Goal: Task Accomplishment & Management: Manage account settings

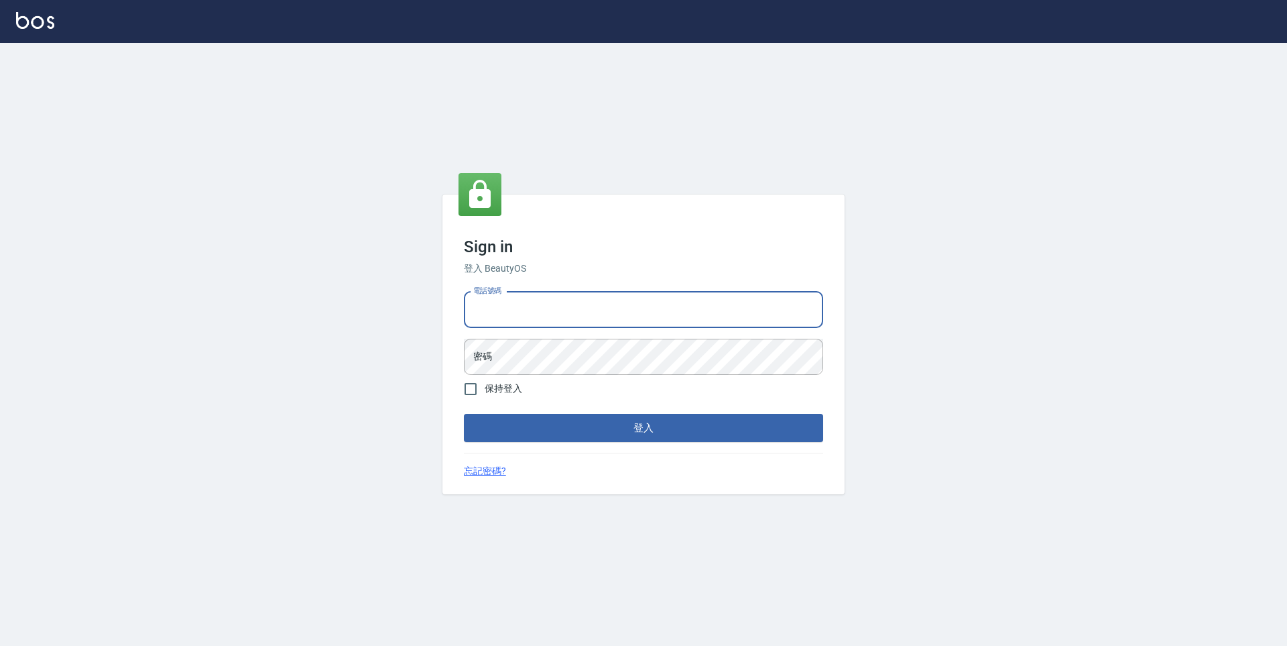
click at [495, 315] on input "電話號碼" at bounding box center [643, 310] width 359 height 36
type input "0903519443"
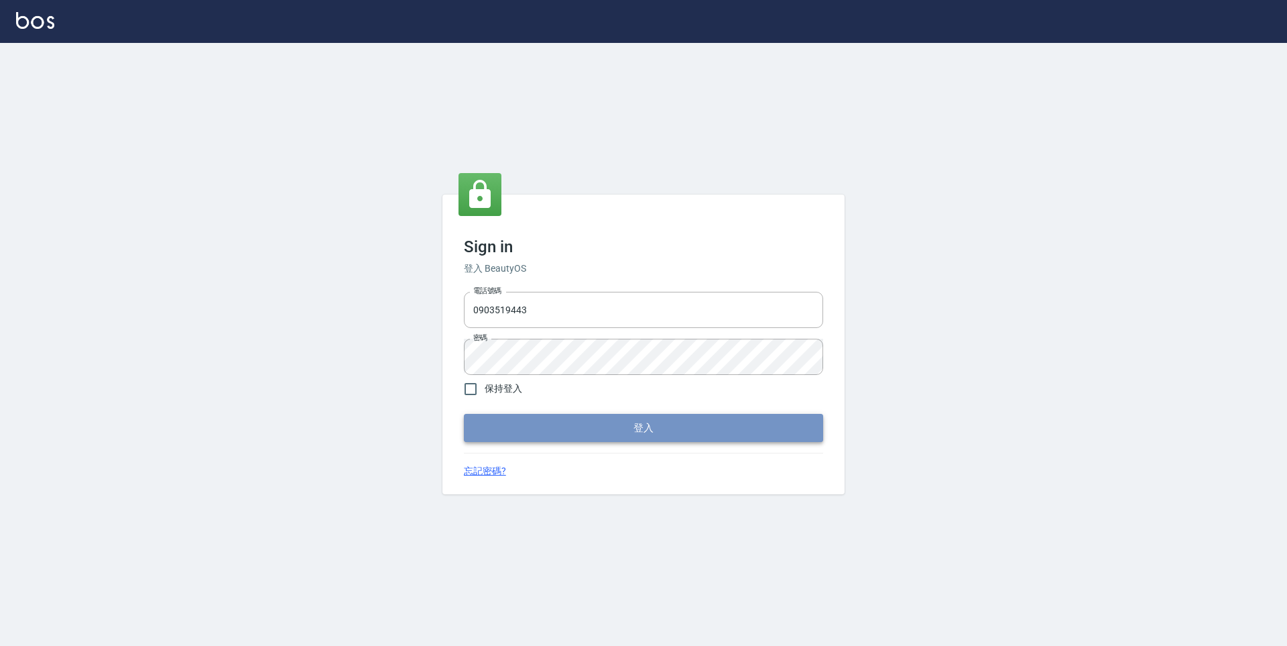
click at [554, 418] on button "登入" at bounding box center [643, 428] width 359 height 28
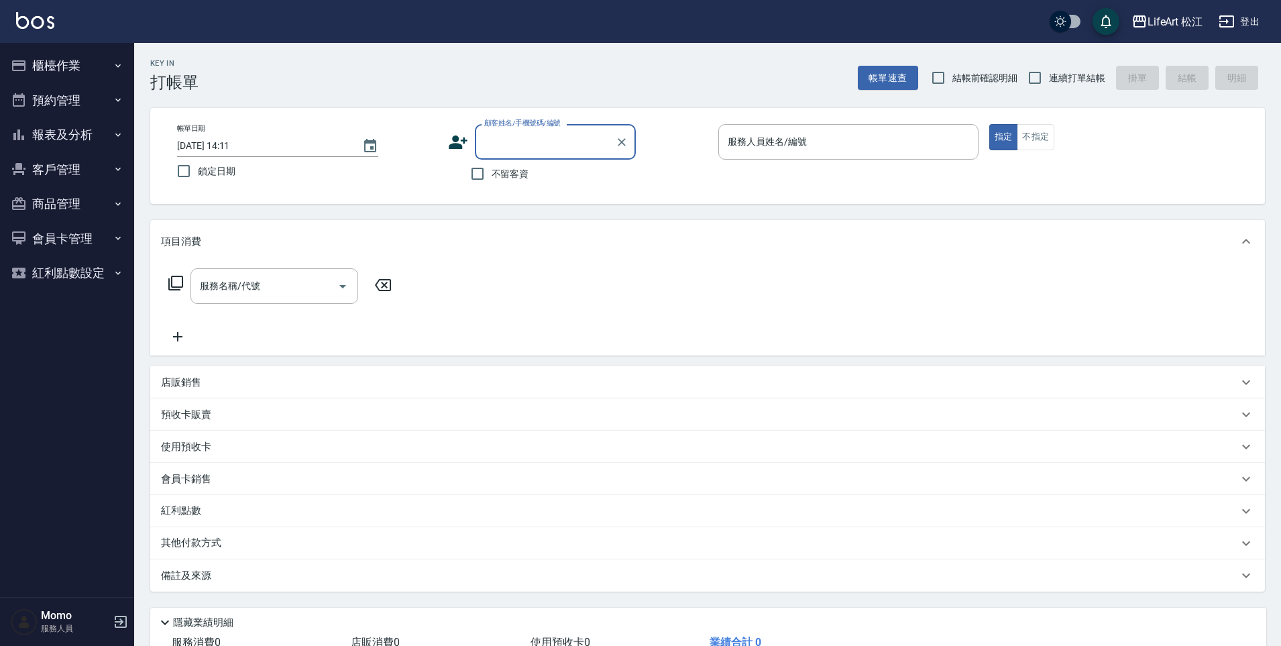
type input "u"
type input "宴"
click at [542, 177] on li "[PERSON_NAME]/0975676689/Mo097" at bounding box center [555, 176] width 161 height 22
type input "[PERSON_NAME]/0975676689/Mo097"
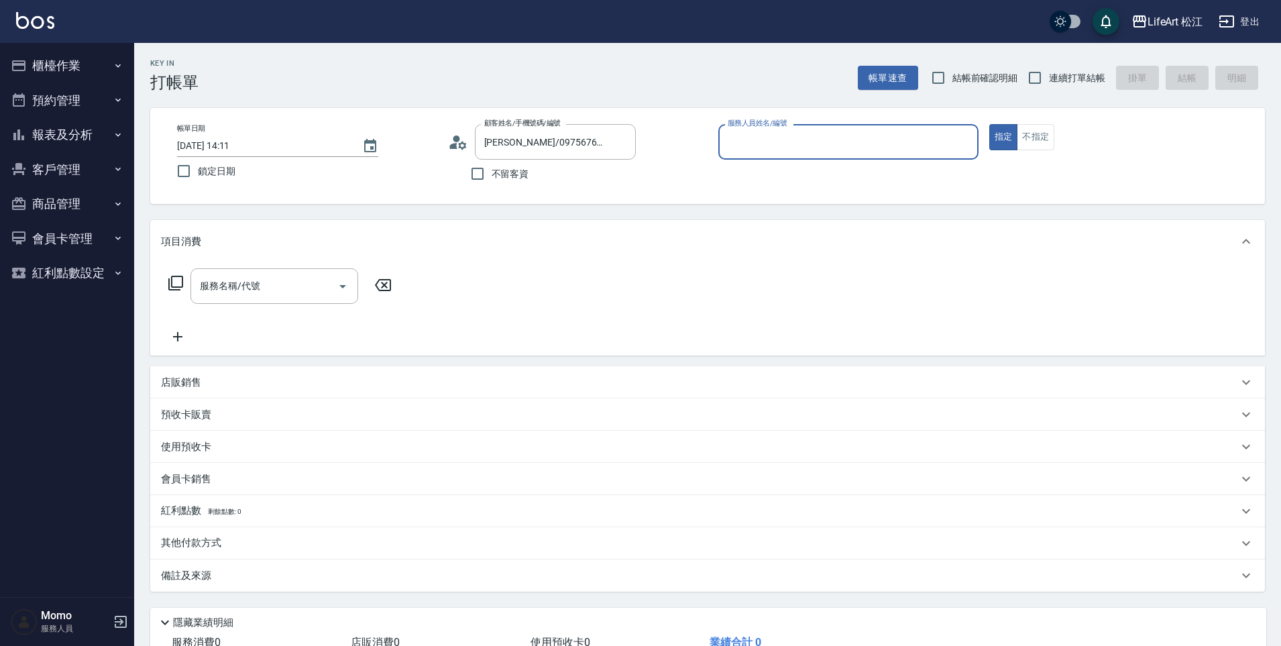
type input "Momo(無代號)"
click at [313, 279] on input "服務名稱/代號" at bounding box center [263, 285] width 135 height 23
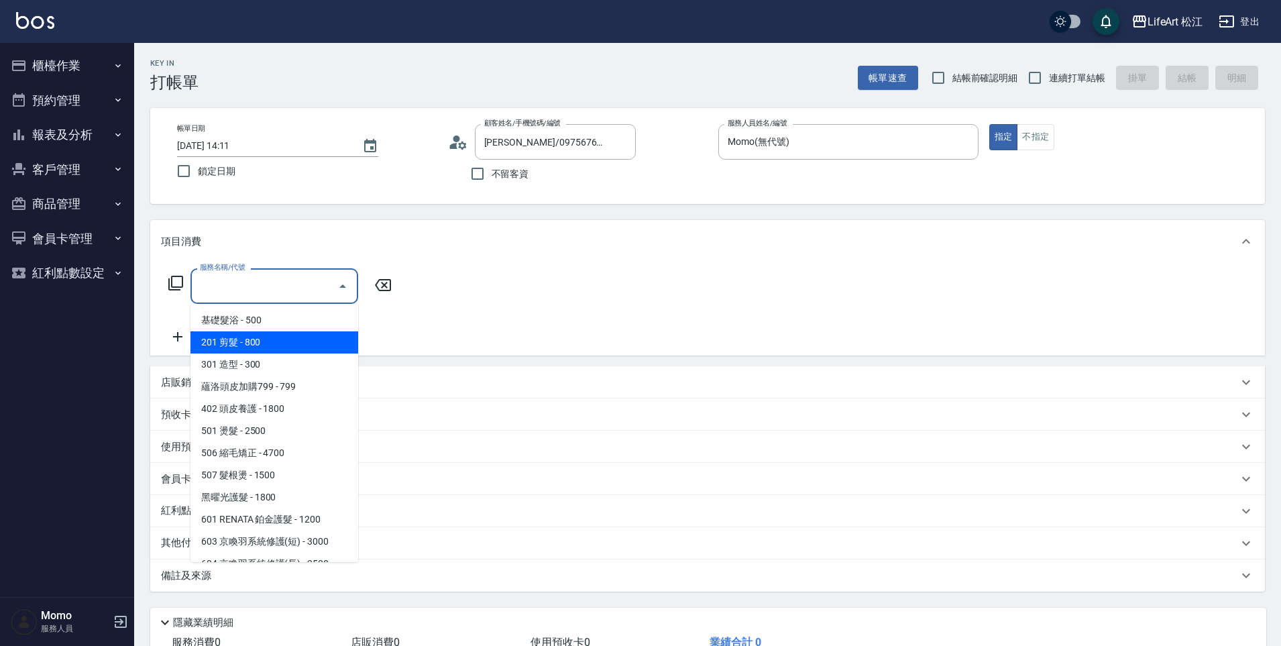
click at [265, 345] on span "201 剪髮 - 800" at bounding box center [274, 342] width 168 height 22
type input "201 剪髮(201)"
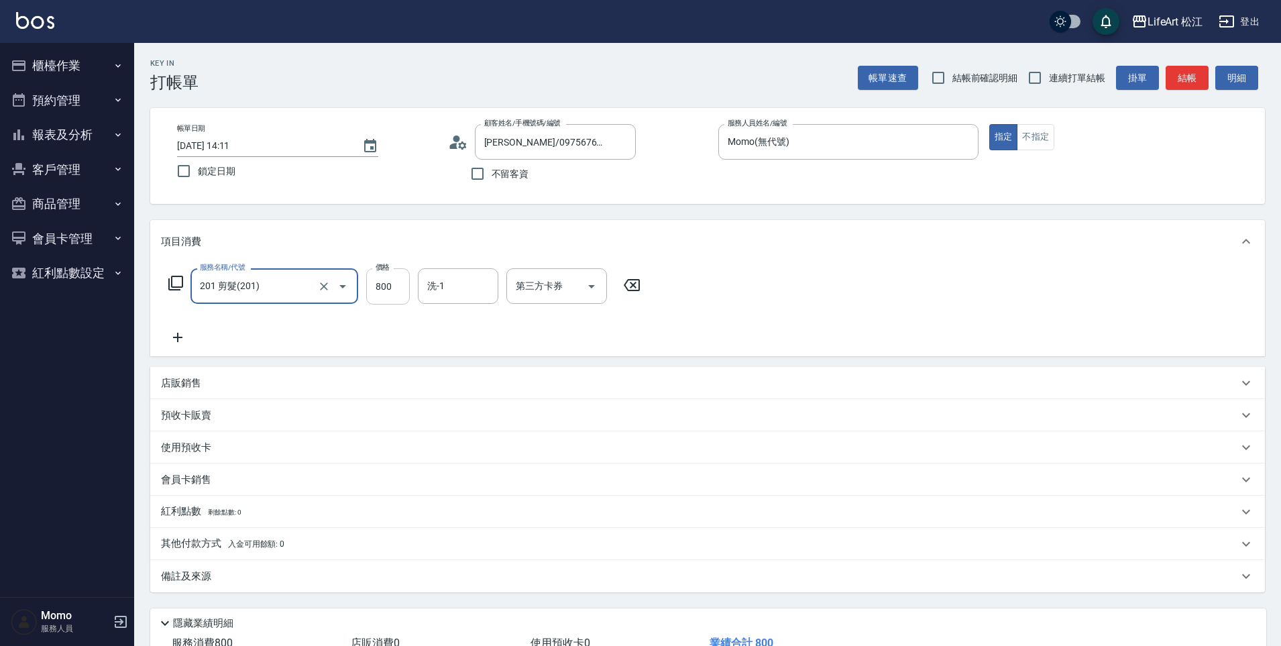
click at [388, 289] on input "800" at bounding box center [388, 286] width 44 height 36
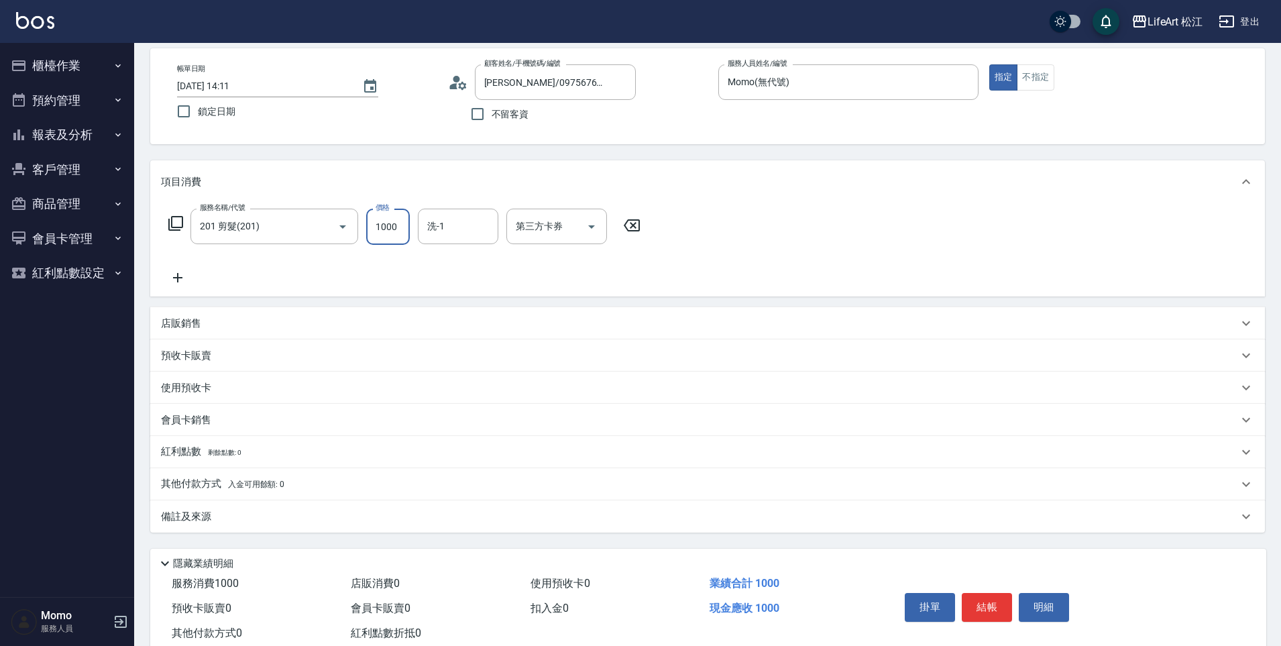
scroll to position [98, 0]
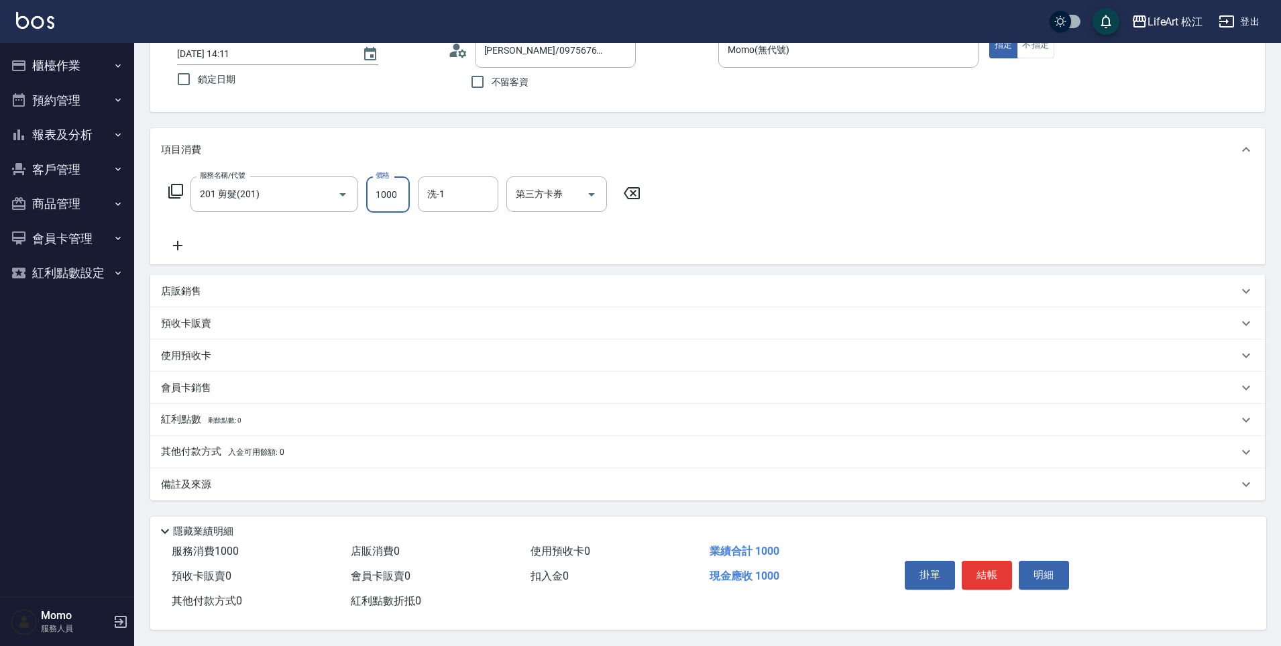
type input "1000"
click at [283, 483] on div "備註及來源" at bounding box center [699, 484] width 1077 height 14
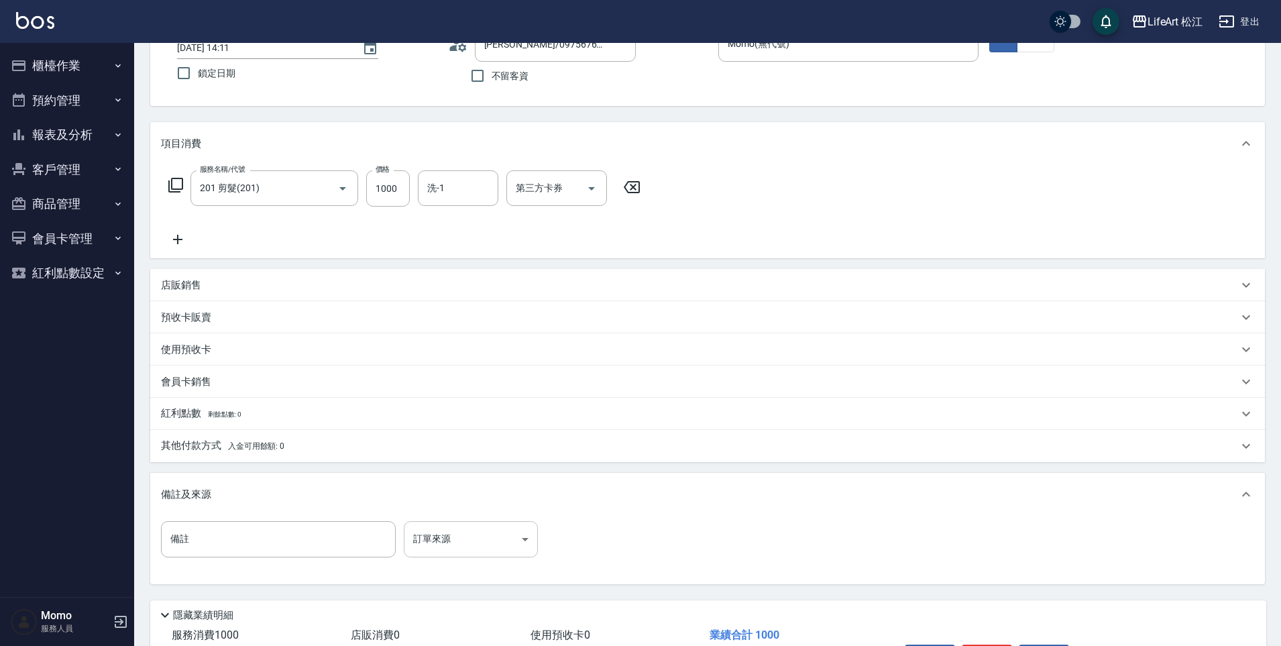
click at [477, 530] on body "LifeArt 松江 登出 櫃檯作業 打帳單 帳單列表 現金收支登錄 高階收支登錄 材料自購登錄 每日結帳 排班表 現場電腦打卡 預約管理 預約管理 單日預約…" at bounding box center [640, 315] width 1281 height 827
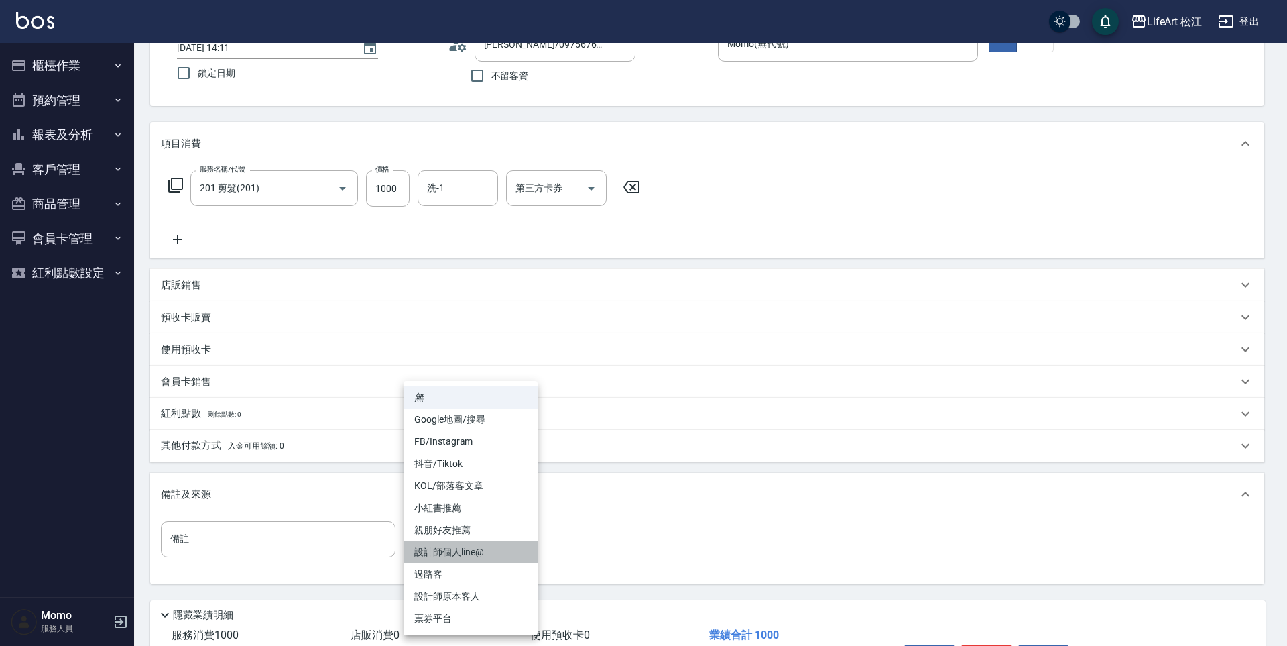
click at [476, 548] on li "設計師個人line@" at bounding box center [471, 552] width 134 height 22
type input "設計師個人line@"
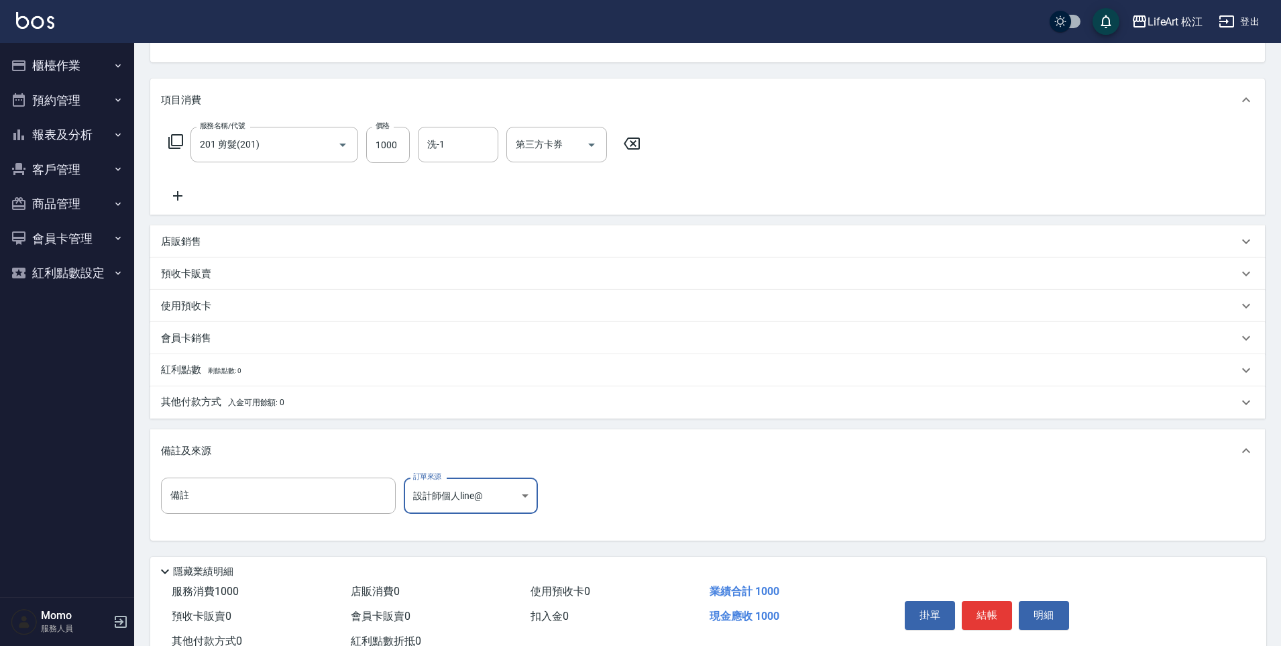
scroll to position [188, 0]
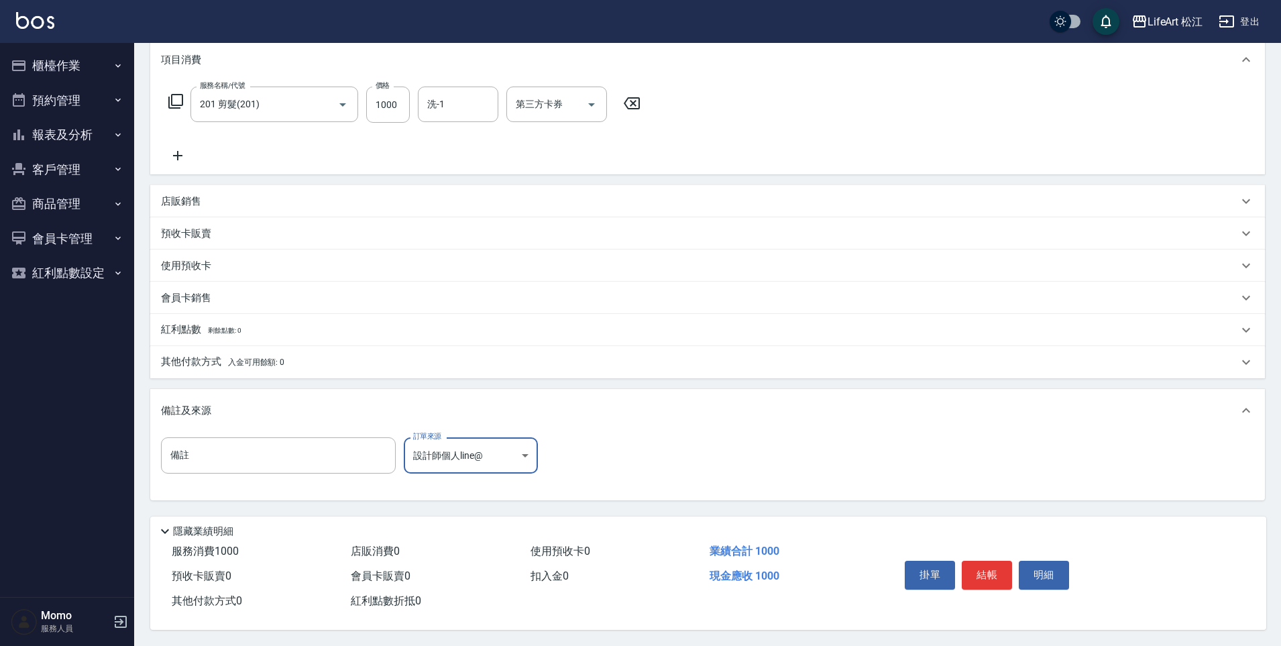
click at [990, 560] on button "結帳" at bounding box center [986, 574] width 50 height 28
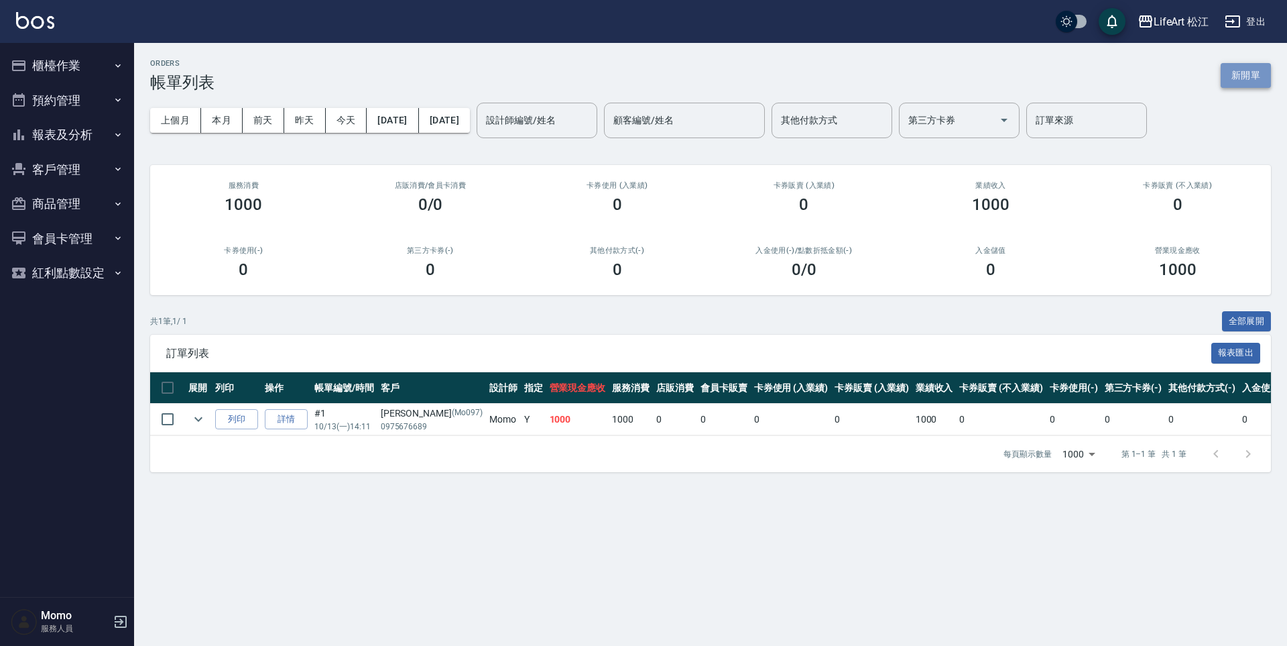
click at [1251, 78] on button "新開單" at bounding box center [1246, 75] width 50 height 25
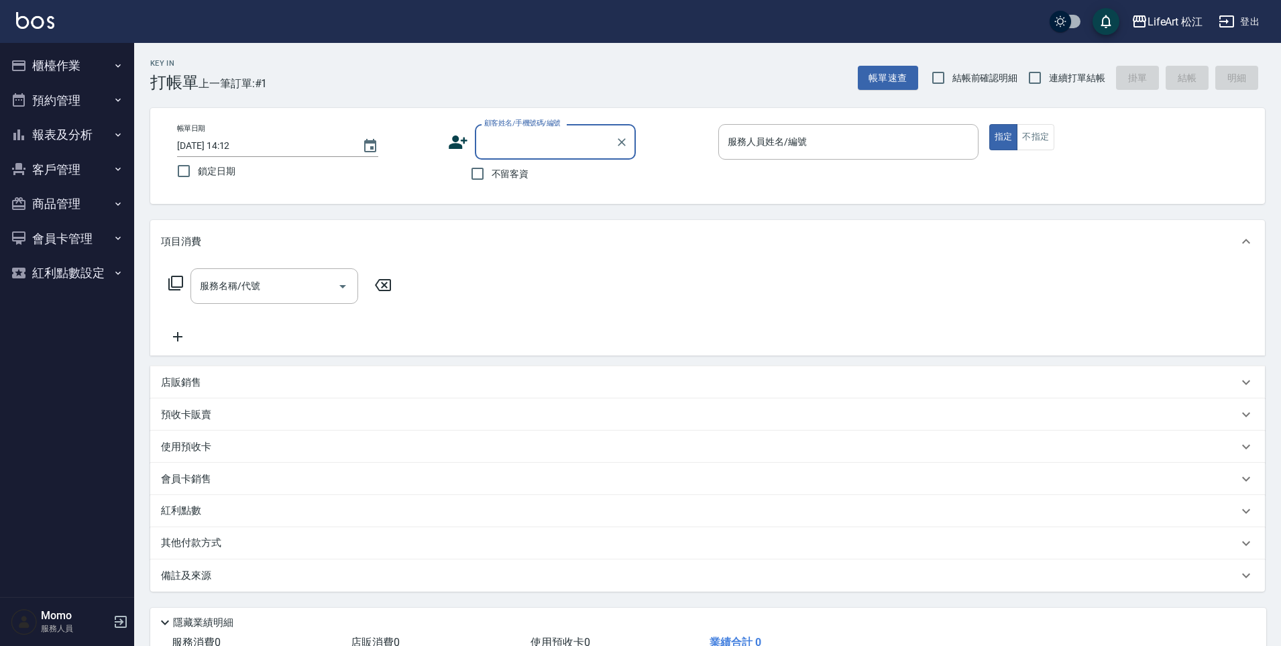
type input "j"
type input "艉"
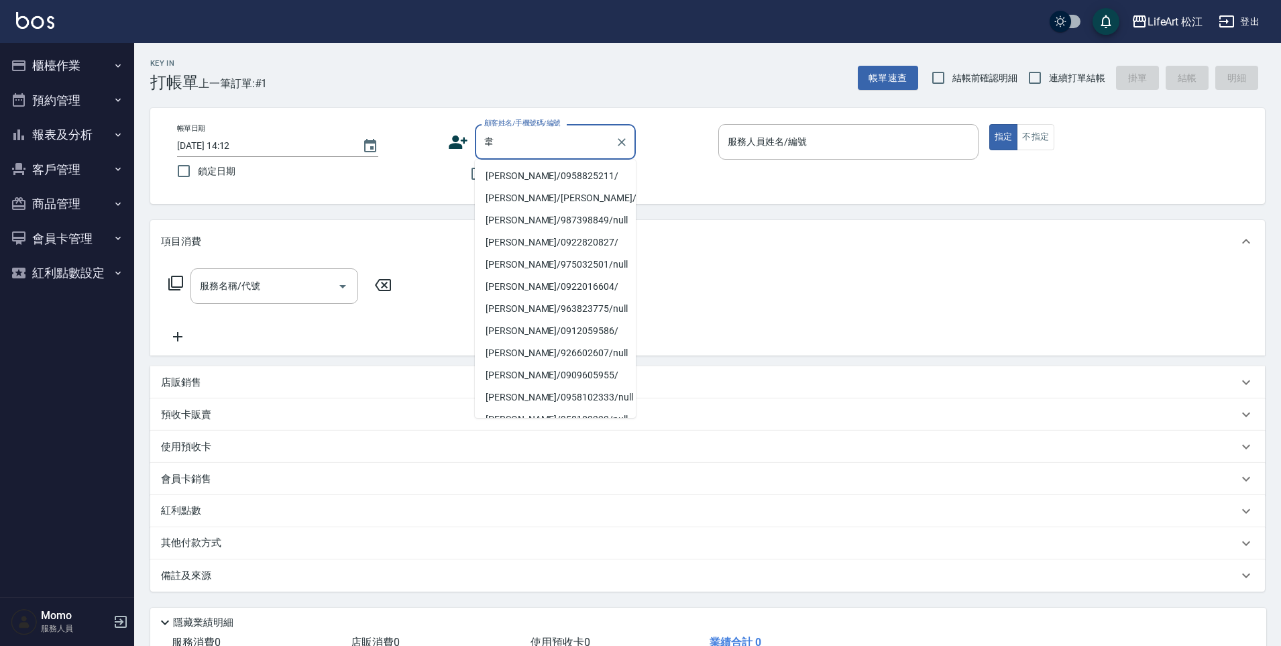
click at [544, 172] on li "[PERSON_NAME]/0958825211/" at bounding box center [555, 176] width 161 height 22
type input "[PERSON_NAME]/0958825211/"
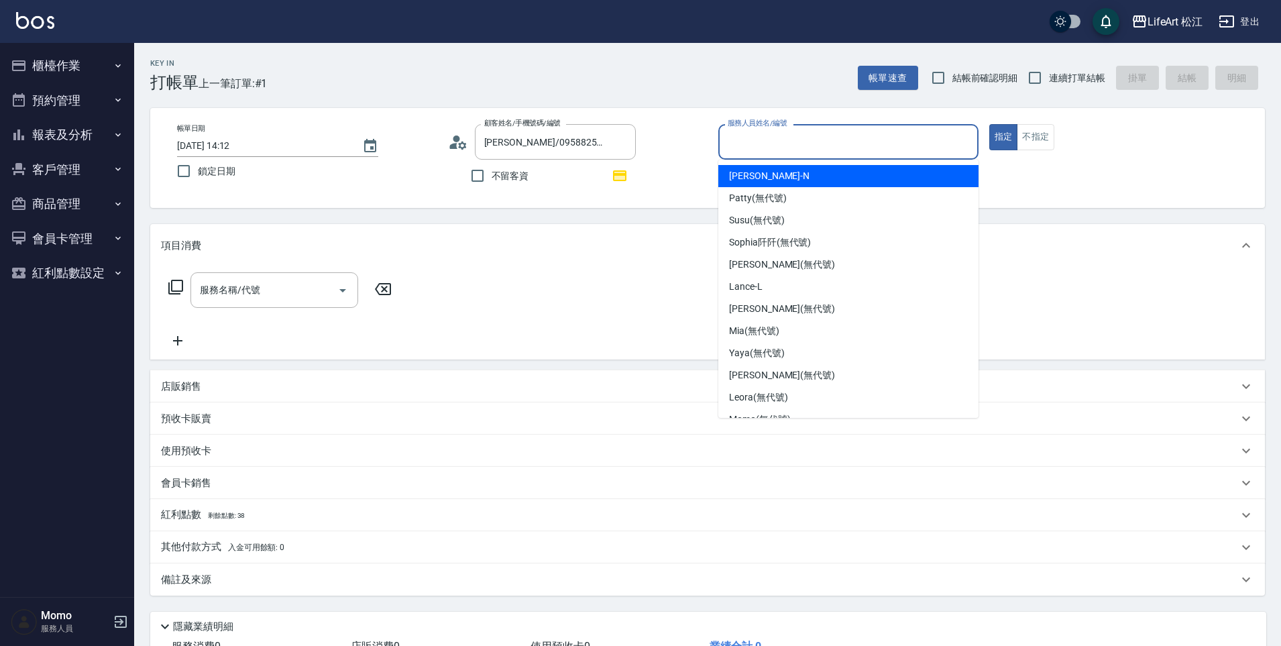
click at [894, 143] on input "服務人員姓名/編號" at bounding box center [848, 141] width 248 height 23
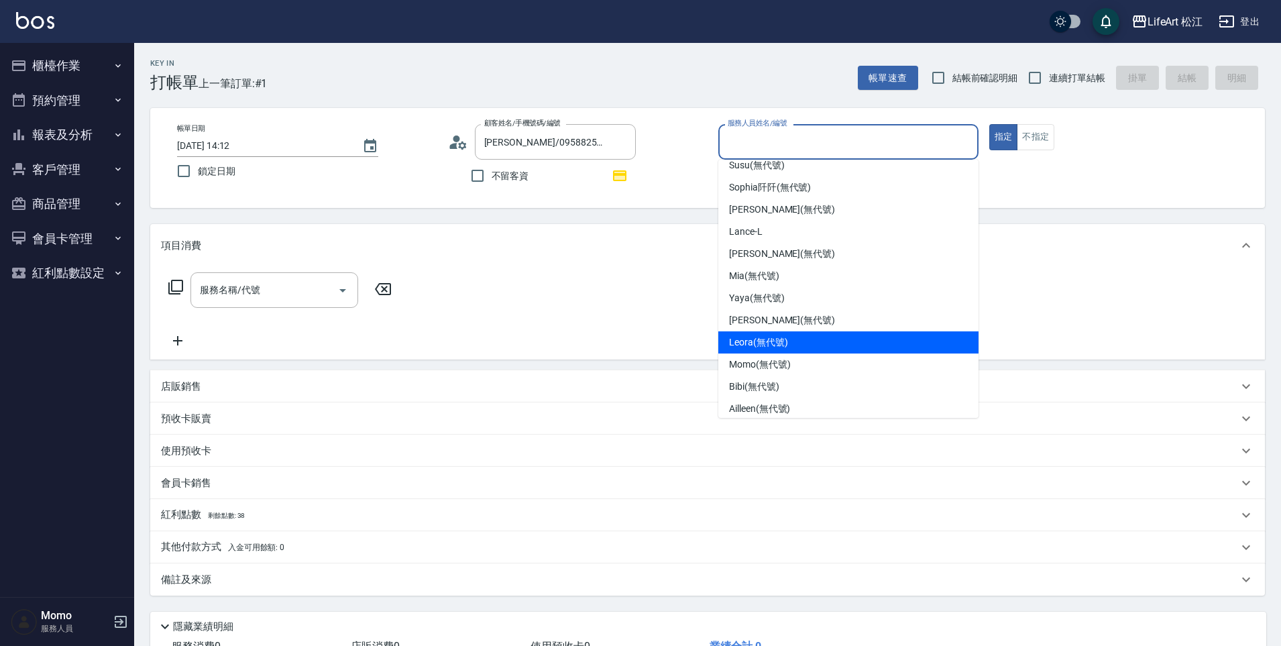
scroll to position [107, 0]
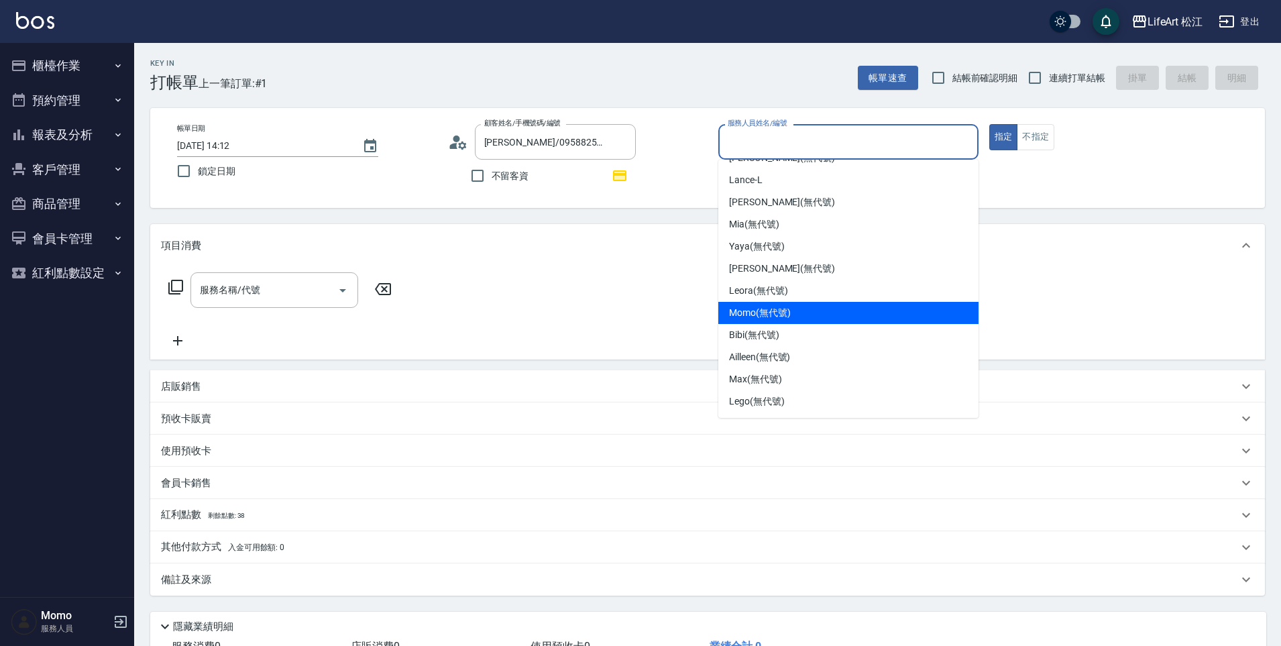
click at [764, 315] on span "Momo (無代號)" at bounding box center [760, 313] width 62 height 14
type input "Momo(無代號)"
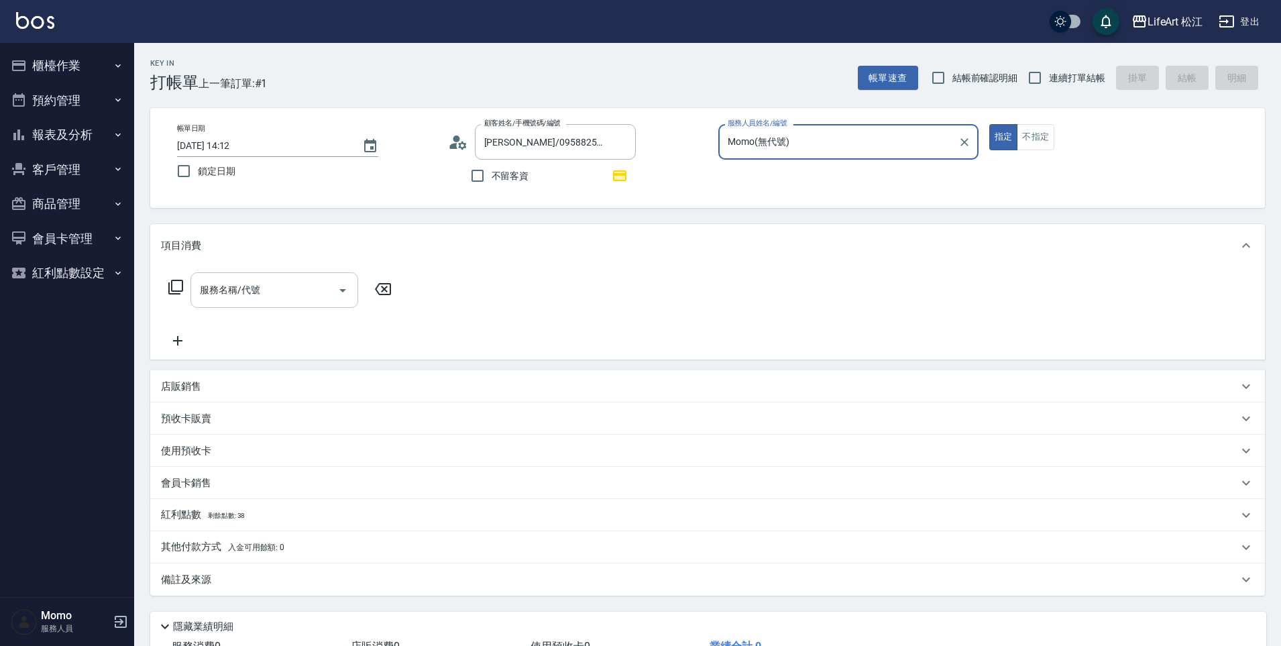
click at [227, 297] on input "服務名稱/代號" at bounding box center [263, 289] width 135 height 23
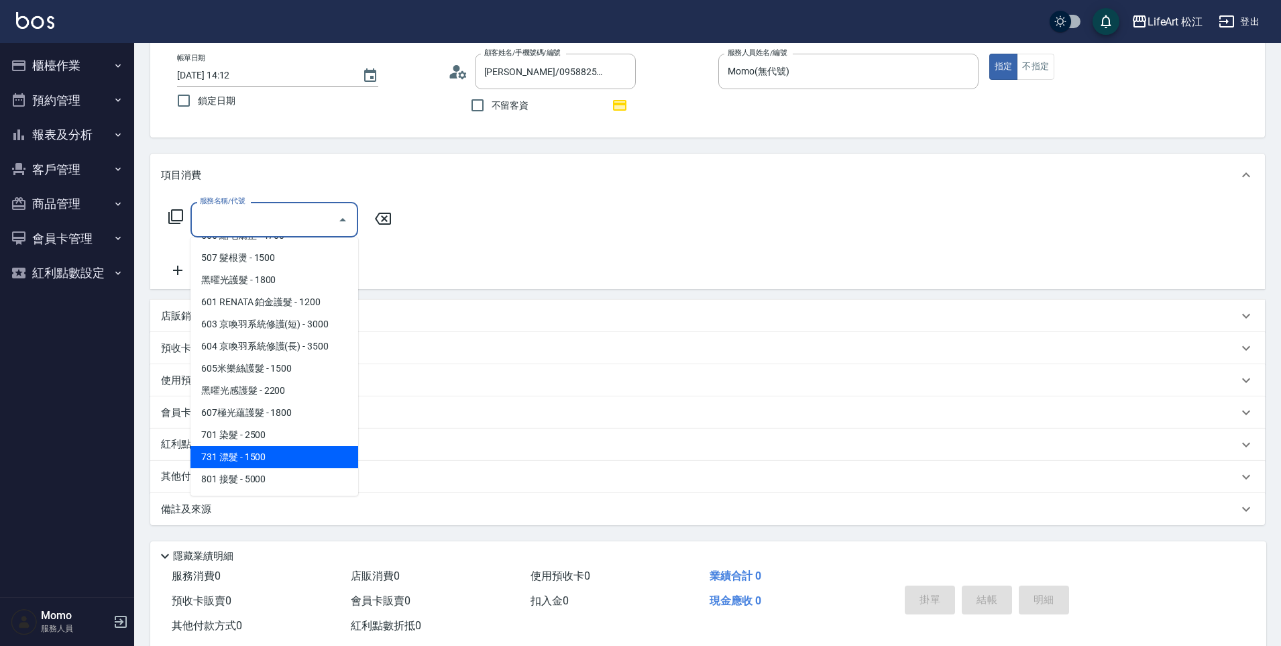
scroll to position [101, 0]
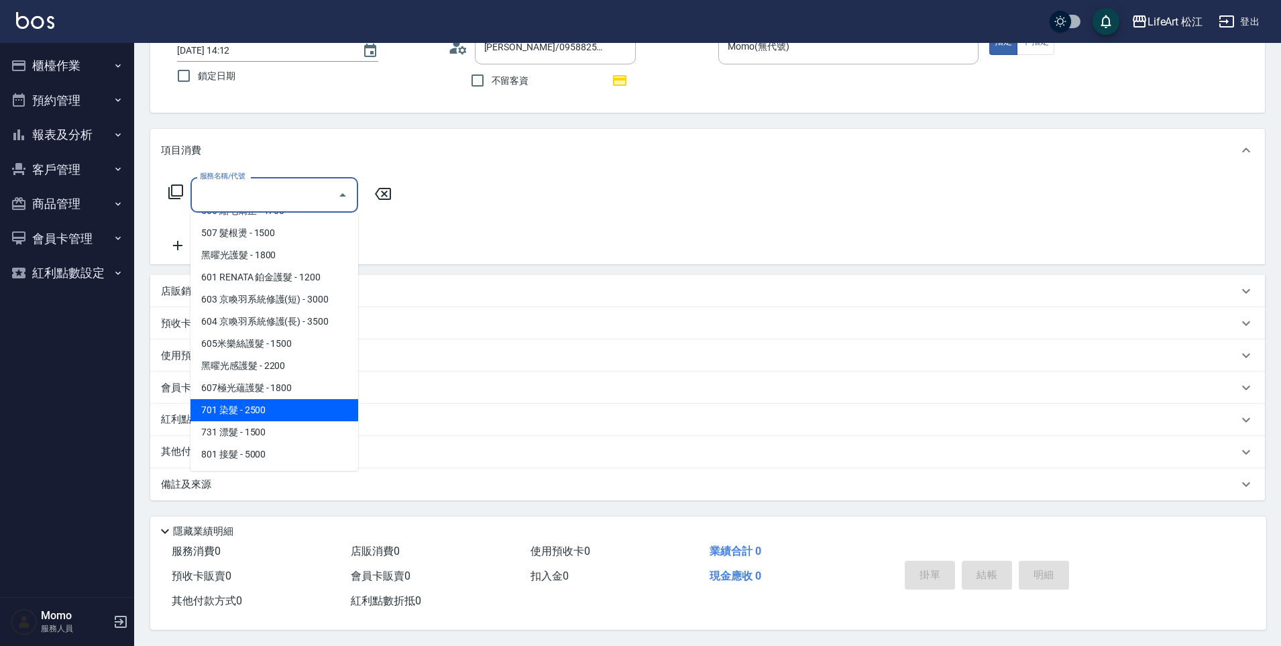
click at [272, 408] on span "701 染髮 - 2500" at bounding box center [274, 410] width 168 height 22
type input "701 染髮(701)"
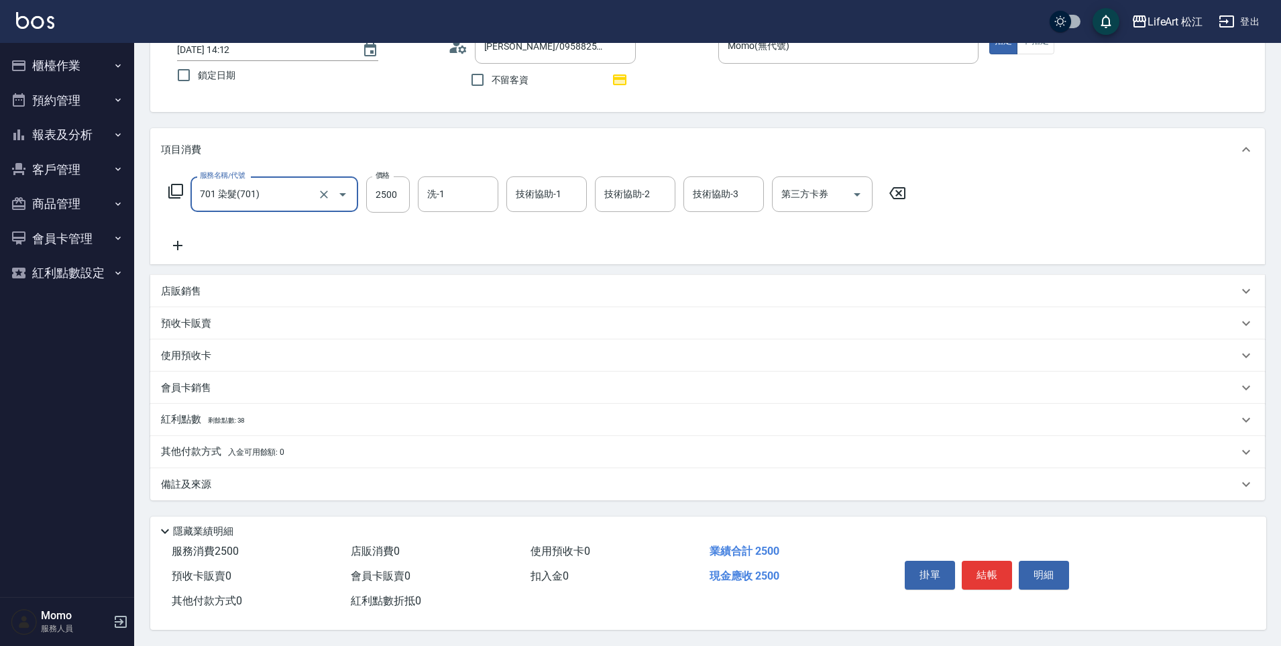
click at [182, 242] on icon at bounding box center [178, 245] width 34 height 16
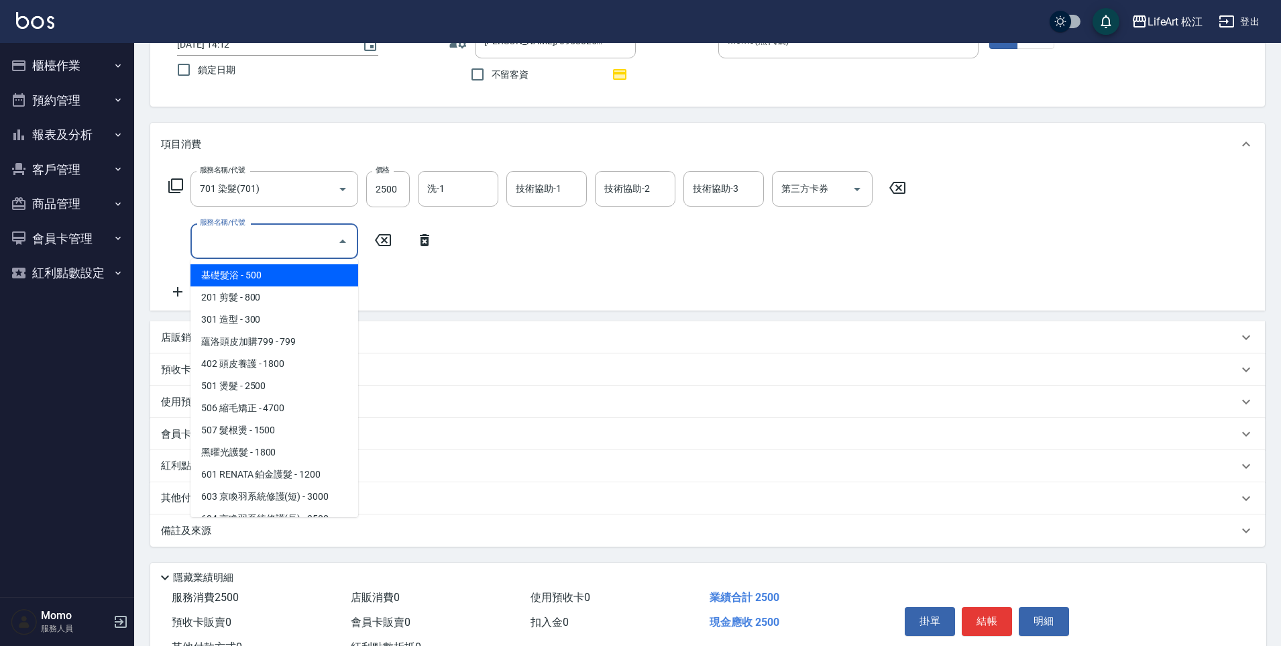
click at [274, 239] on input "服務名稱/代號" at bounding box center [263, 240] width 135 height 23
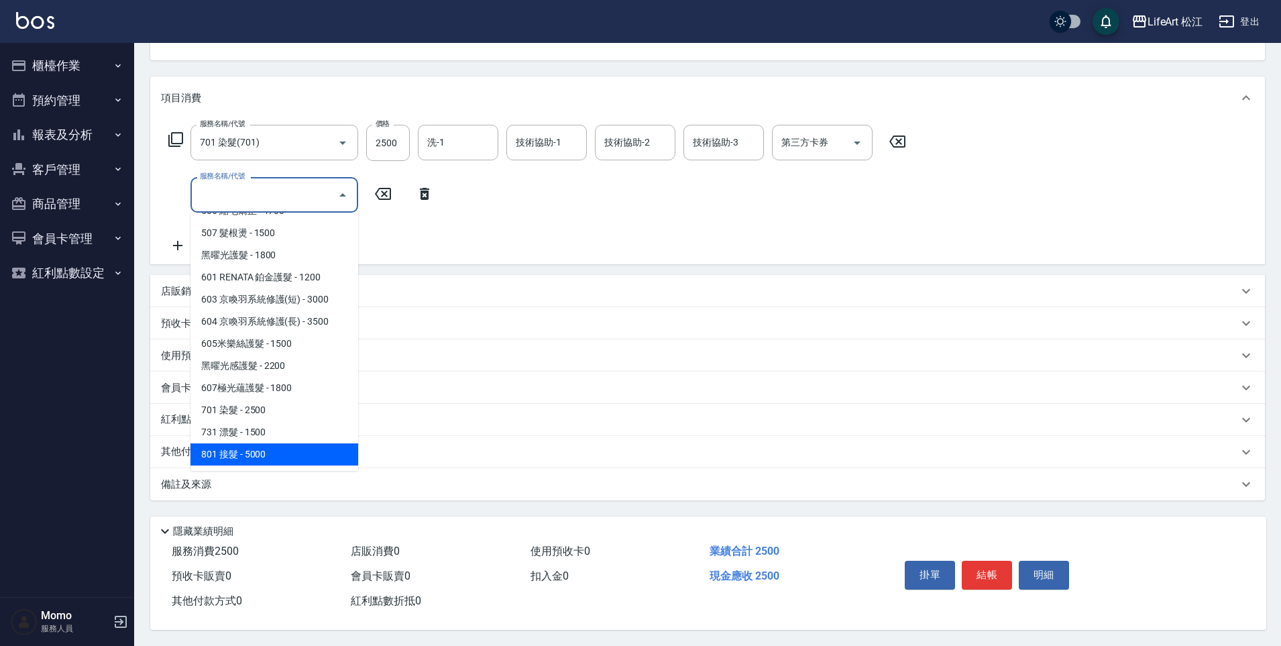
scroll to position [154, 0]
click at [271, 453] on span "801 接髮 - 5000" at bounding box center [274, 454] width 168 height 22
type input "801 接髮(801)"
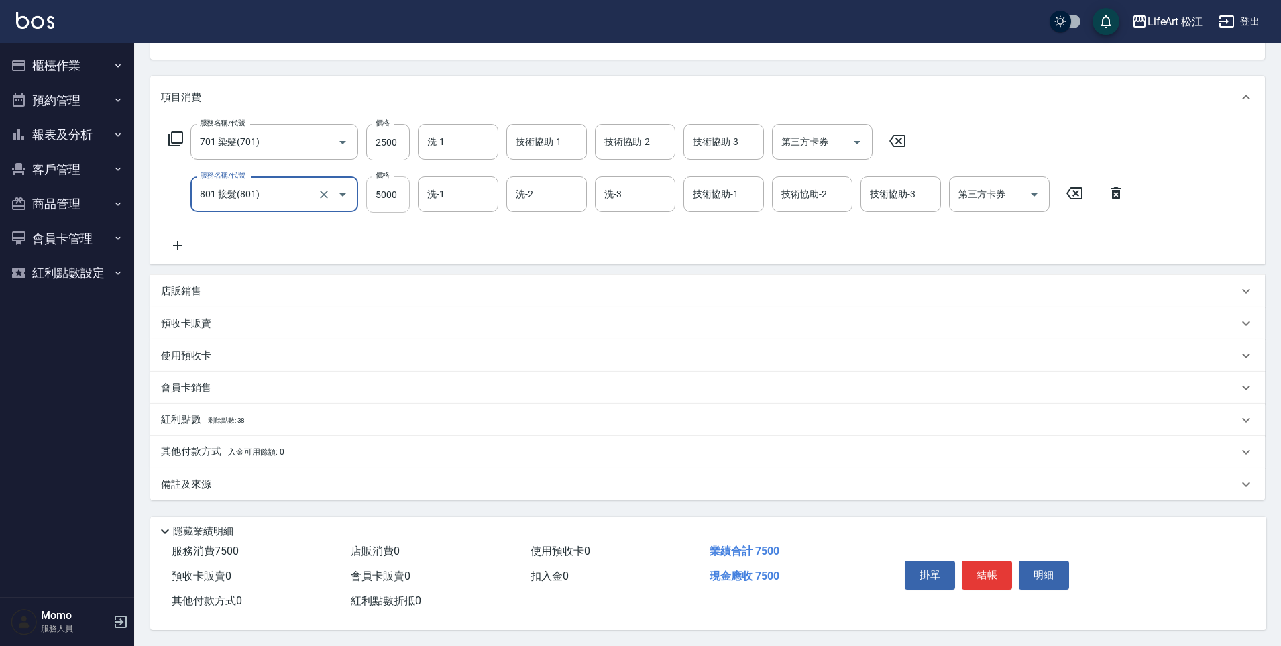
click at [400, 194] on input "5000" at bounding box center [388, 194] width 44 height 36
type input "3200"
click at [402, 145] on input "2500" at bounding box center [388, 142] width 44 height 36
type input "2450"
click at [211, 395] on div "會員卡銷售" at bounding box center [707, 387] width 1114 height 32
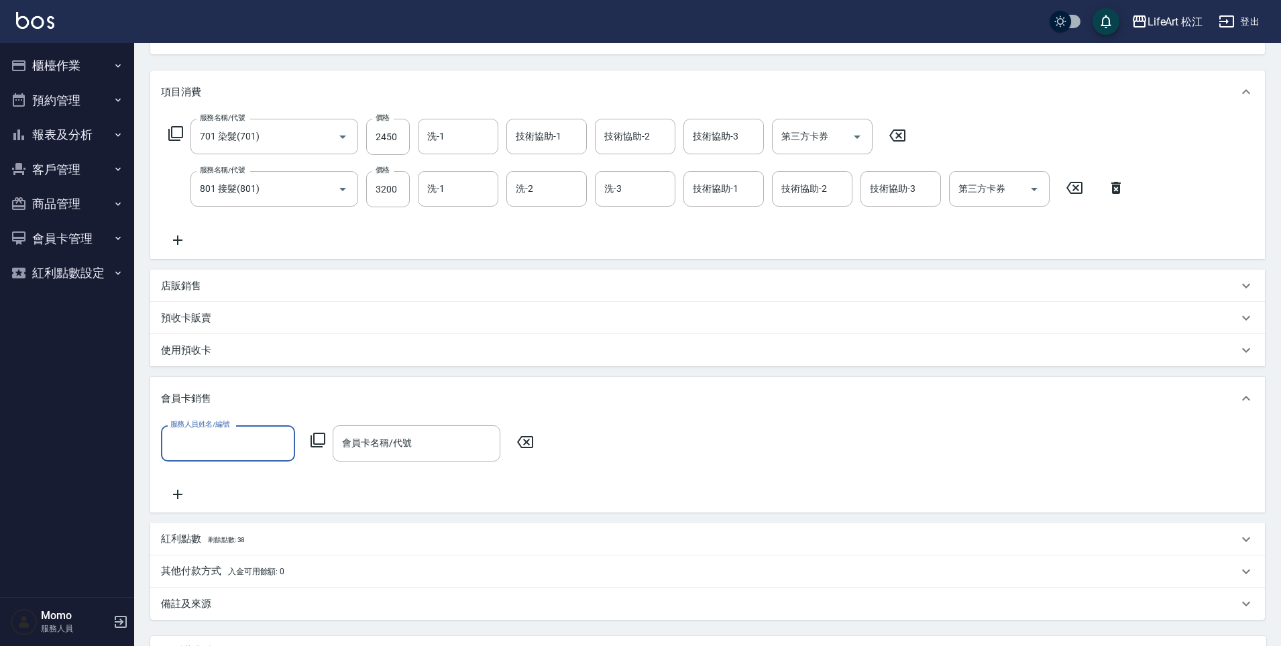
scroll to position [0, 0]
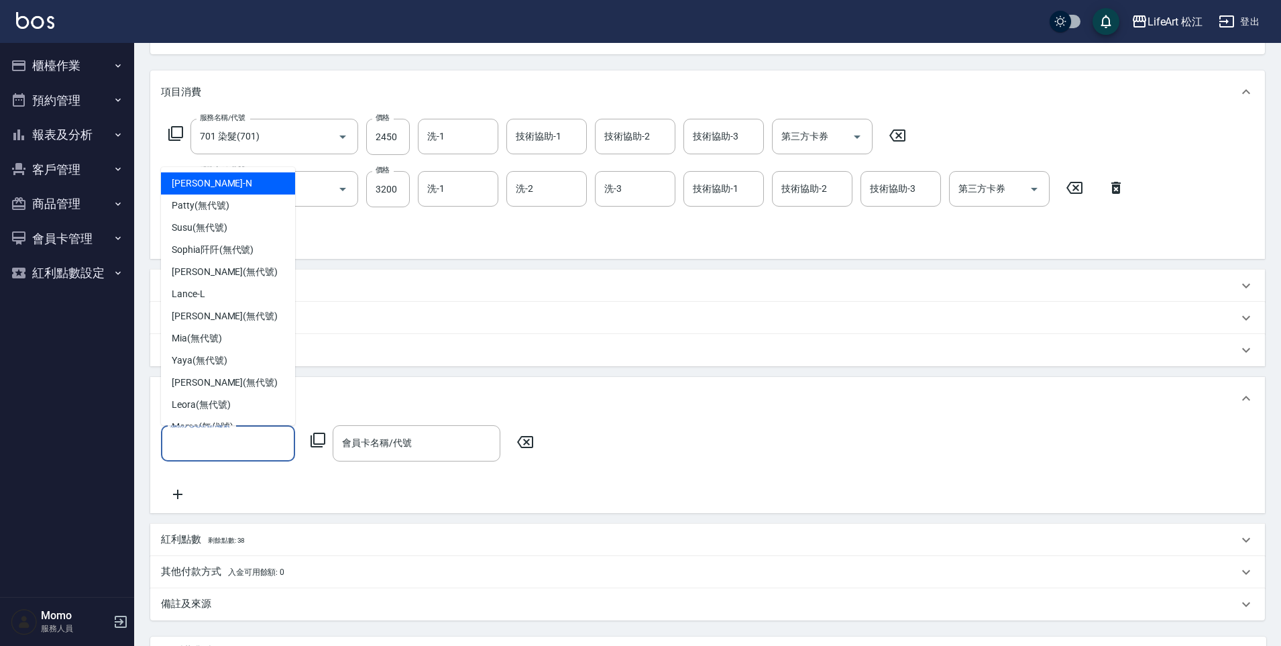
click at [194, 439] on input "服務人員姓名/編號" at bounding box center [228, 442] width 122 height 23
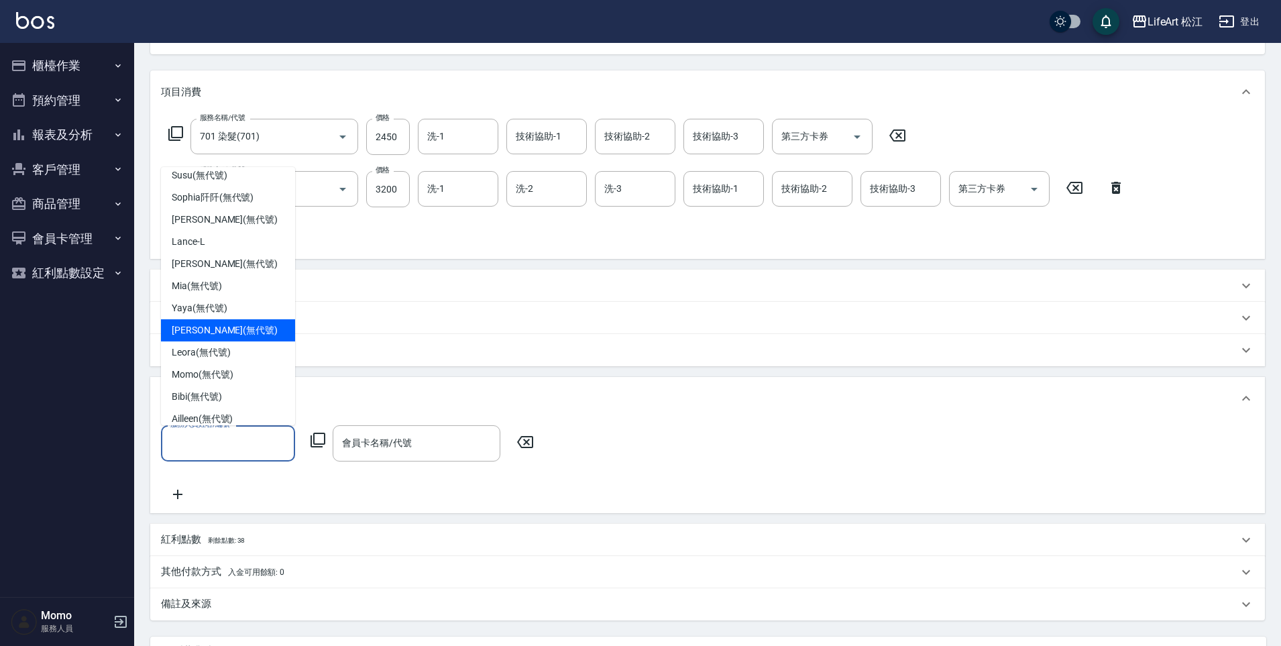
scroll to position [107, 0]
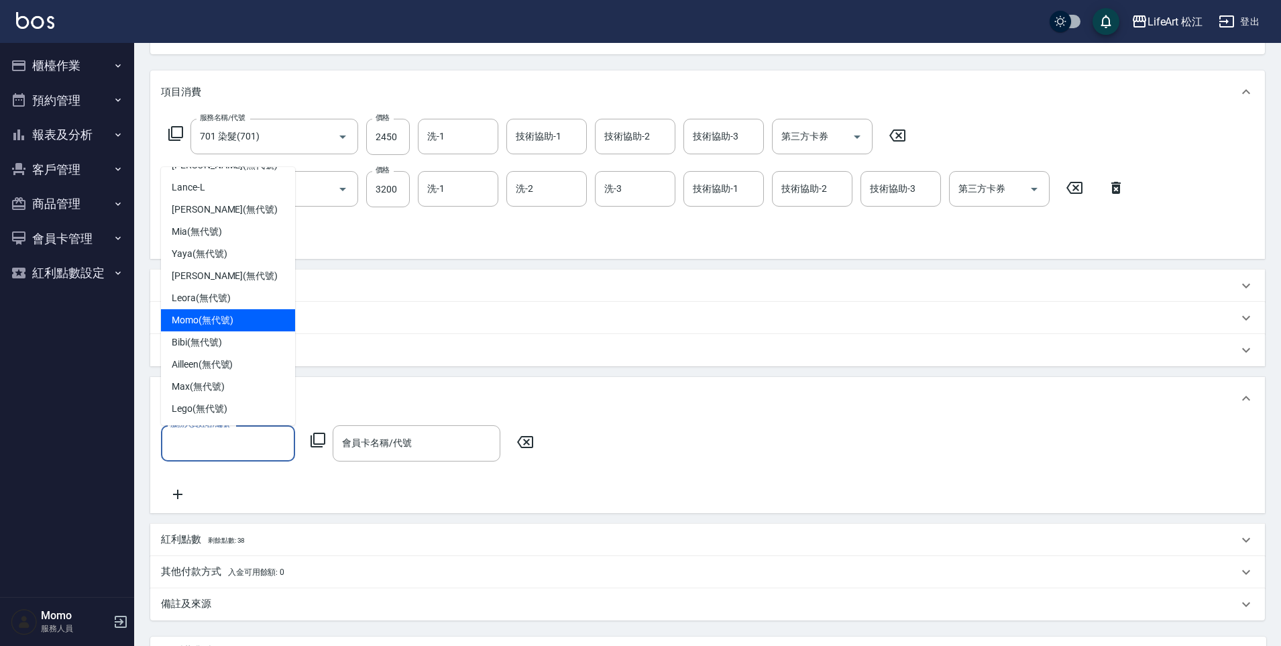
click at [215, 318] on span "Momo (無代號)" at bounding box center [203, 320] width 62 height 14
type input "Momo(無代號)"
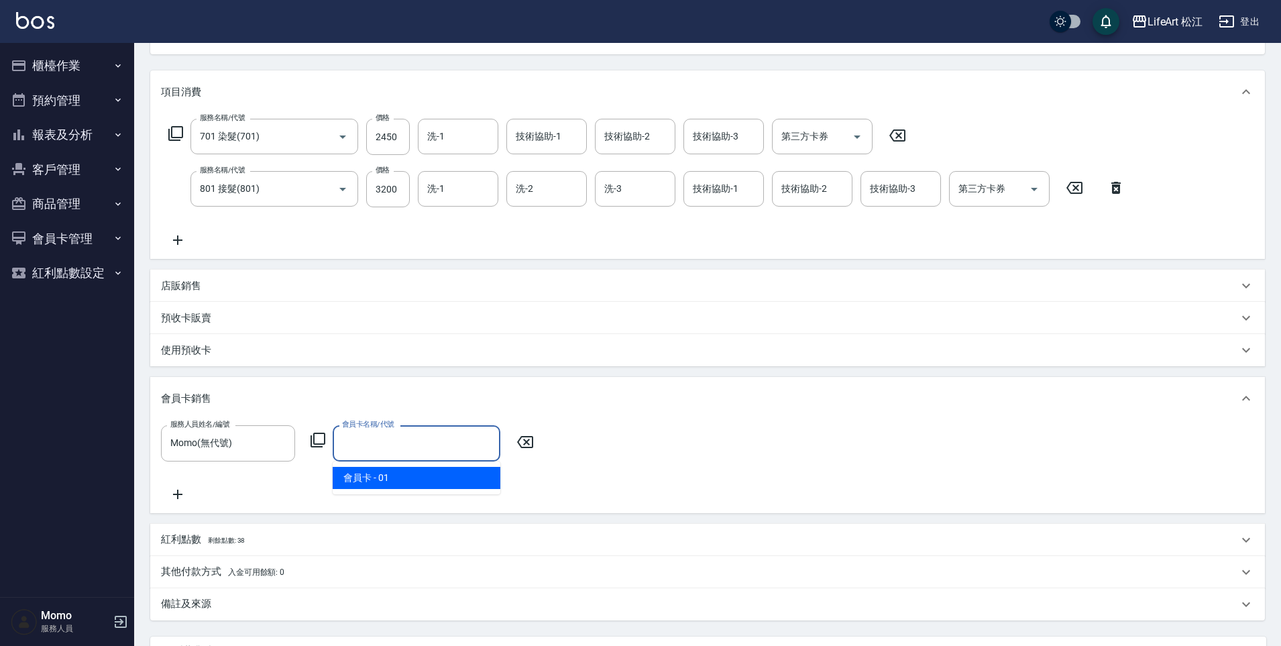
click at [414, 442] on input "會員卡名稱/代號" at bounding box center [417, 442] width 156 height 23
click at [406, 483] on span "會員卡 - 01" at bounding box center [417, 478] width 168 height 22
type input "會員卡-0天"
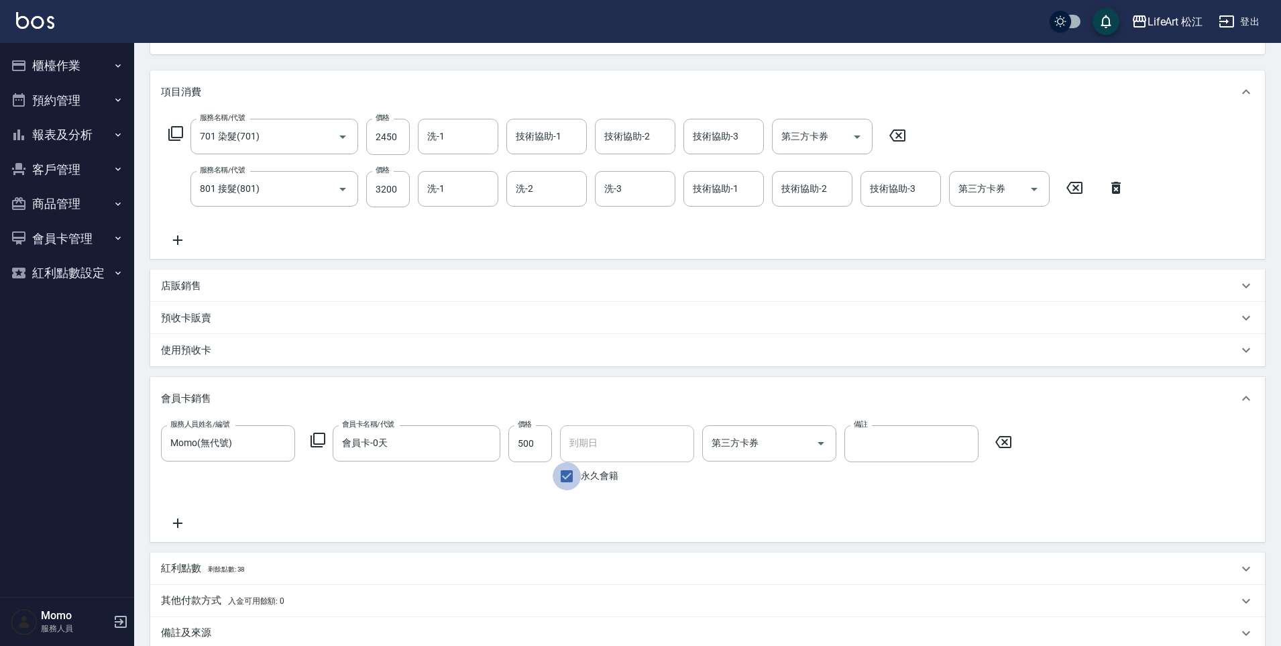
click at [568, 471] on input "永久會籍" at bounding box center [566, 476] width 28 height 28
checkbox input "false"
click at [589, 440] on input "[DATE]" at bounding box center [622, 443] width 125 height 36
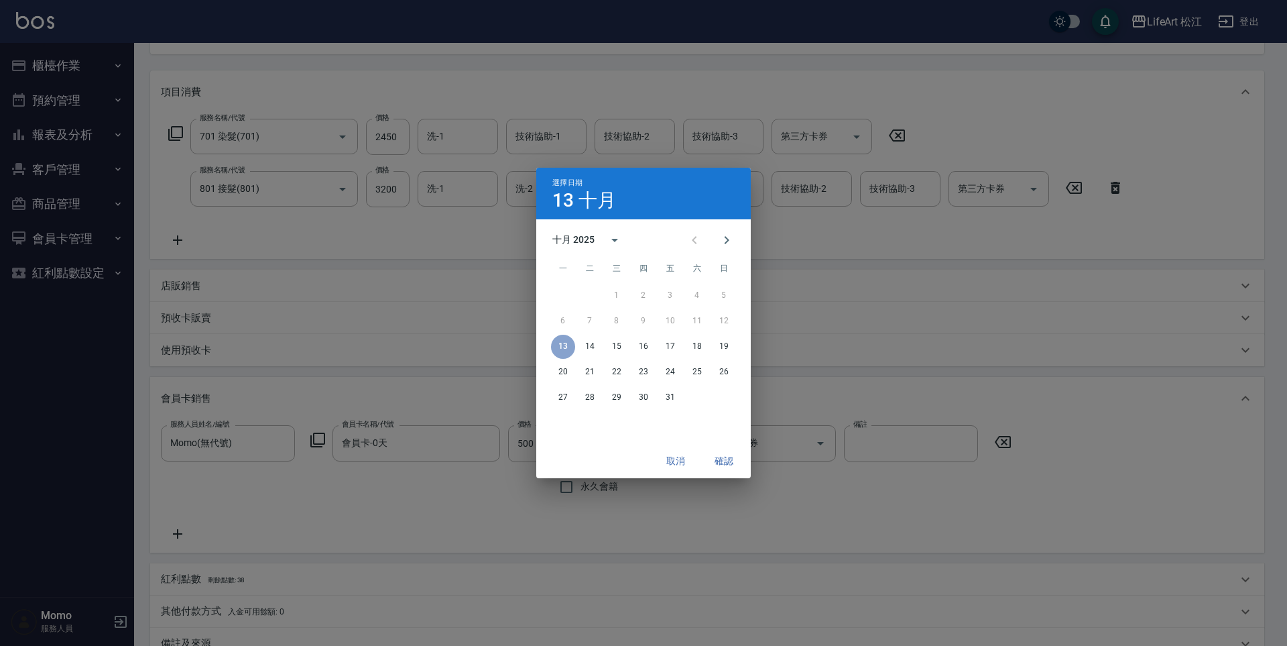
click at [578, 236] on div "十月 2025" at bounding box center [573, 240] width 42 height 14
click at [652, 262] on button "2026" at bounding box center [643, 271] width 48 height 24
type input "[DATE]"
click at [726, 464] on button "確認" at bounding box center [724, 461] width 43 height 25
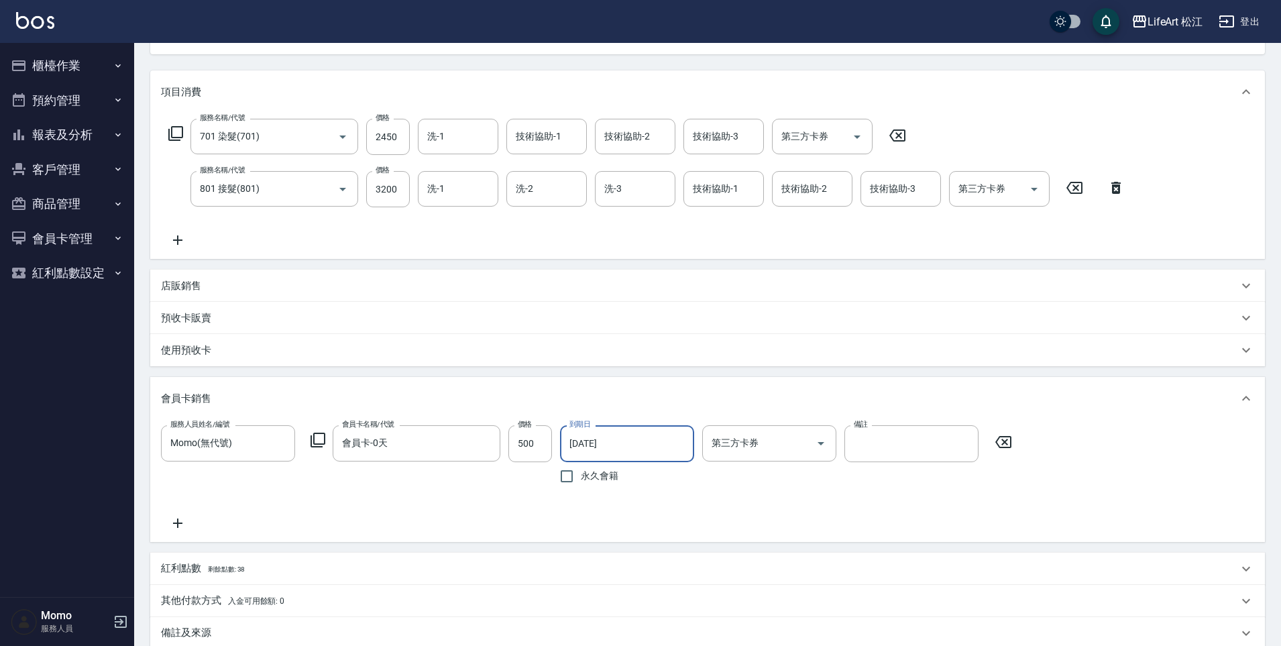
click at [286, 273] on div "店販銷售" at bounding box center [707, 286] width 1114 height 32
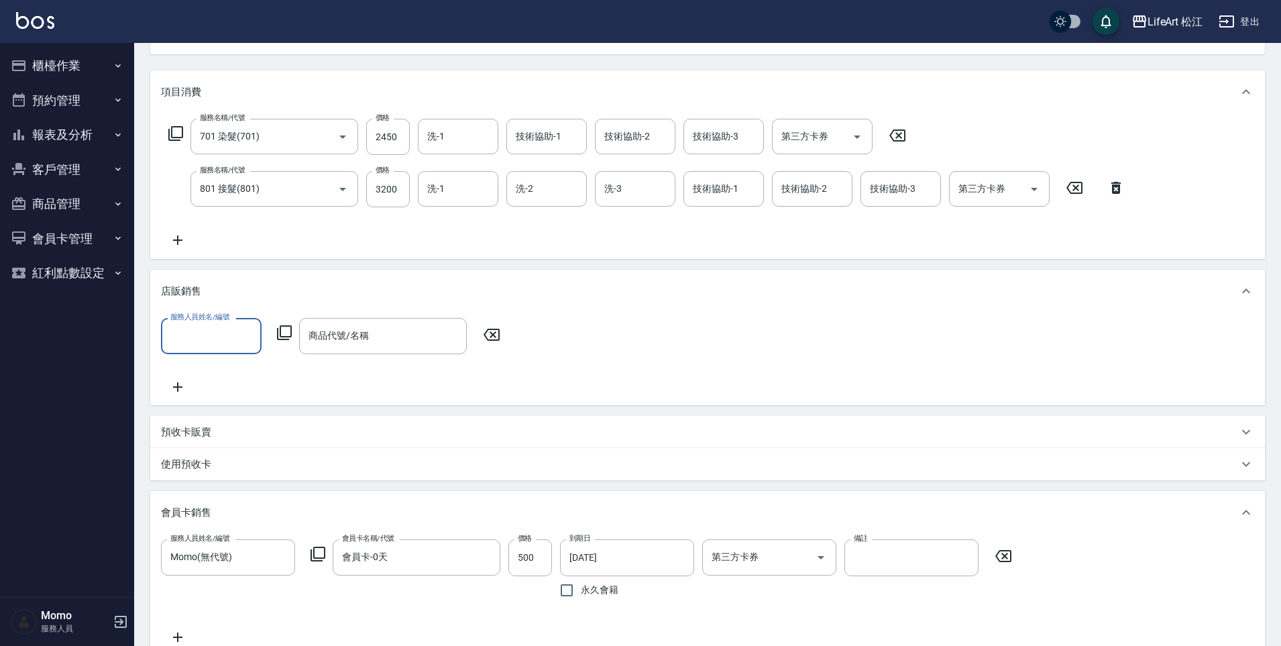
scroll to position [1, 0]
click at [186, 332] on input "服務人員姓名/編號" at bounding box center [211, 335] width 88 height 23
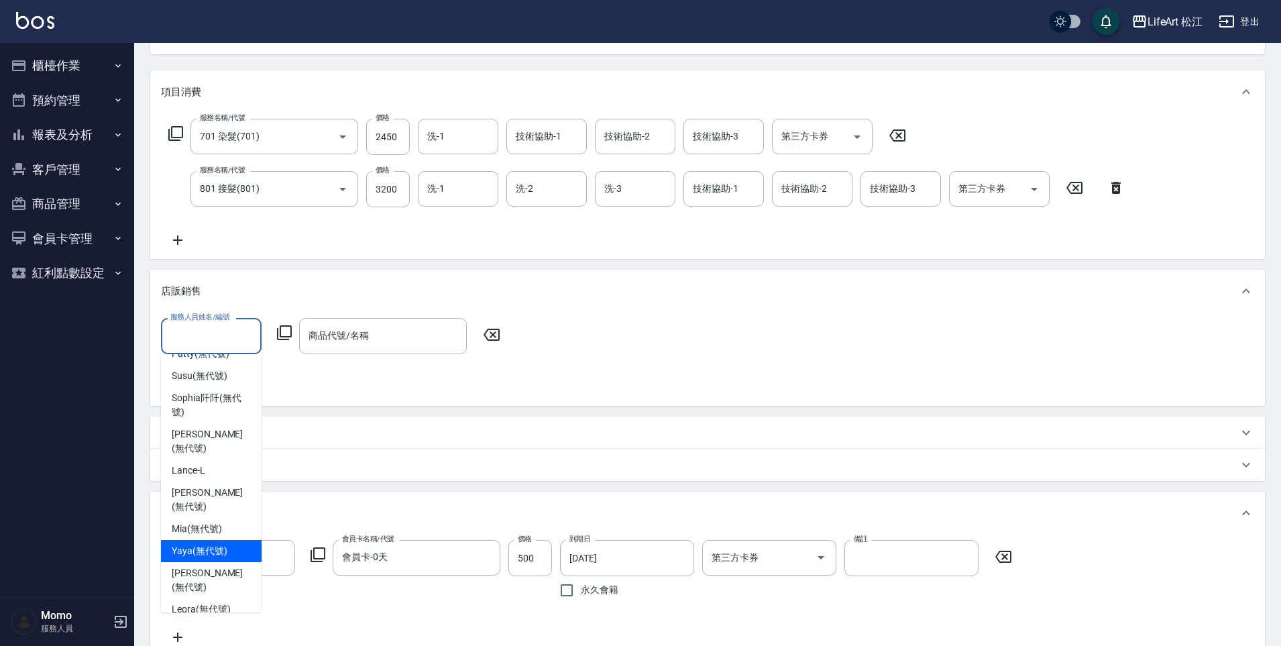
scroll to position [121, 0]
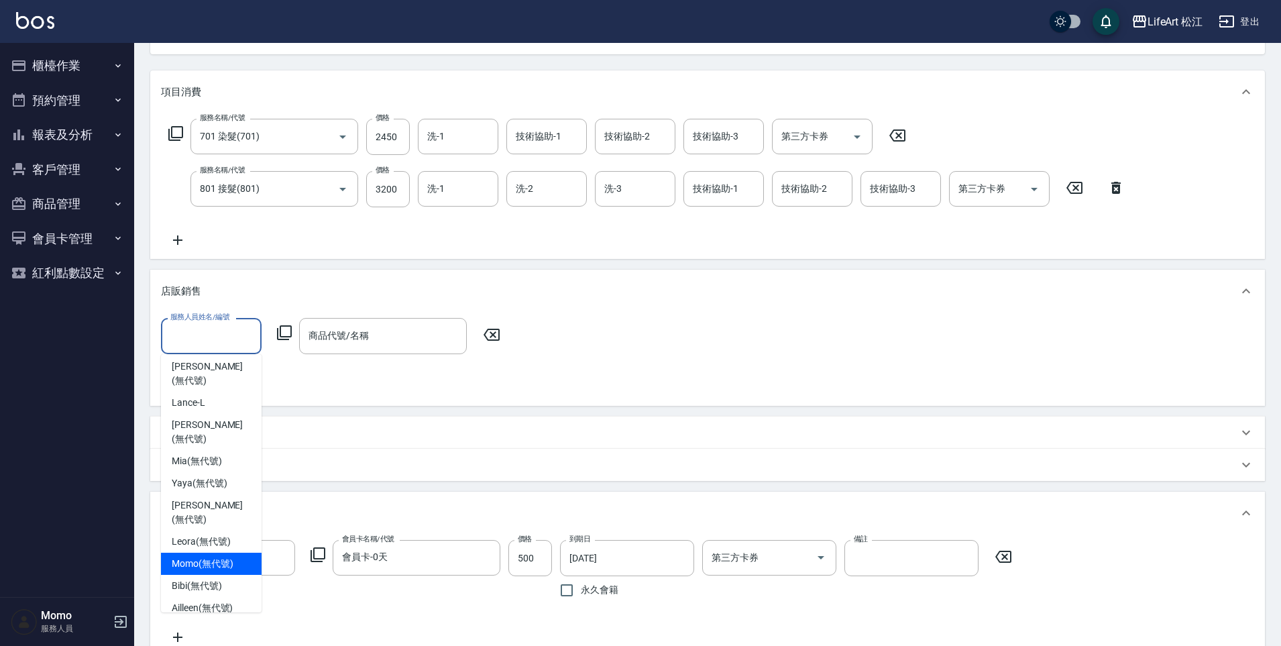
click at [202, 556] on span "Momo (無代號)" at bounding box center [203, 563] width 62 height 14
type input "Momo(無代號)"
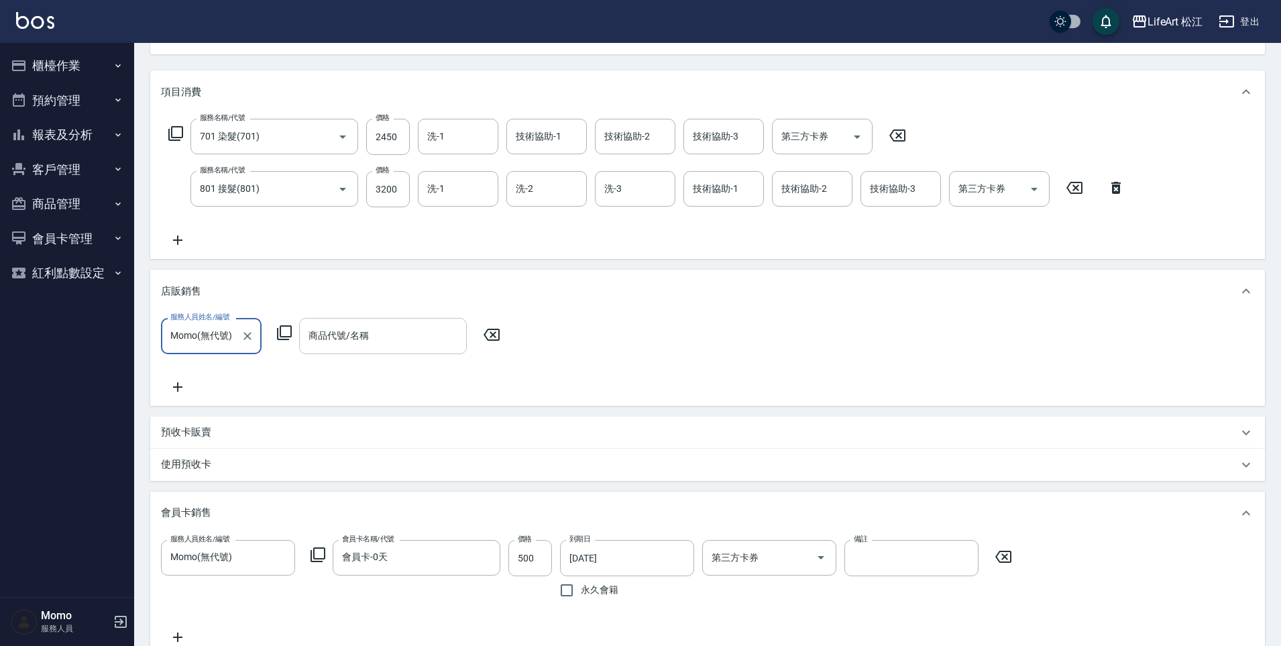
click at [322, 329] on div "商品代號/名稱 商品代號/名稱" at bounding box center [383, 336] width 168 height 36
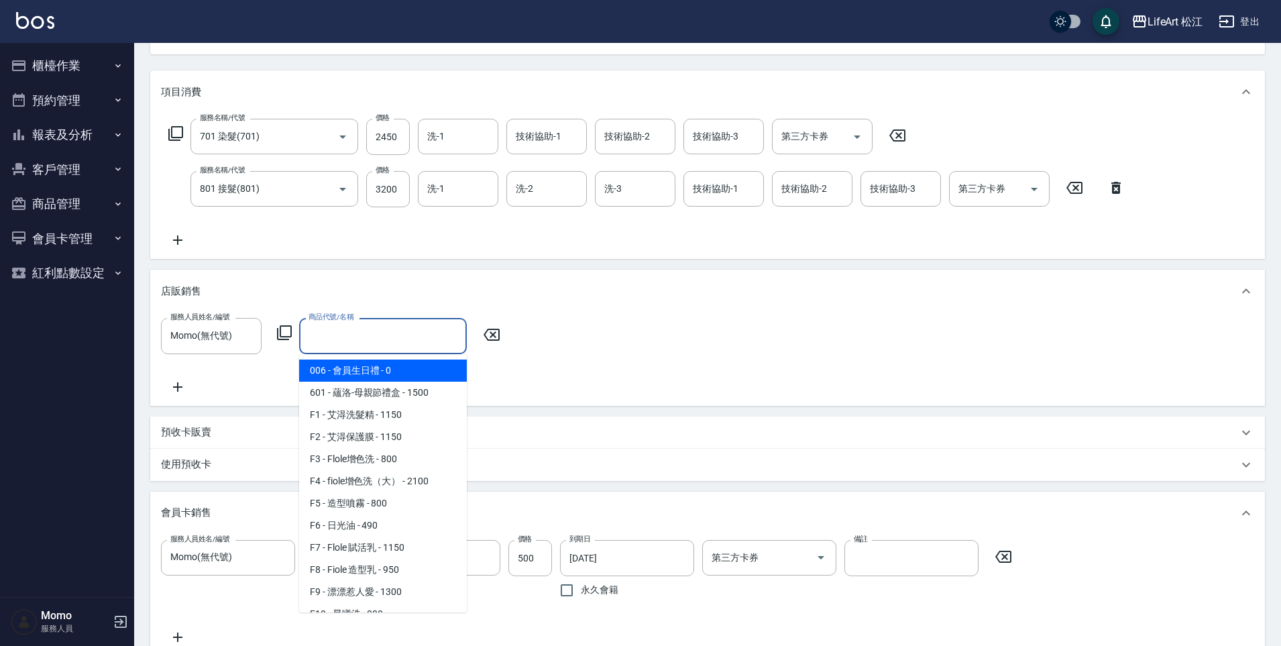
click at [349, 372] on span "006 - 會員生日禮 - 0" at bounding box center [383, 370] width 168 height 22
type input "會員生日禮"
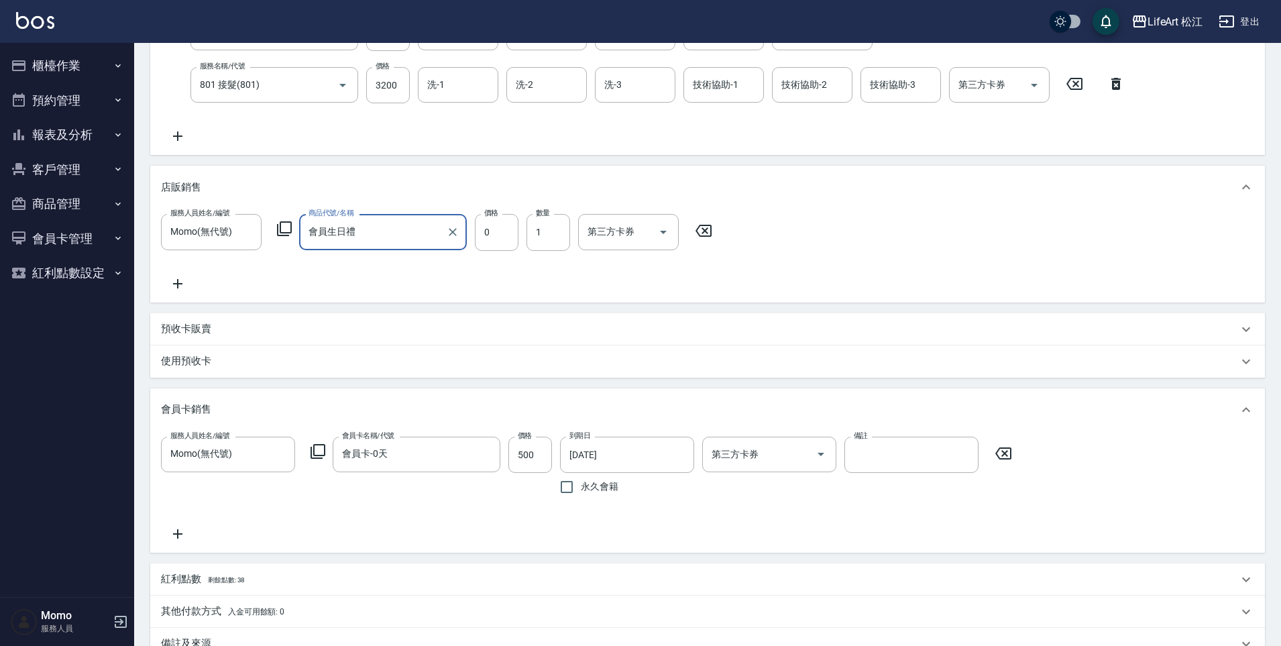
scroll to position [423, 0]
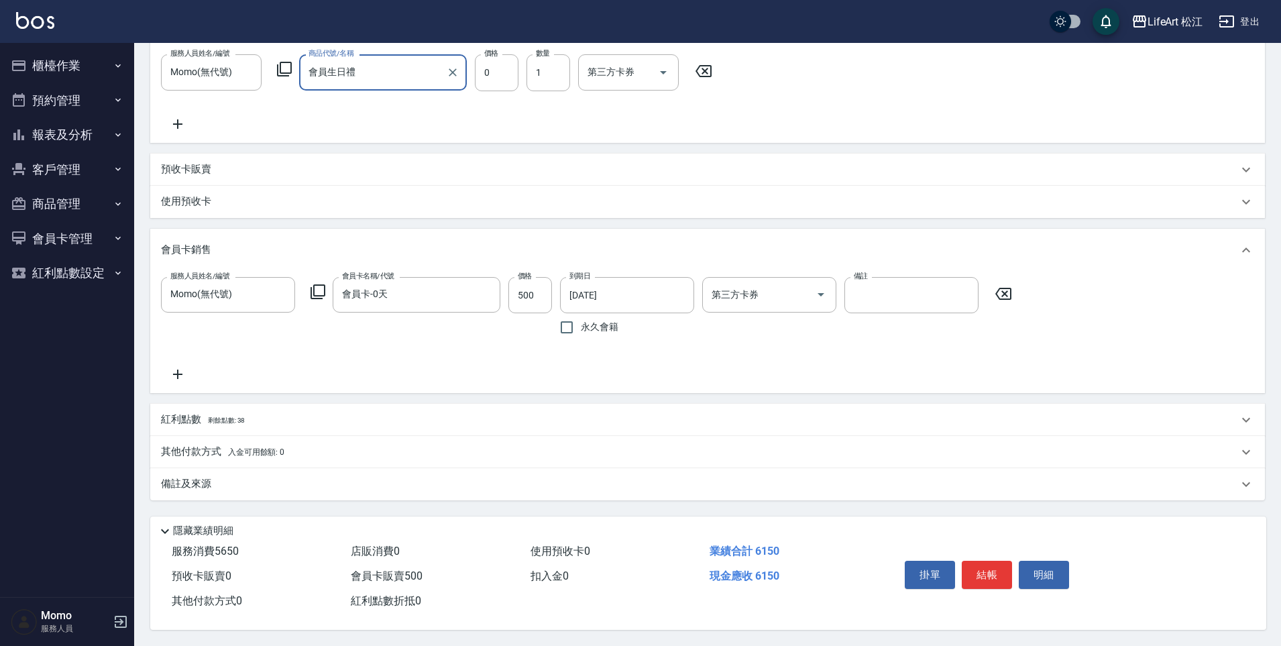
click at [294, 414] on div "紅利點數 剩餘點數: 38" at bounding box center [699, 419] width 1077 height 15
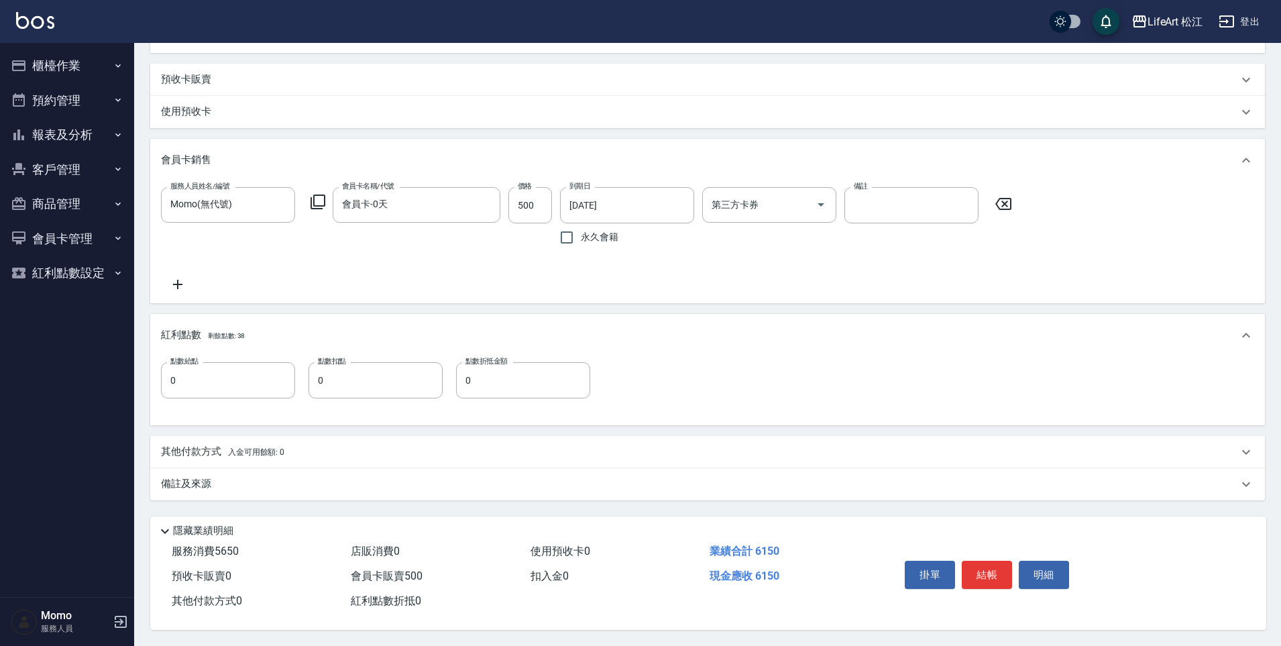
scroll to position [513, 0]
click at [216, 375] on input "0" at bounding box center [228, 380] width 134 height 36
type input "12"
click at [244, 477] on div "備註及來源" at bounding box center [699, 484] width 1077 height 14
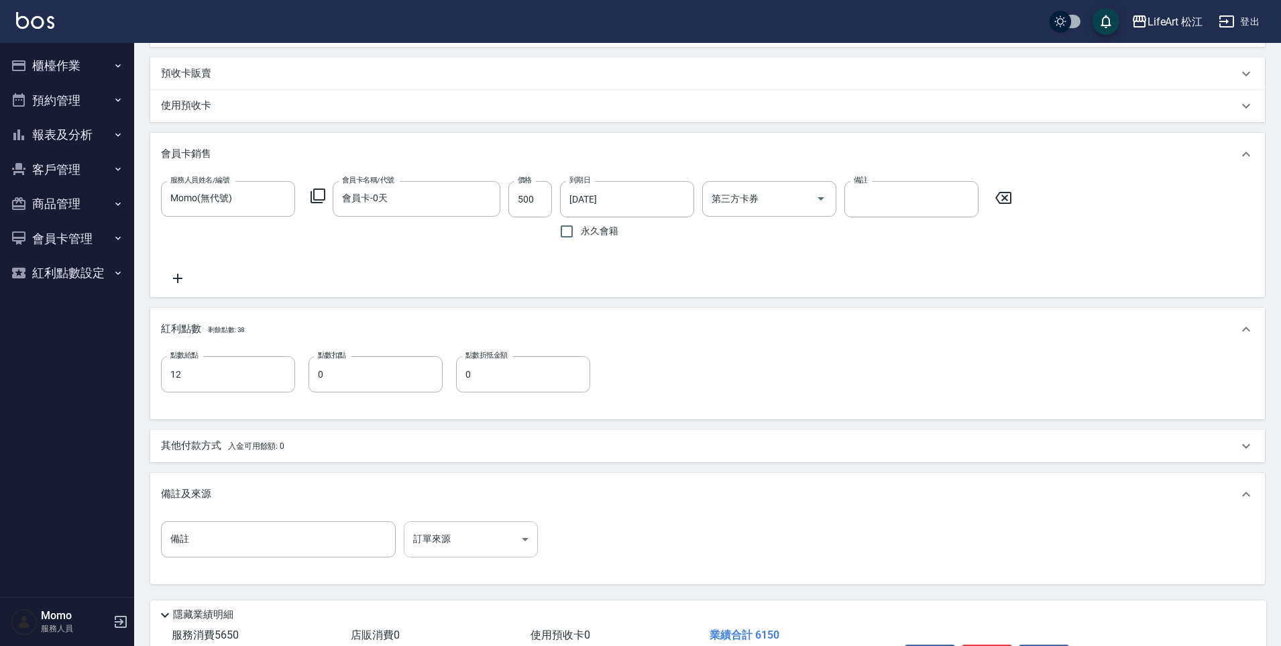
click at [426, 524] on body "LifeArt 松江 登出 櫃檯作業 打帳單 帳單列表 現金收支登錄 高階收支登錄 材料自購登錄 每日結帳 排班表 現場電腦打卡 預約管理 預約管理 單日預約…" at bounding box center [640, 108] width 1281 height 1242
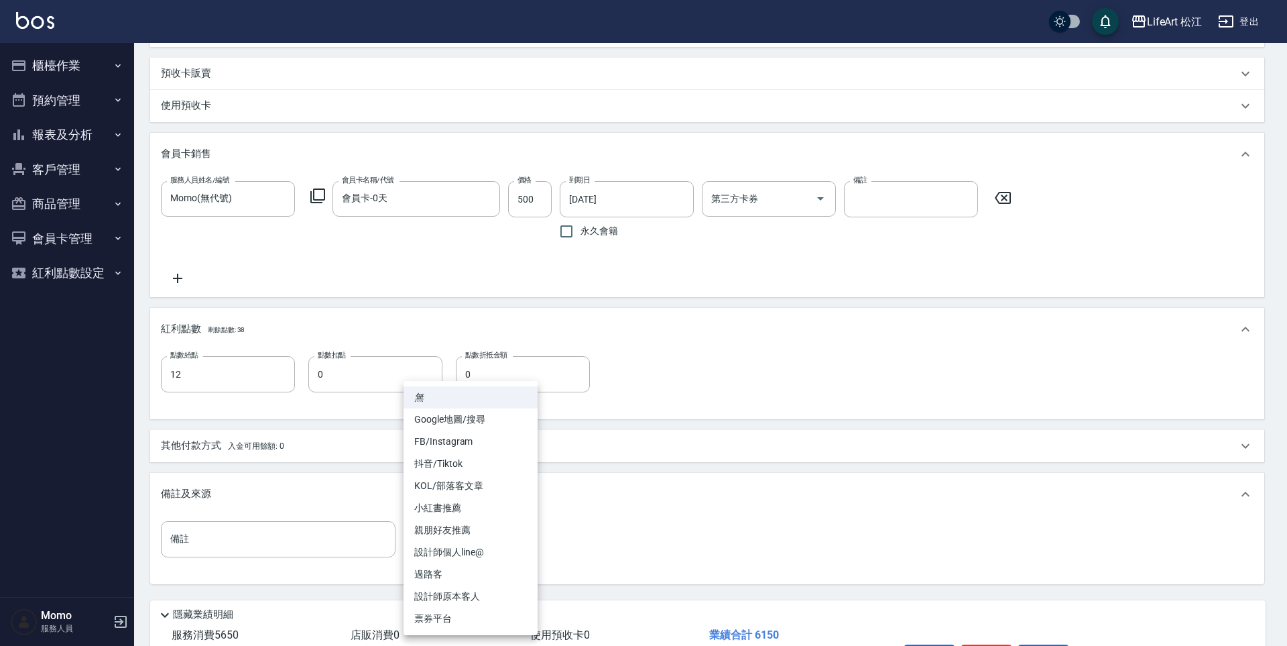
click at [485, 555] on li "設計師個人line@" at bounding box center [471, 552] width 134 height 22
type input "設計師個人line@"
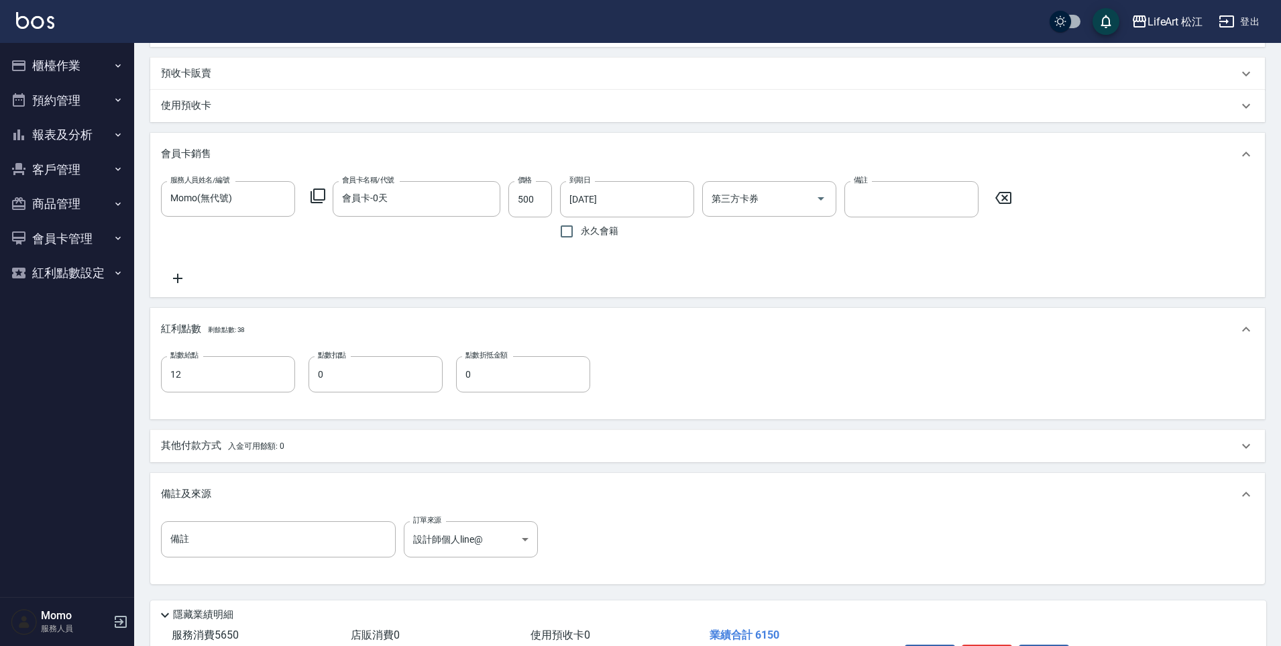
click at [353, 451] on div "其他付款方式 入金可用餘額: 0" at bounding box center [699, 445] width 1077 height 15
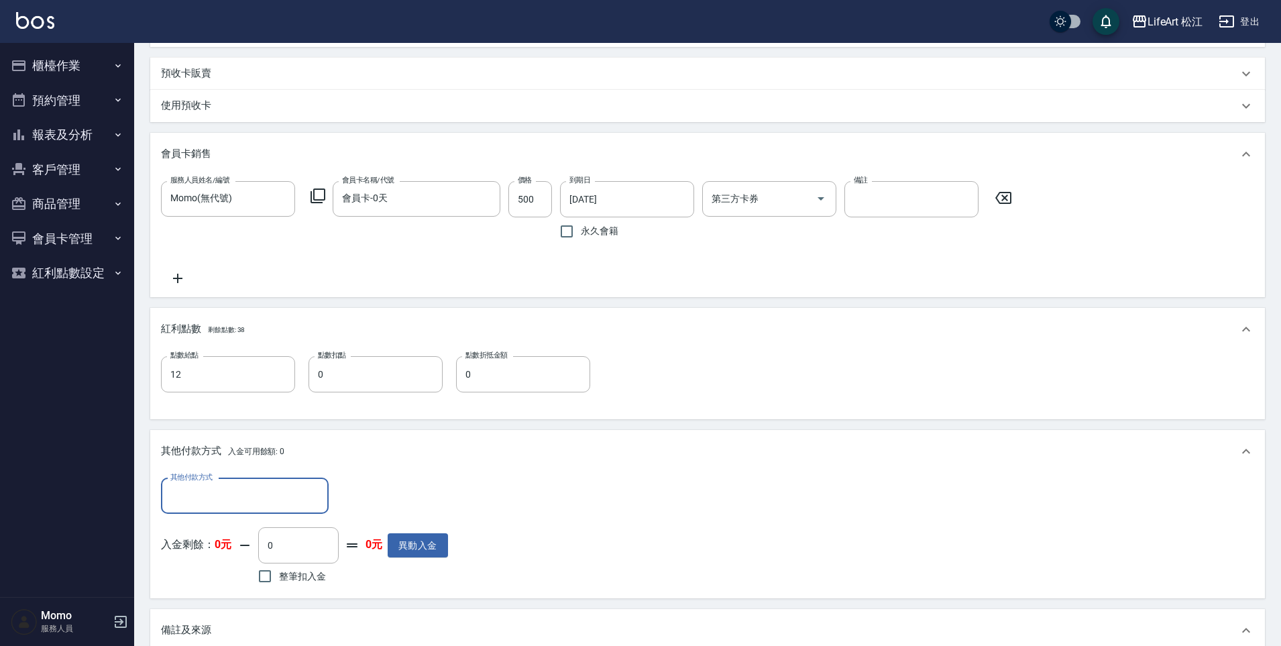
scroll to position [0, 0]
click at [213, 475] on div "其他付款方式 其他付款方式 入金剩餘： 0元 0 ​ 整筆扣入金 0元 異動入金" at bounding box center [707, 535] width 1114 height 125
click at [213, 495] on input "其他付款方式" at bounding box center [245, 495] width 156 height 23
click at [215, 572] on span "信用卡" at bounding box center [245, 574] width 168 height 22
type input "信用卡"
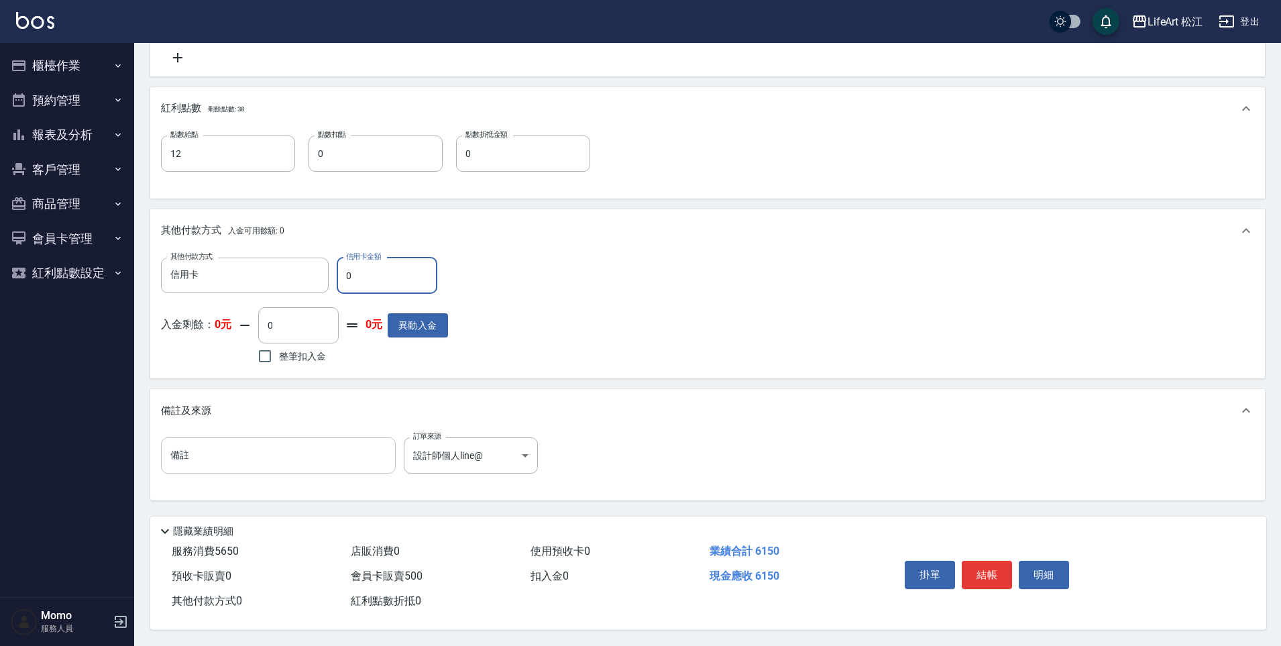
scroll to position [740, 0]
type input "6150"
click at [979, 563] on button "結帳" at bounding box center [986, 574] width 50 height 28
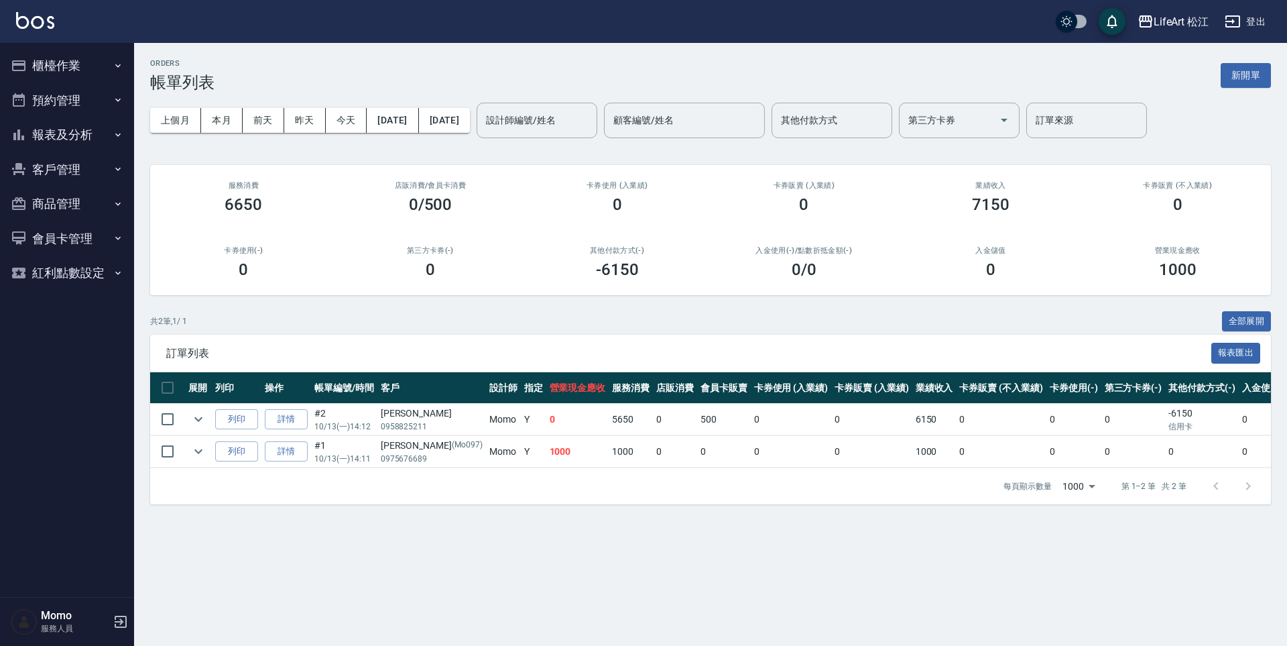
click at [78, 131] on button "報表及分析" at bounding box center [66, 134] width 123 height 35
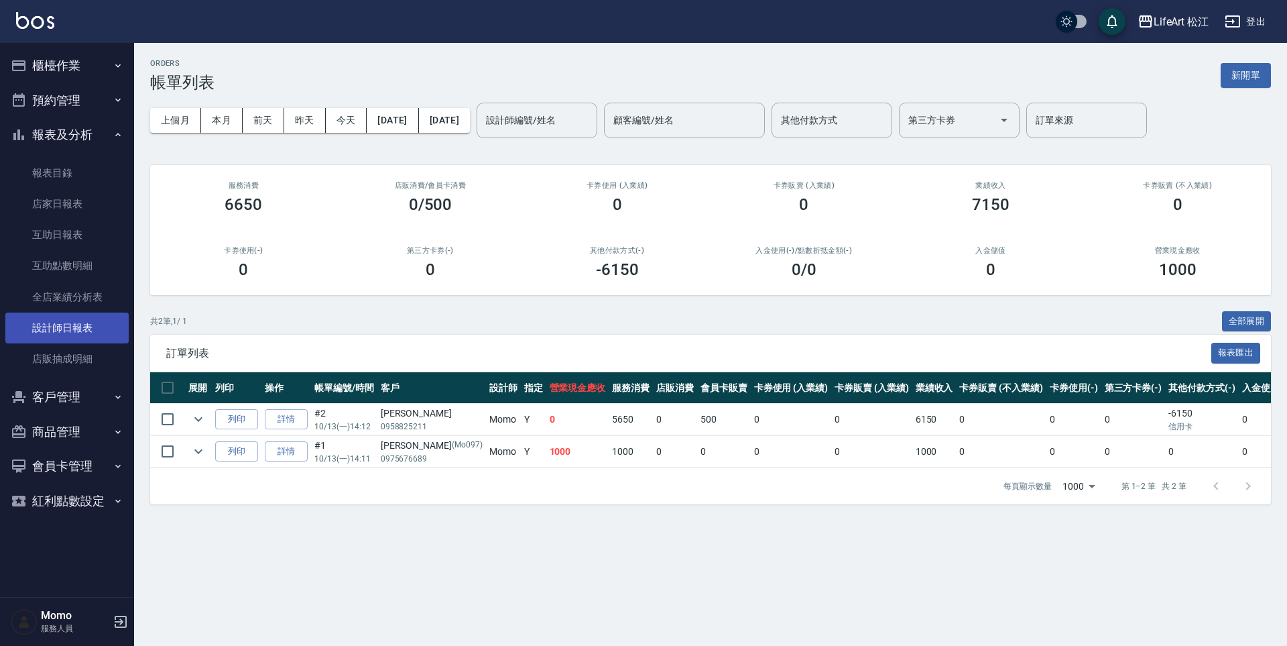
click at [86, 322] on link "設計師日報表" at bounding box center [66, 327] width 123 height 31
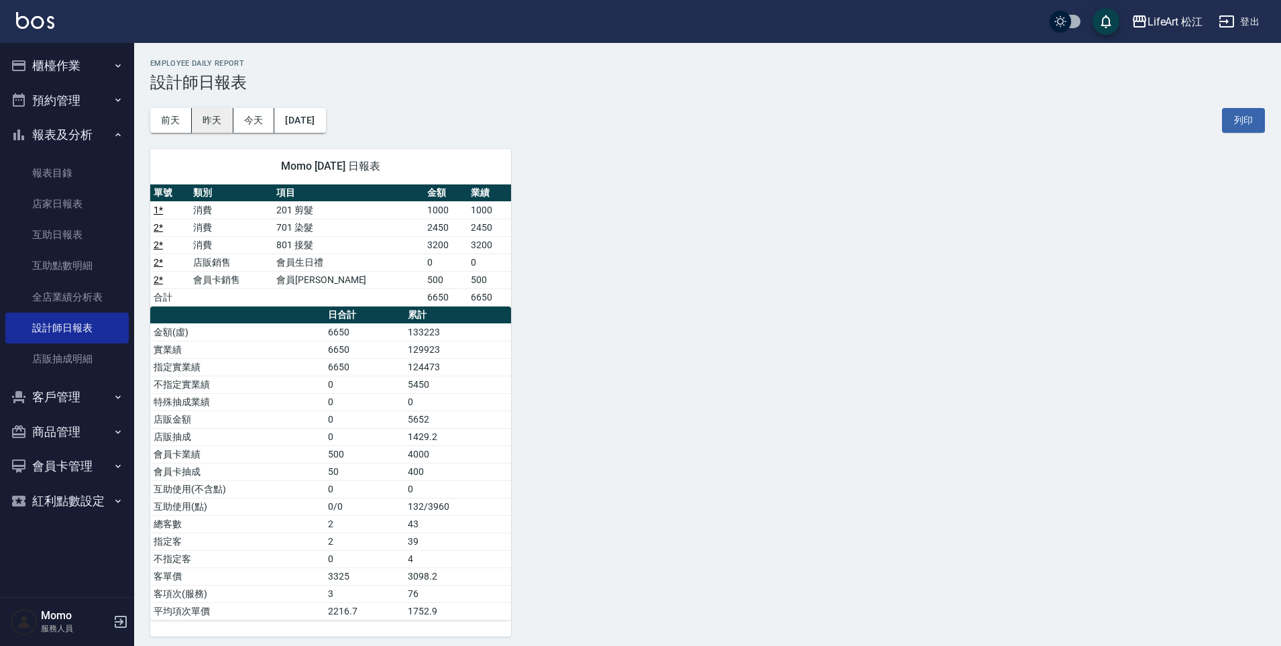
click at [221, 125] on button "昨天" at bounding box center [213, 120] width 42 height 25
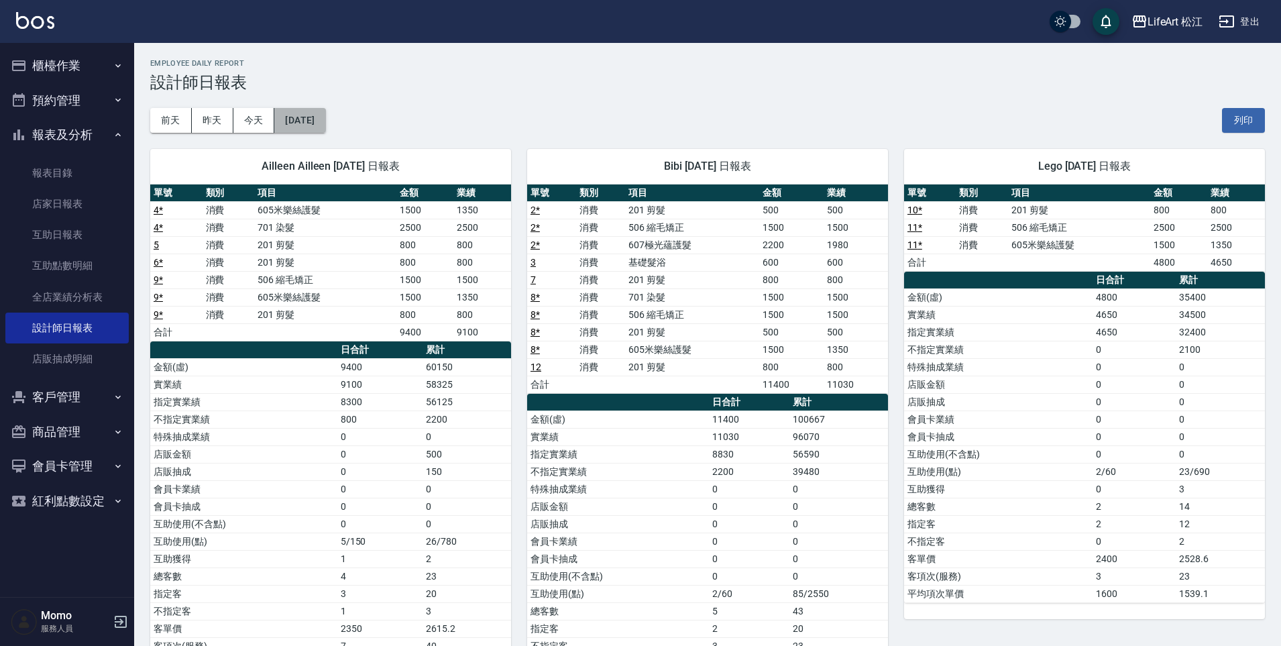
click at [320, 121] on button "[DATE]" at bounding box center [299, 120] width 51 height 25
click at [325, 117] on button "[DATE]" at bounding box center [299, 120] width 51 height 25
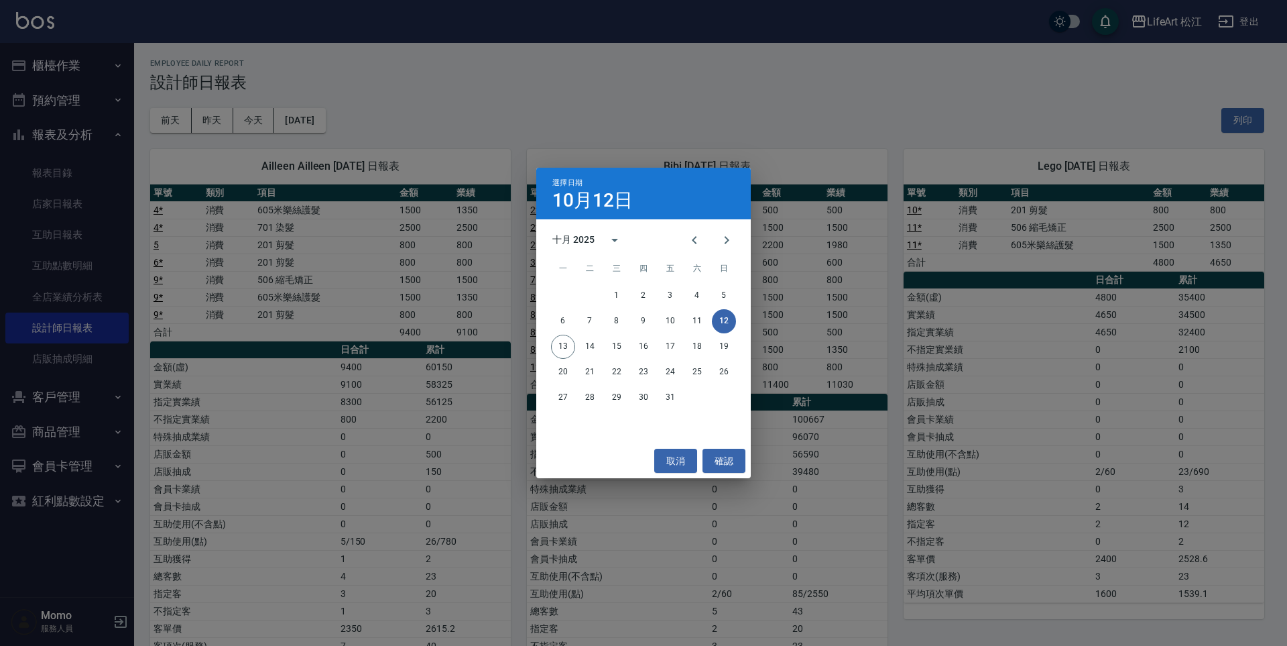
drag, startPoint x: 189, startPoint y: 117, endPoint x: 217, endPoint y: 117, distance: 28.2
click at [190, 117] on div "選擇日期 [DATE] 十月 2025 一 二 三 四 五 六 日 1 2 3 4 5 6 7 8 9 10 11 12 13 14 15 16 17 18 …" at bounding box center [643, 323] width 1287 height 646
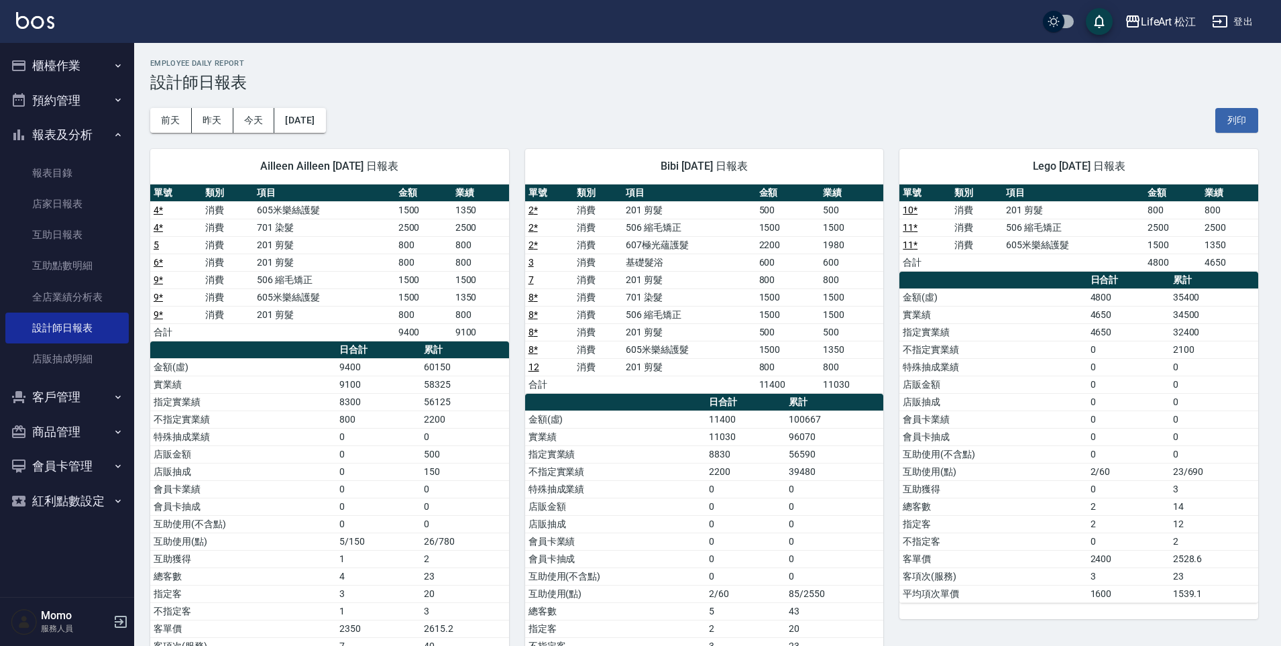
click at [217, 117] on button "昨天" at bounding box center [213, 120] width 42 height 25
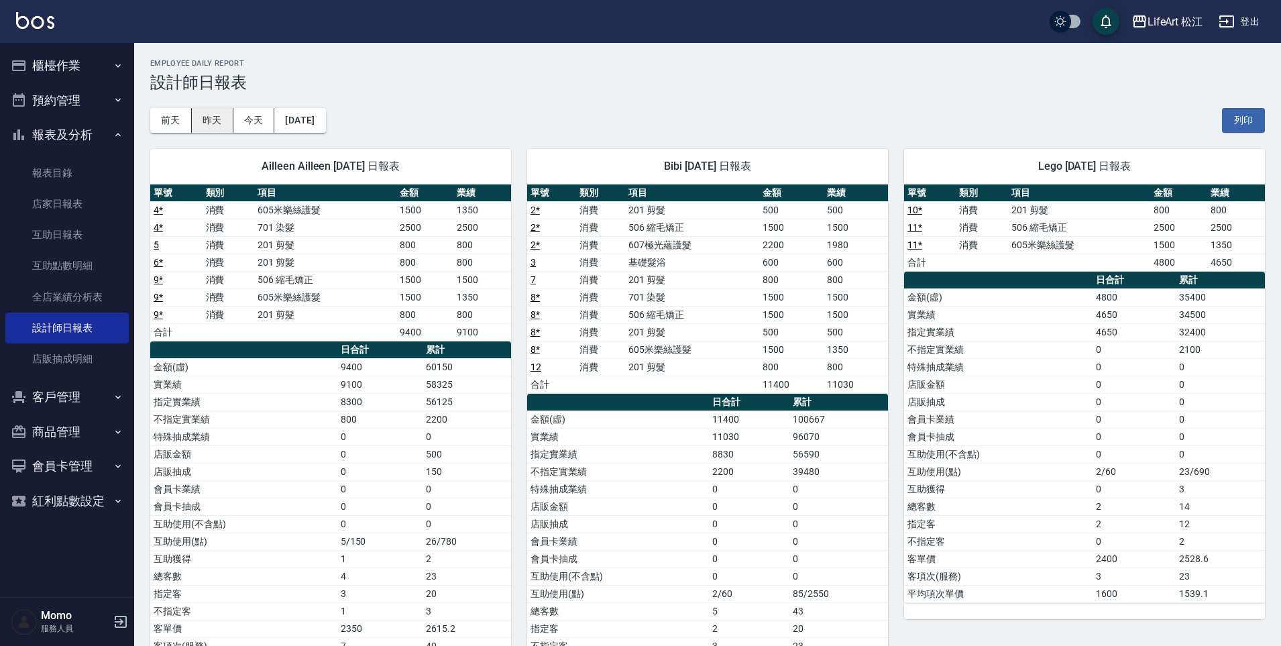
click at [220, 119] on button "昨天" at bounding box center [213, 120] width 42 height 25
click at [82, 81] on button "櫃檯作業" at bounding box center [66, 65] width 123 height 35
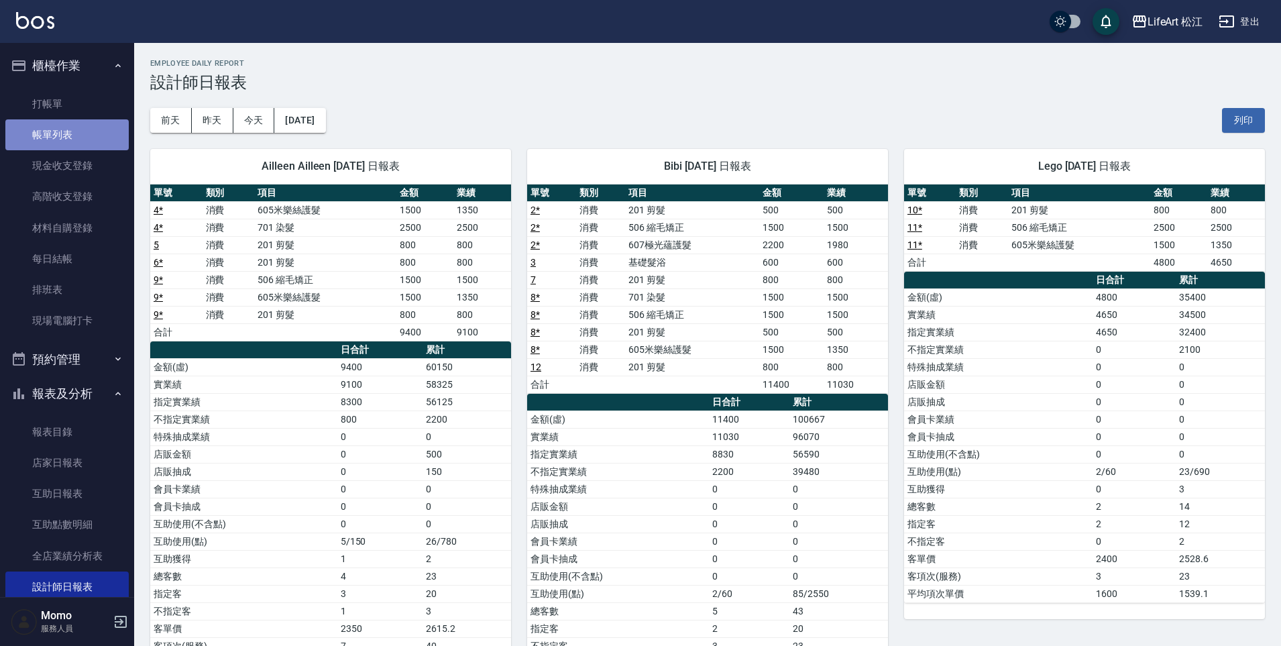
click at [68, 143] on link "帳單列表" at bounding box center [66, 134] width 123 height 31
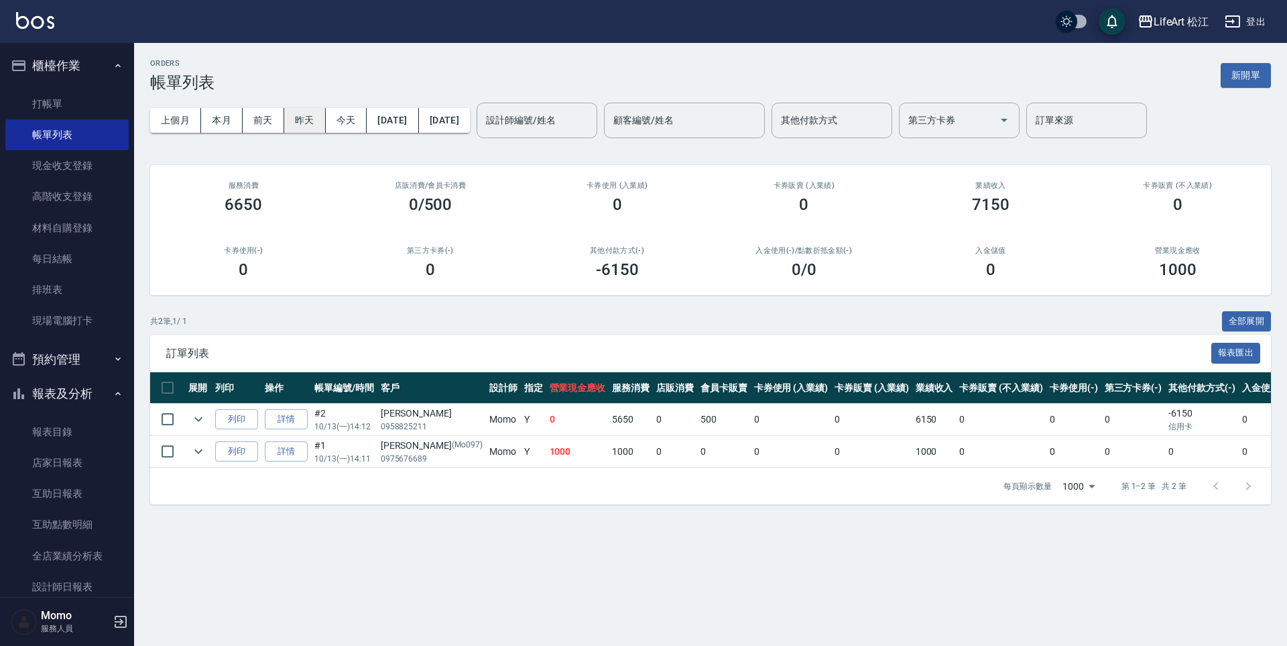
click at [296, 115] on button "昨天" at bounding box center [305, 120] width 42 height 25
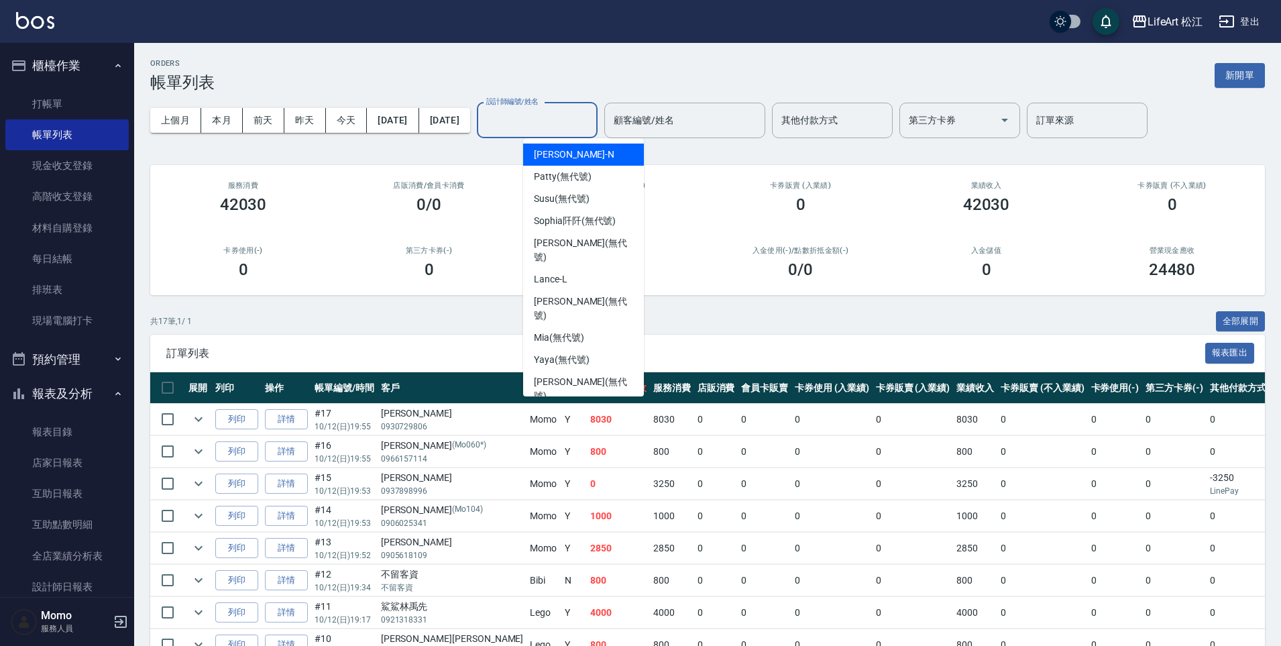
click at [543, 120] on input "設計師編號/姓名" at bounding box center [537, 120] width 109 height 23
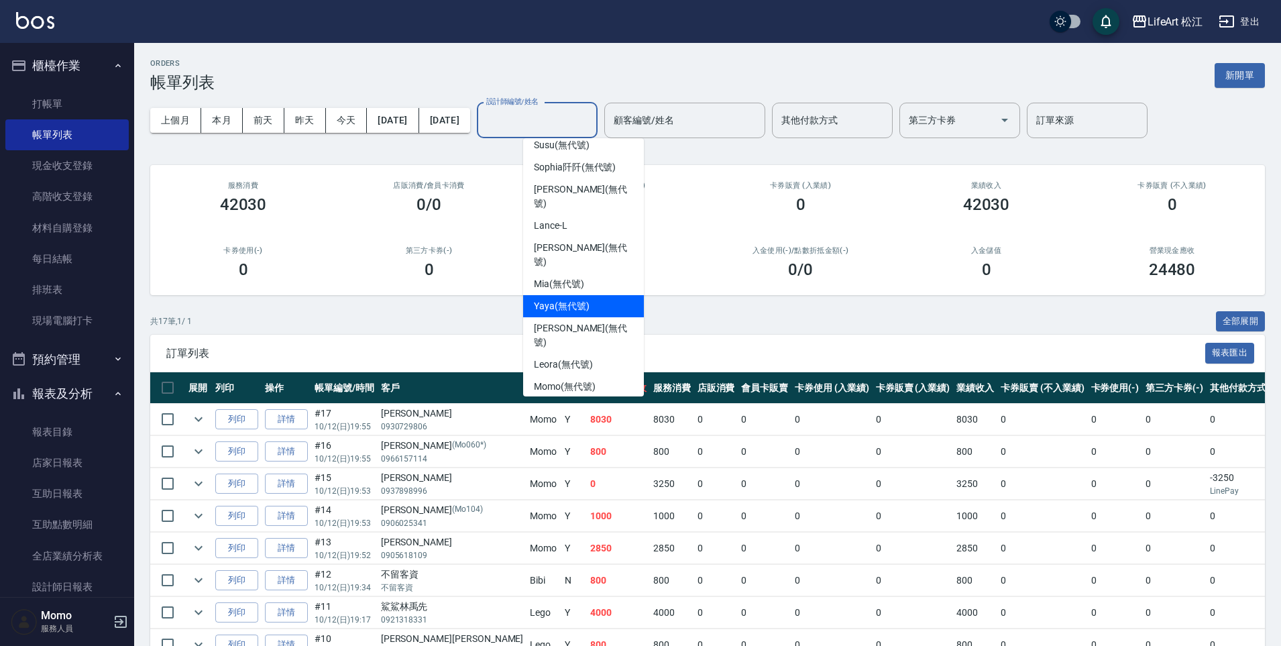
scroll to position [107, 0]
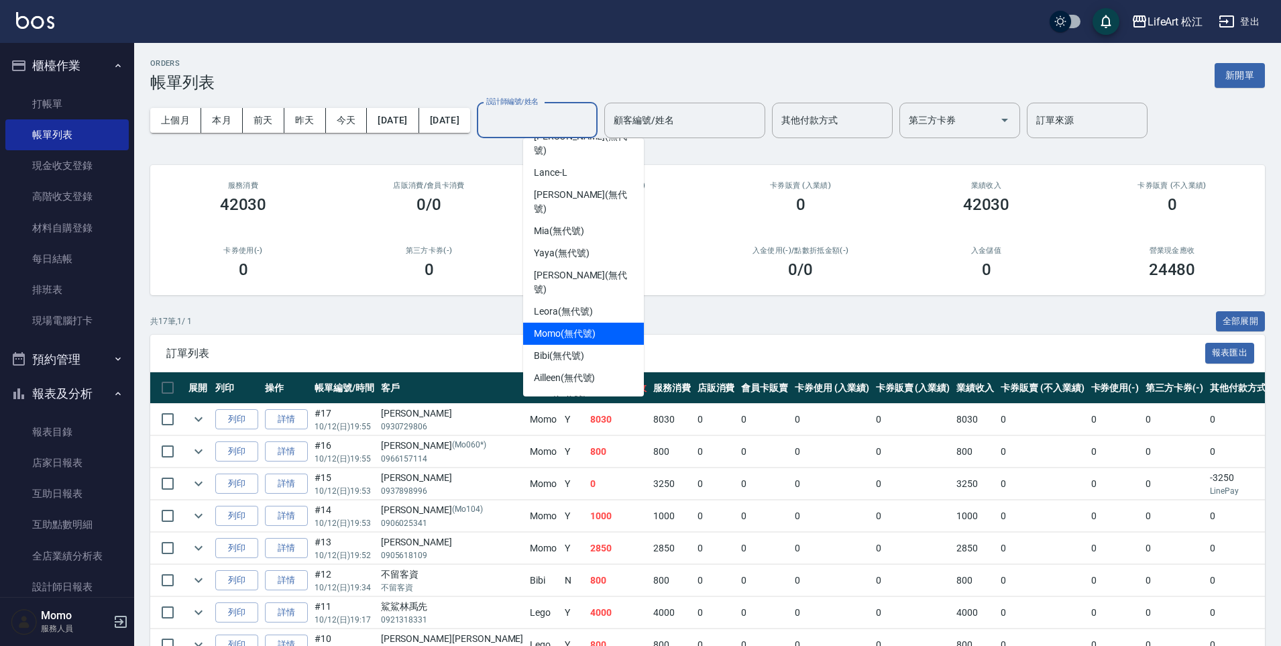
click at [567, 327] on span "Momo (無代號)" at bounding box center [565, 334] width 62 height 14
type input "Momo(無代號)"
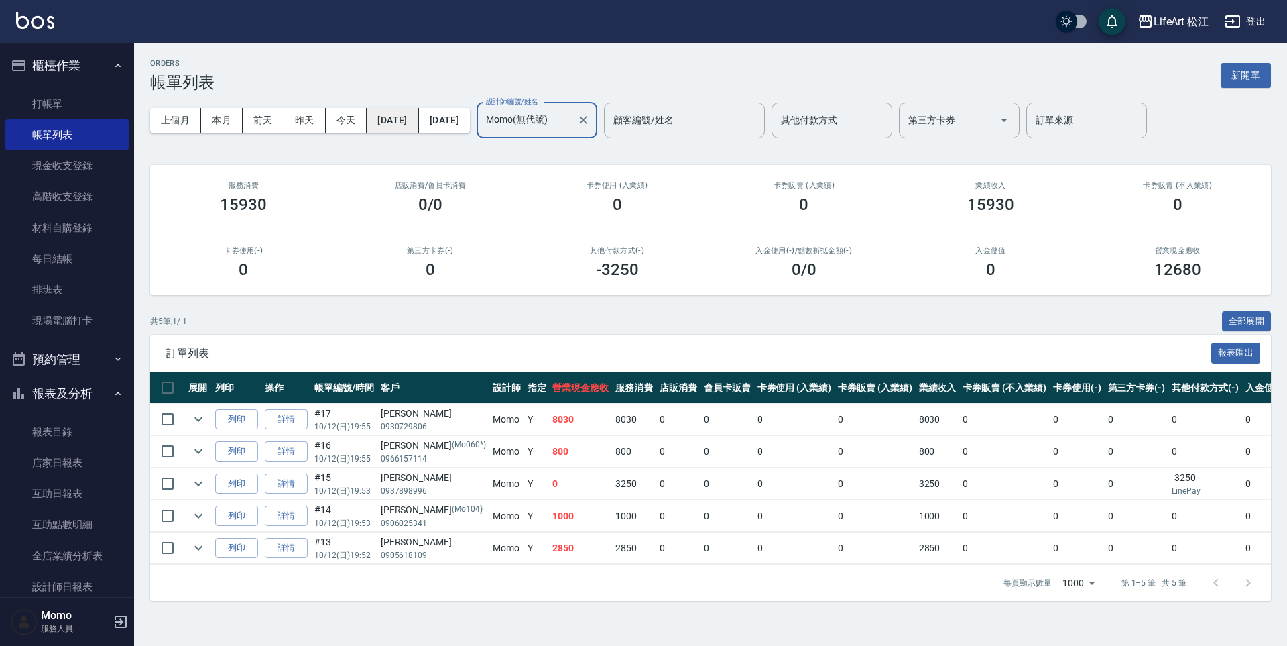
click at [418, 119] on button "[DATE]" at bounding box center [393, 120] width 52 height 25
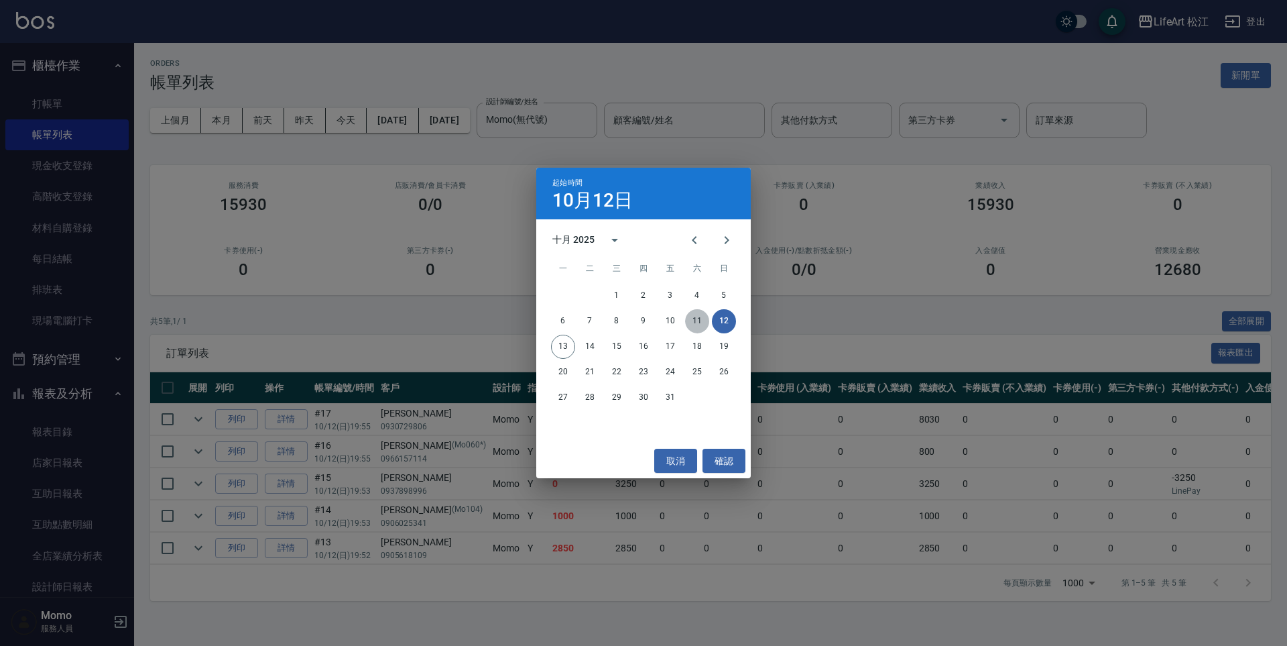
click at [700, 317] on button "11" at bounding box center [697, 321] width 24 height 24
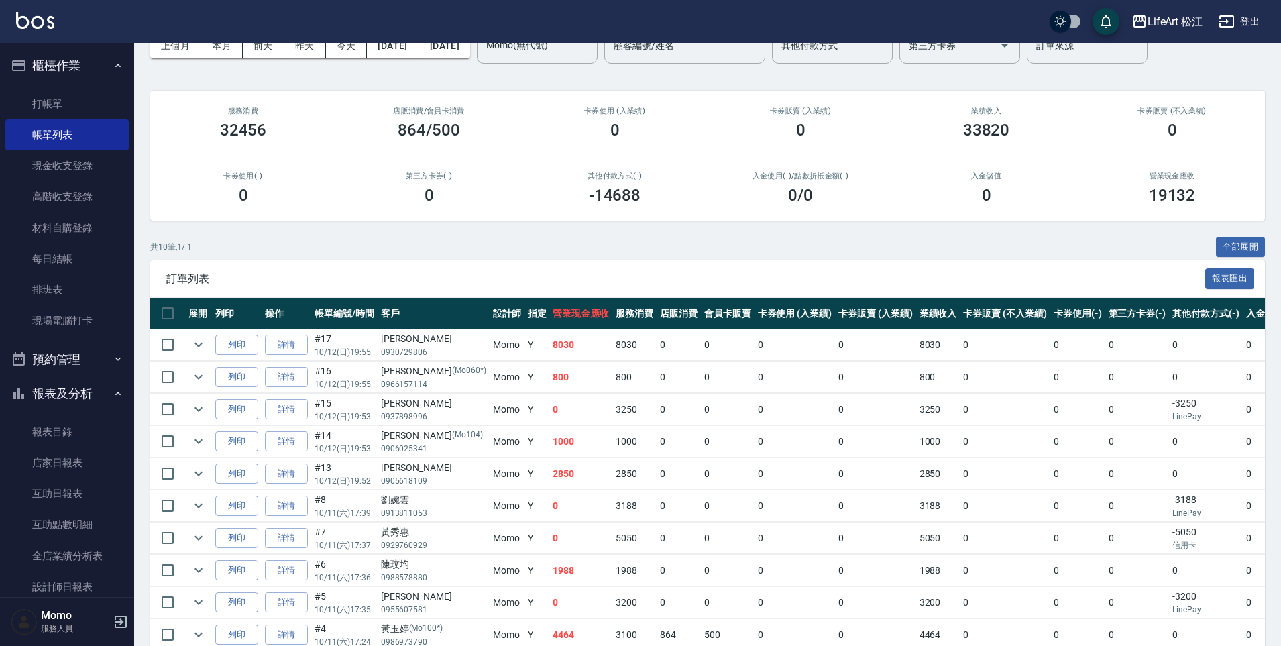
scroll to position [142, 0]
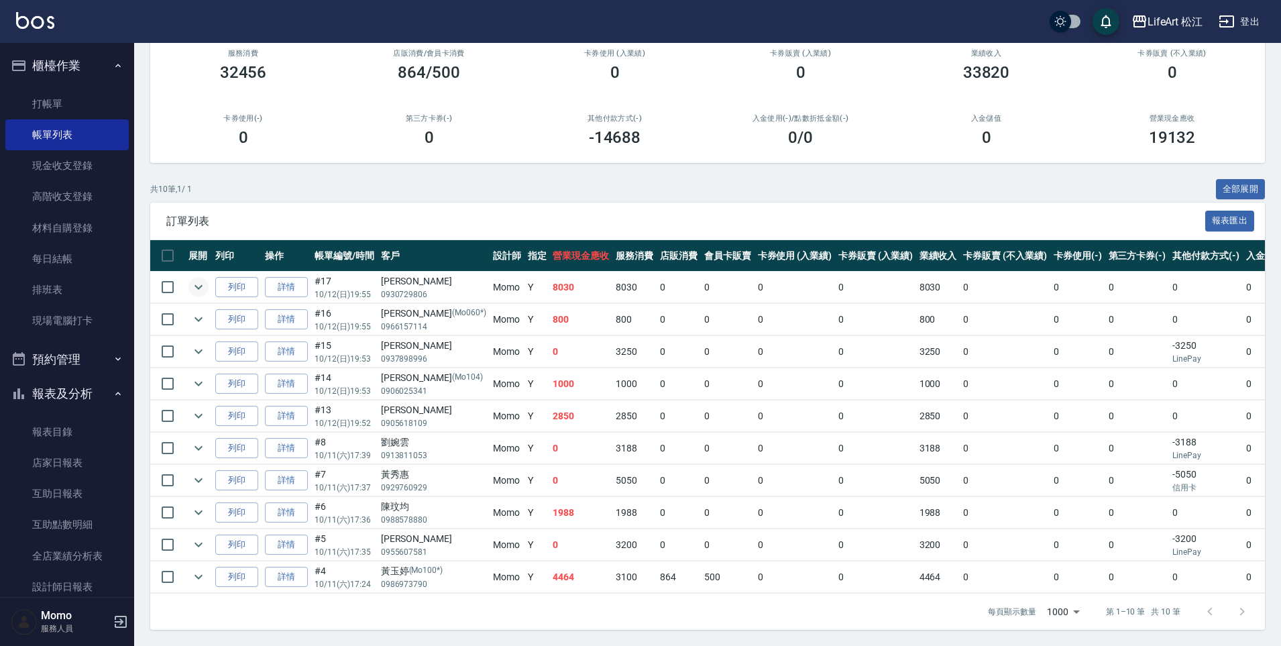
click at [204, 280] on icon "expand row" at bounding box center [198, 287] width 16 height 16
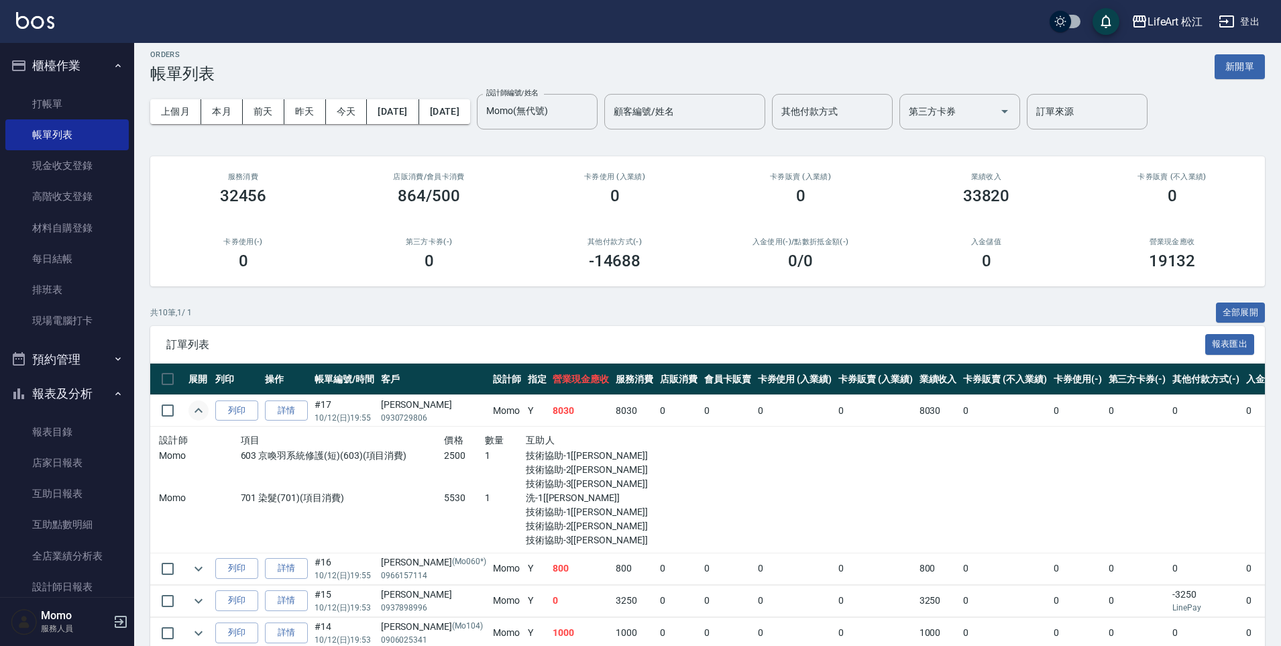
scroll to position [0, 0]
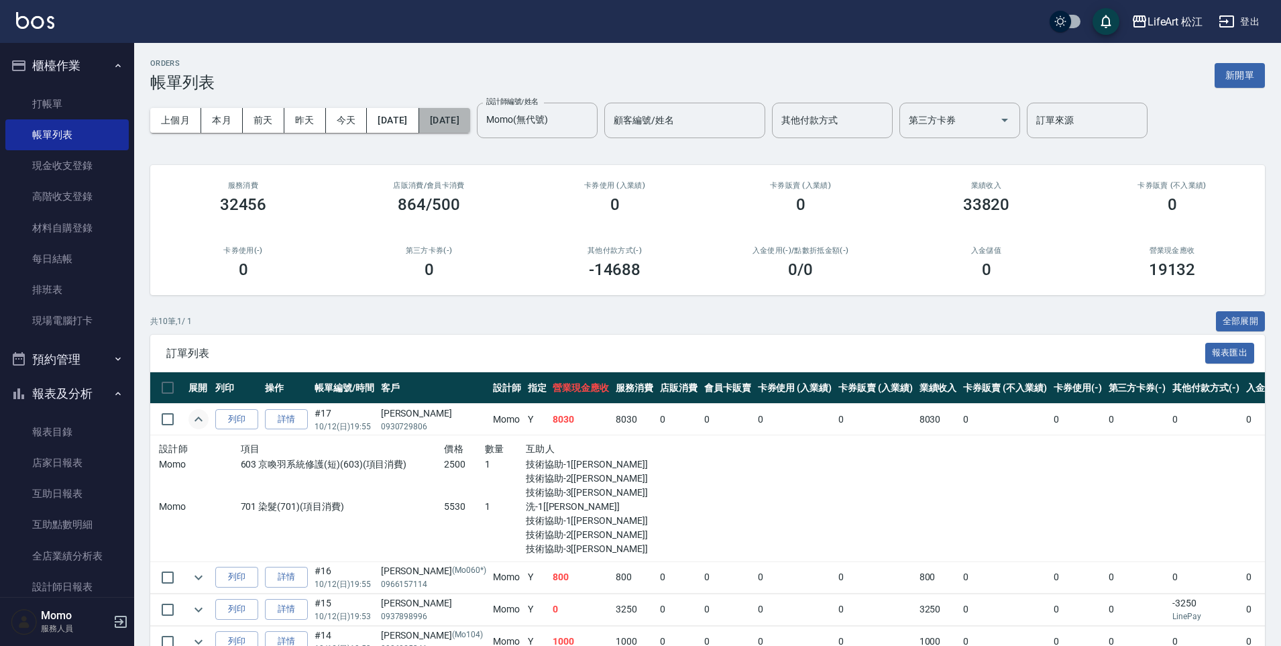
click at [465, 119] on button "[DATE]" at bounding box center [444, 120] width 51 height 25
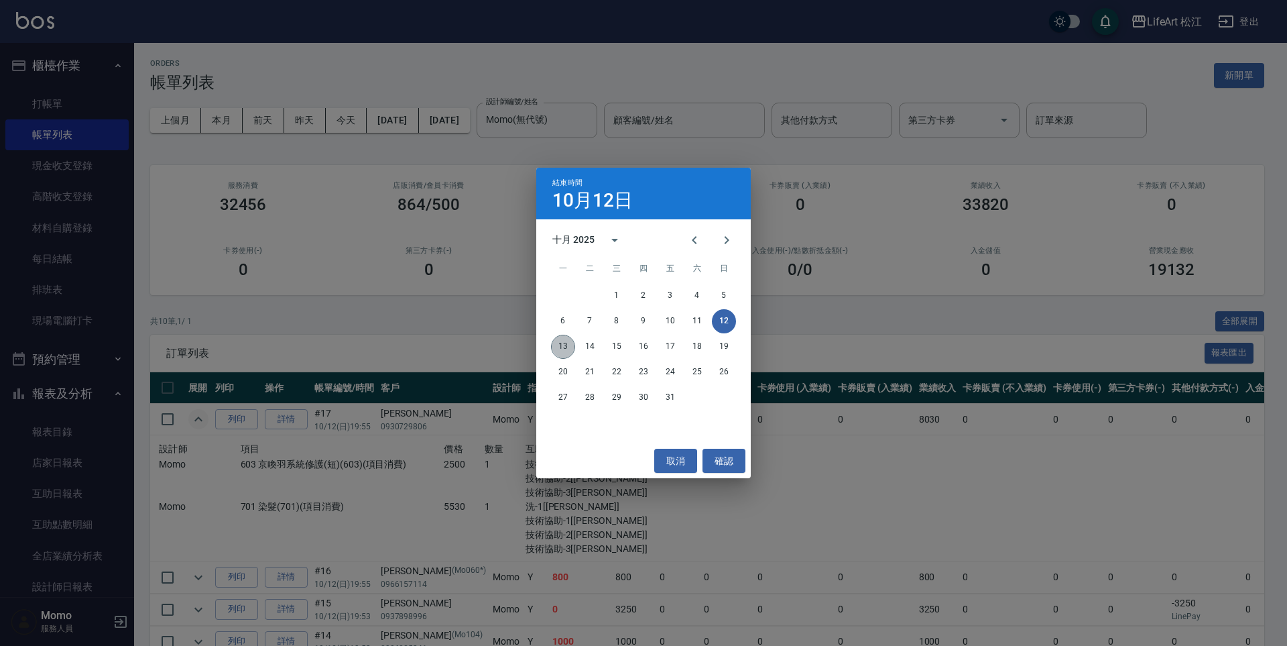
click at [571, 346] on button "13" at bounding box center [563, 347] width 24 height 24
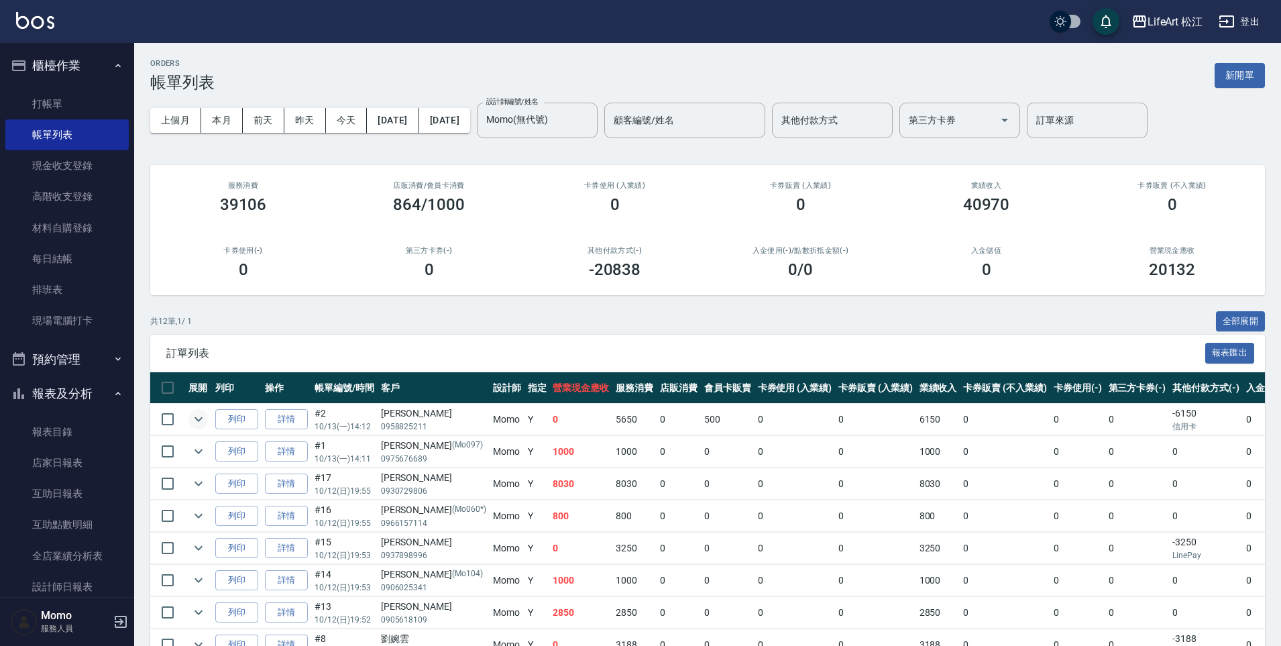
click at [197, 424] on icon "expand row" at bounding box center [198, 419] width 16 height 16
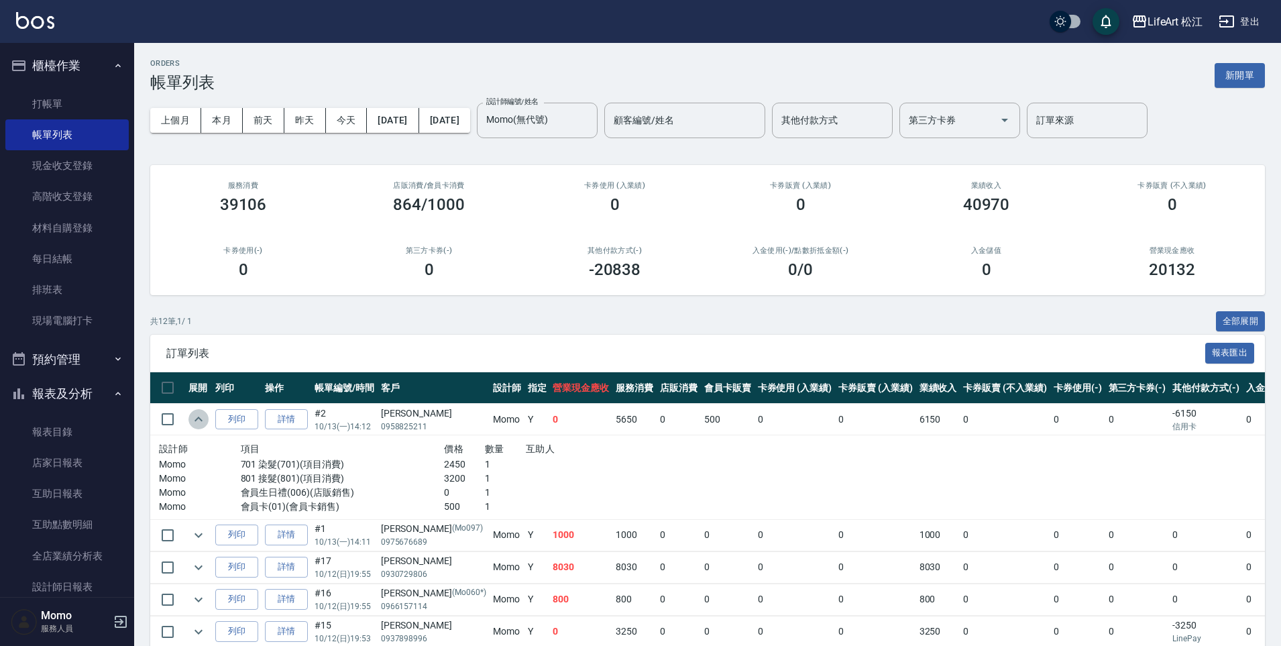
click at [196, 424] on icon "expand row" at bounding box center [198, 419] width 16 height 16
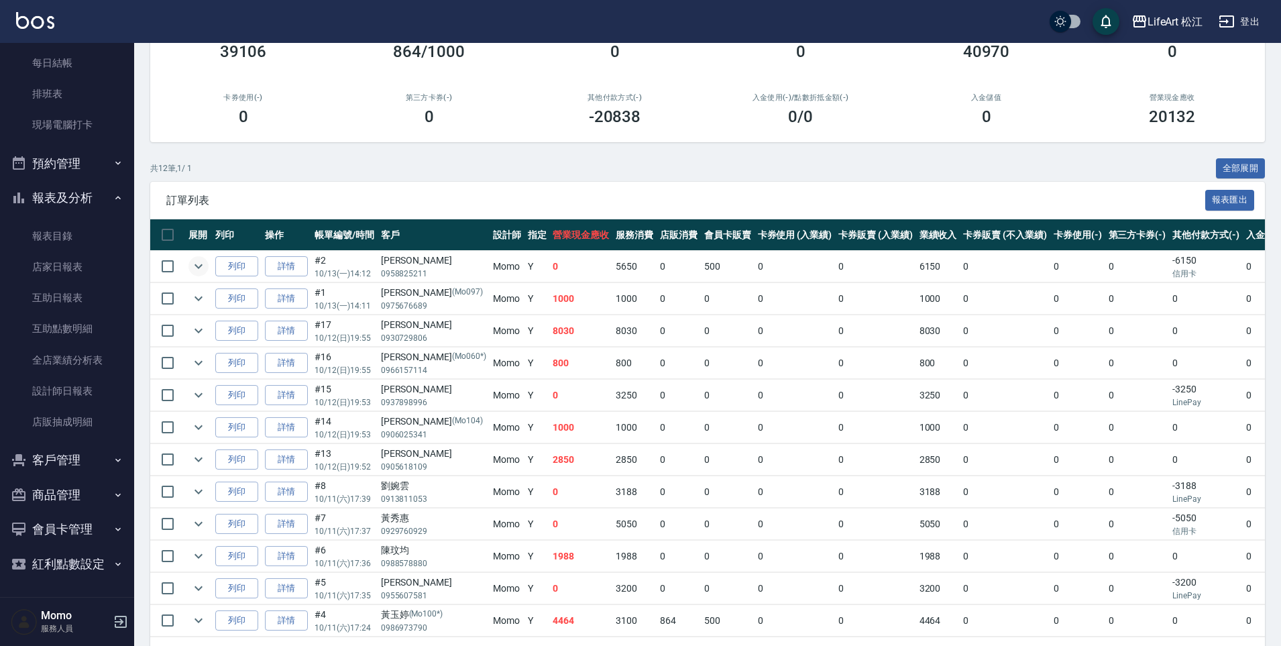
scroll to position [206, 0]
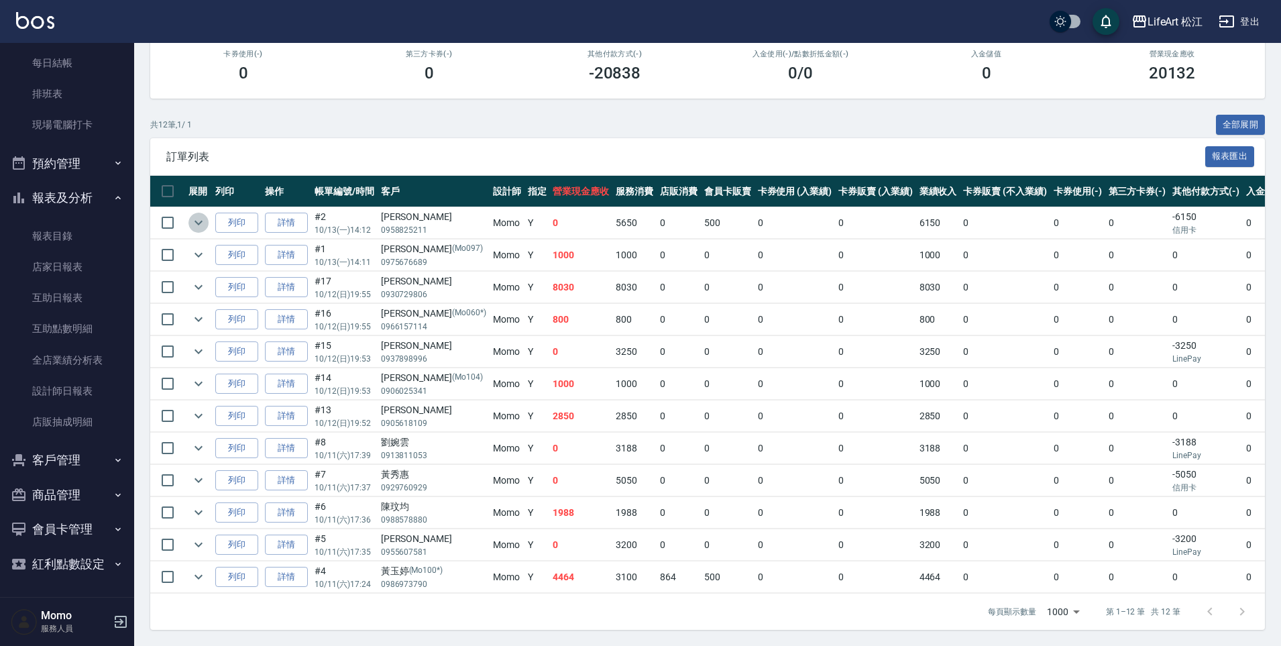
click at [204, 215] on icon "expand row" at bounding box center [198, 223] width 16 height 16
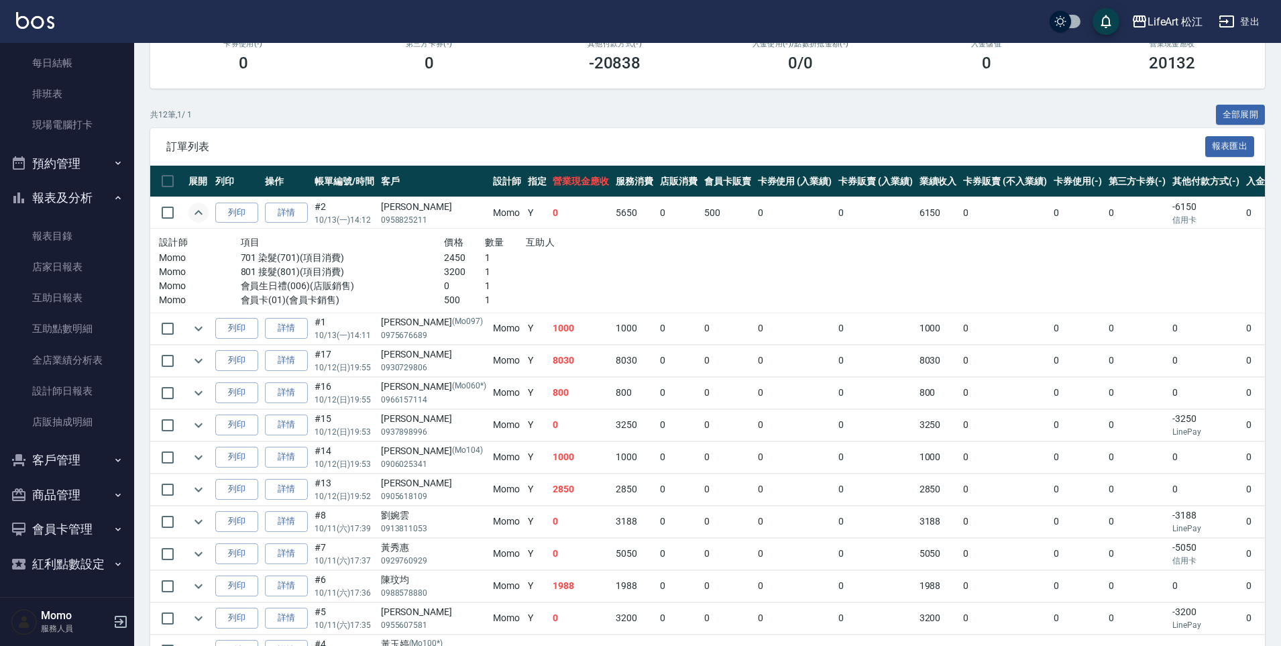
click at [83, 456] on button "客戶管理" at bounding box center [66, 459] width 123 height 35
click at [75, 486] on link "客戶列表" at bounding box center [66, 498] width 123 height 31
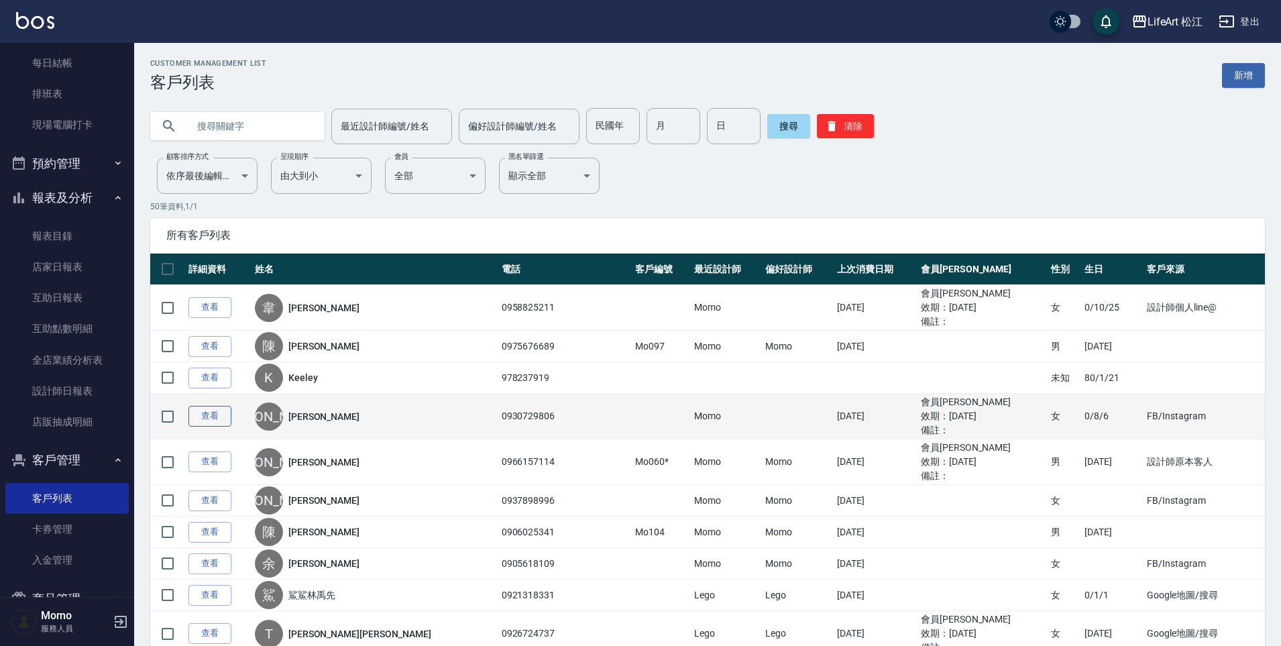
click at [214, 419] on link "查看" at bounding box center [209, 416] width 43 height 21
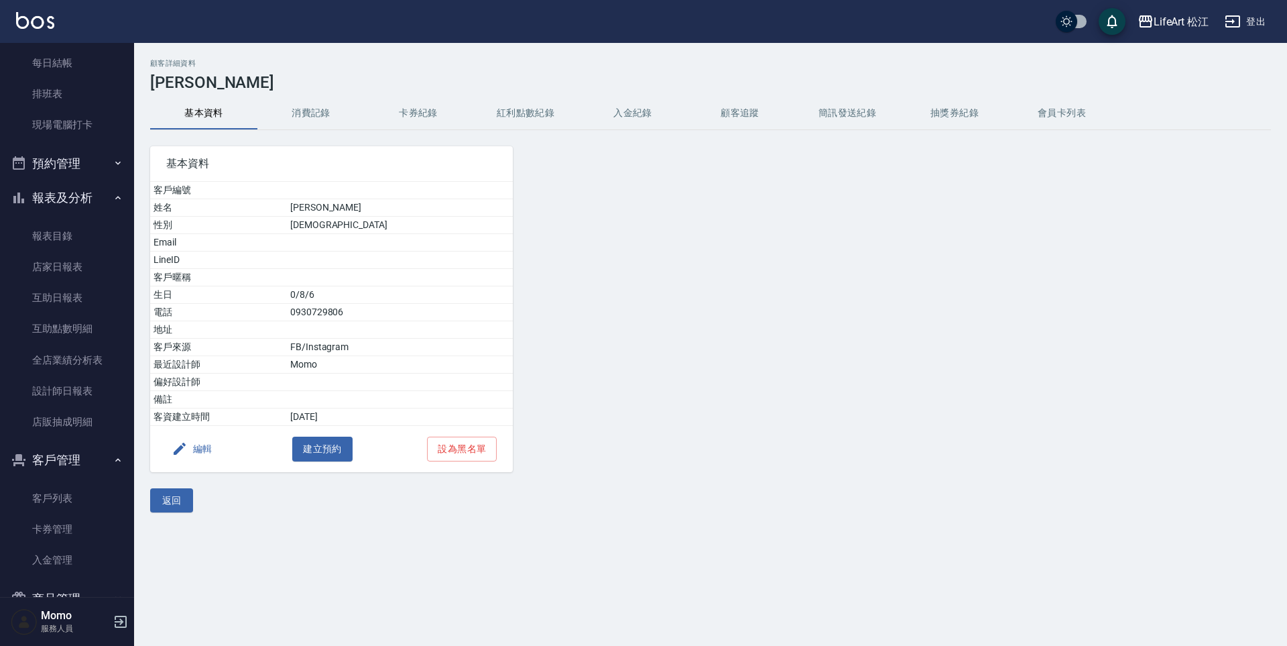
click at [196, 455] on button "編輯" at bounding box center [192, 448] width 52 height 25
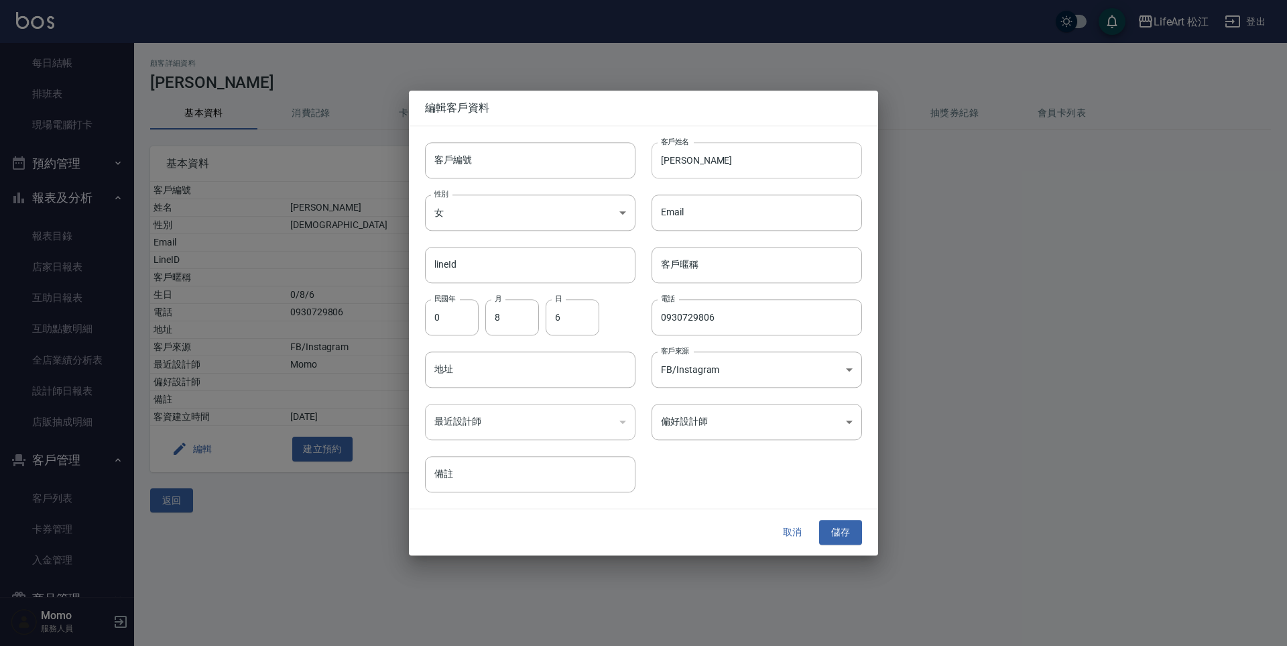
click at [703, 158] on input "[PERSON_NAME]" at bounding box center [757, 160] width 211 height 36
type input "[PERSON_NAME]"
type input "亭"
click at [693, 153] on input "[PERSON_NAME]" at bounding box center [757, 160] width 211 height 36
type input "[PERSON_NAME]"
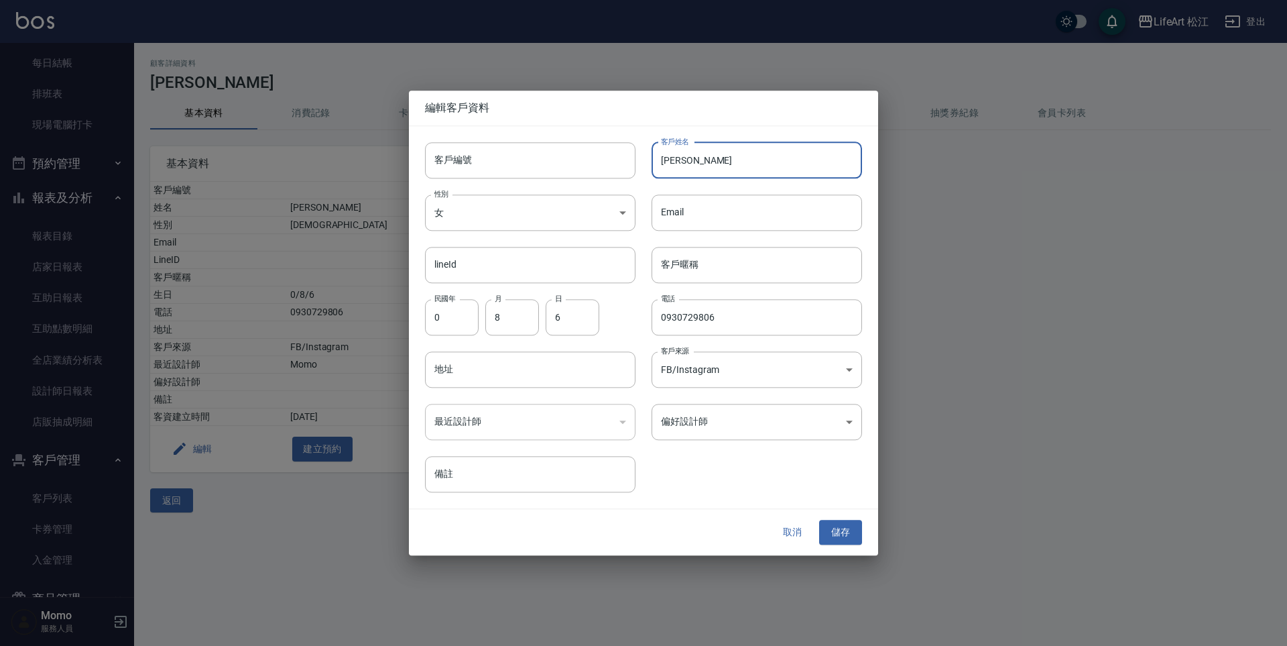
type input "頤"
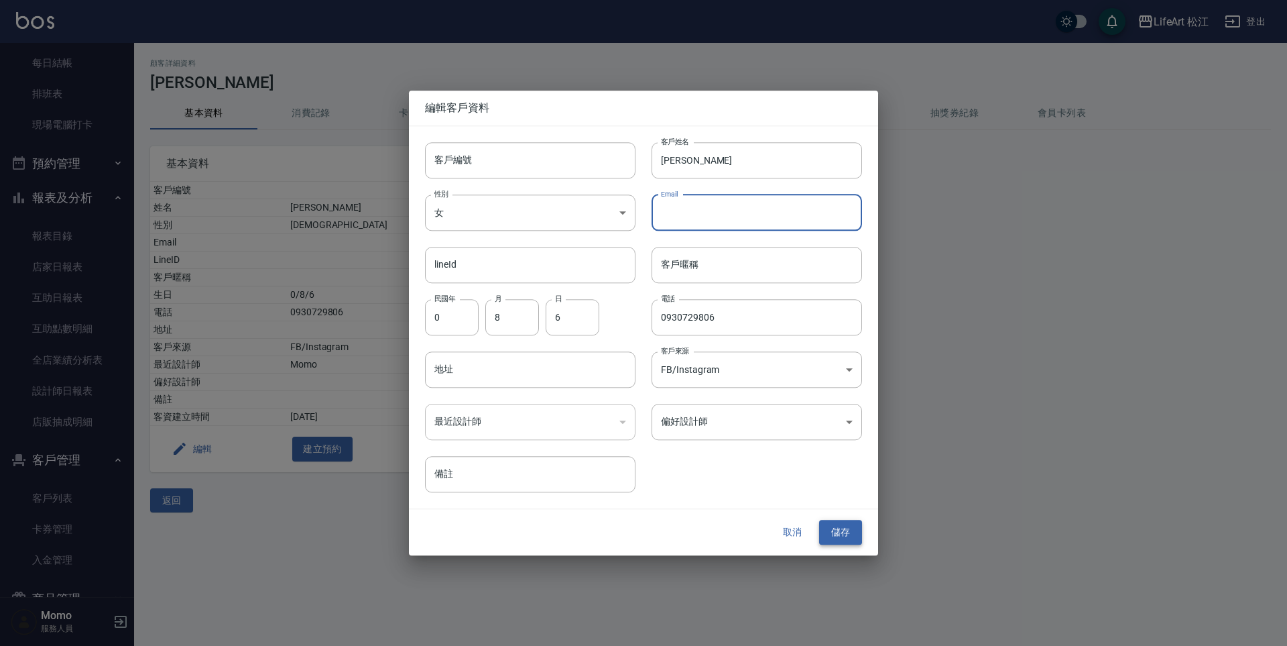
click at [851, 534] on button "儲存" at bounding box center [840, 532] width 43 height 25
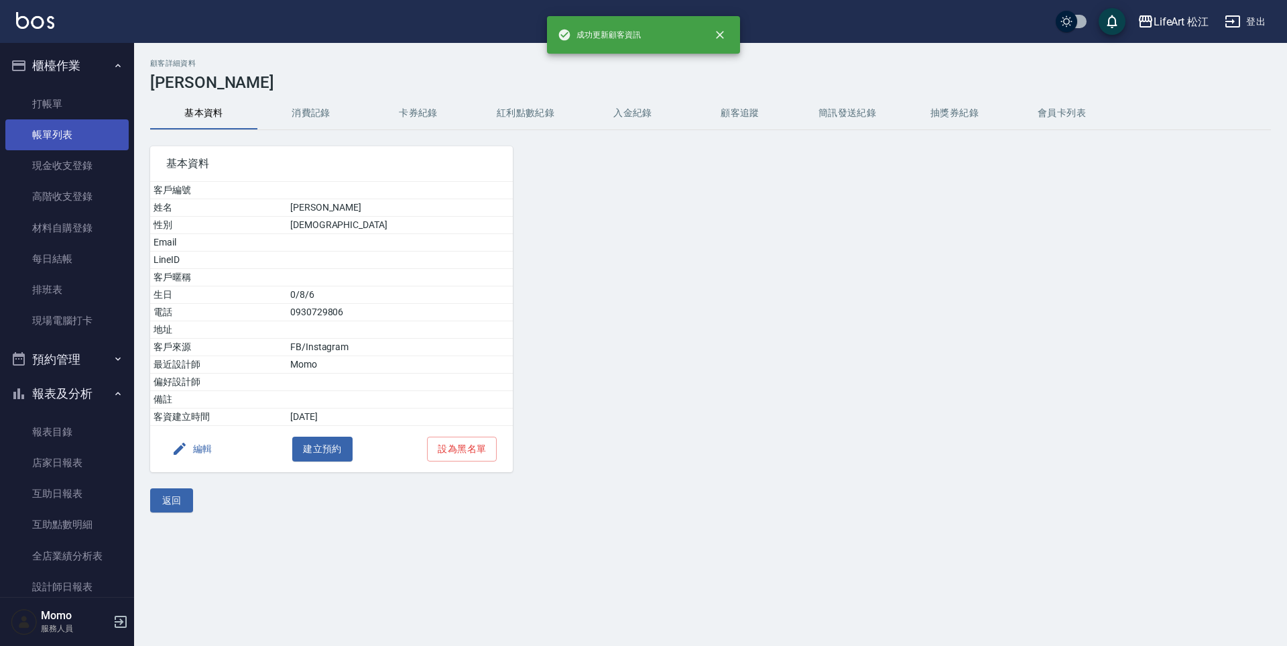
click at [38, 133] on link "帳單列表" at bounding box center [66, 134] width 123 height 31
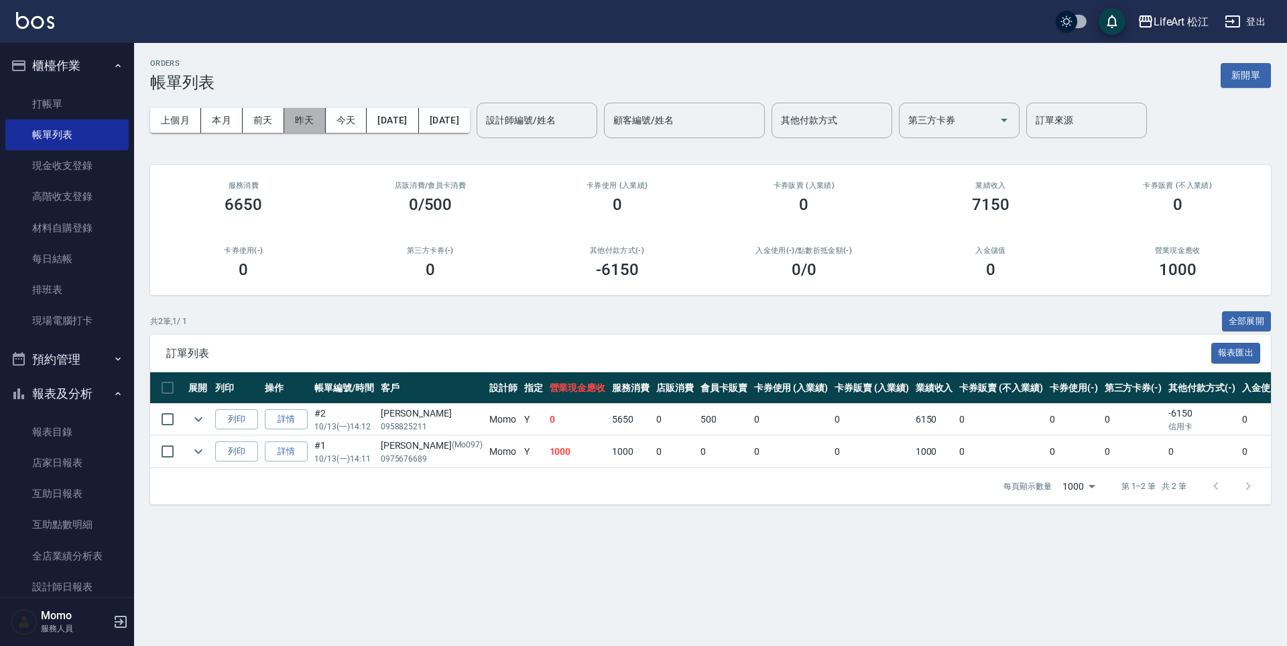
click at [316, 113] on button "昨天" at bounding box center [305, 120] width 42 height 25
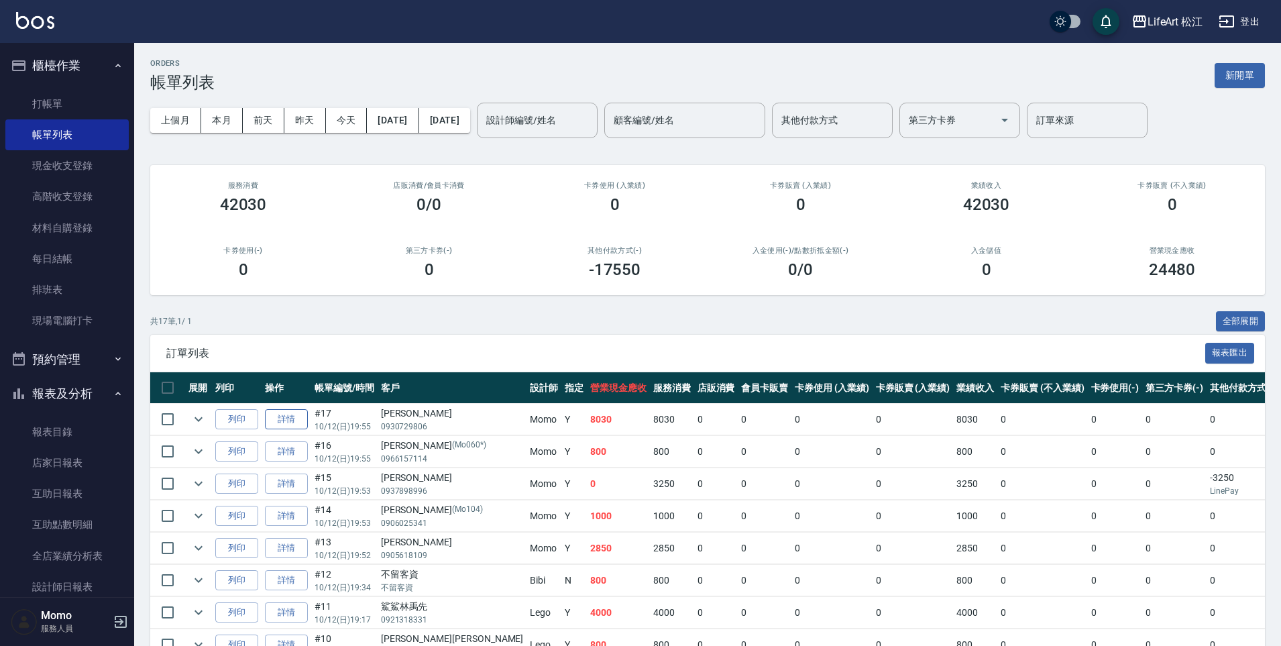
click at [276, 418] on link "詳情" at bounding box center [286, 419] width 43 height 21
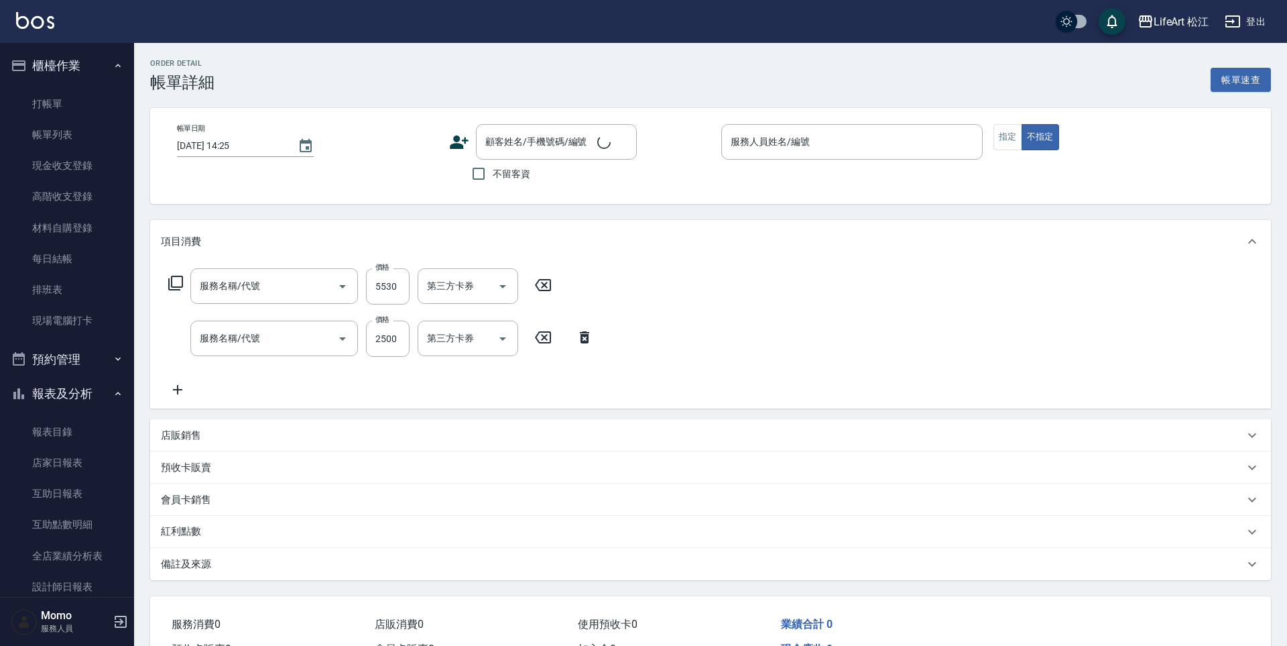
type input "[DATE] 19:55"
type input "Momo(無代號)"
type input "16"
type input "設計師個人line@"
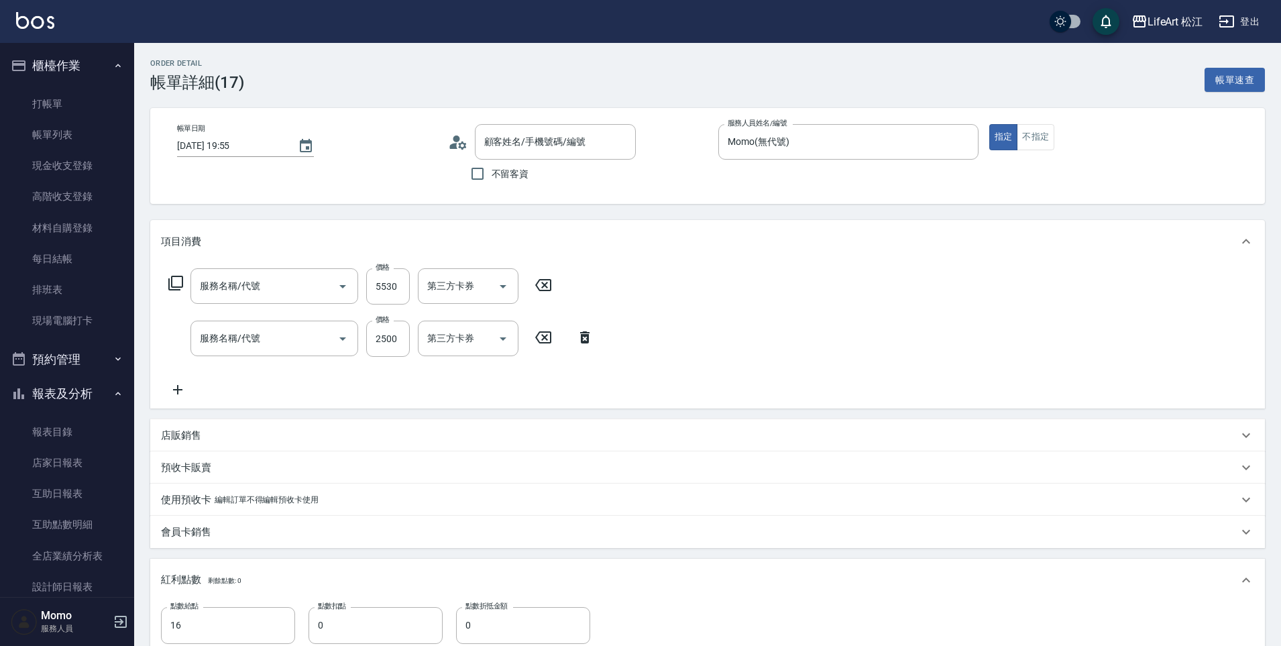
type input "701 染髮(701)"
type input "603 京喚羽系統修護(短)(603)"
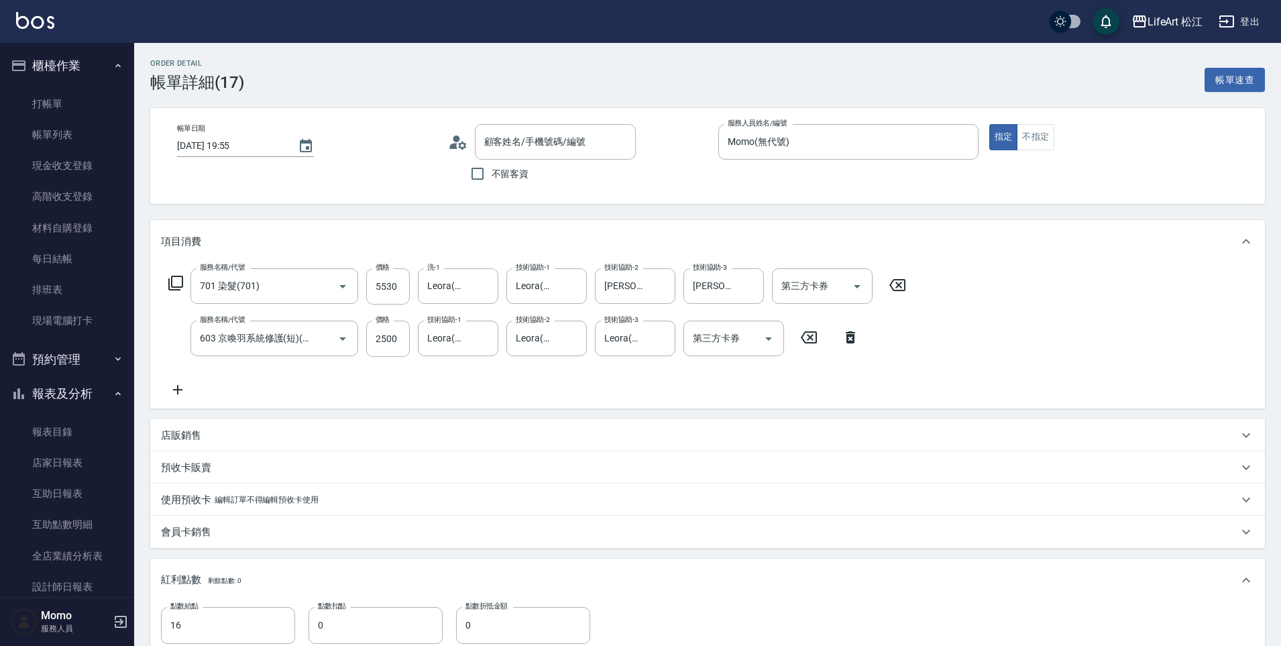
type input "[PERSON_NAME]/0930729806/"
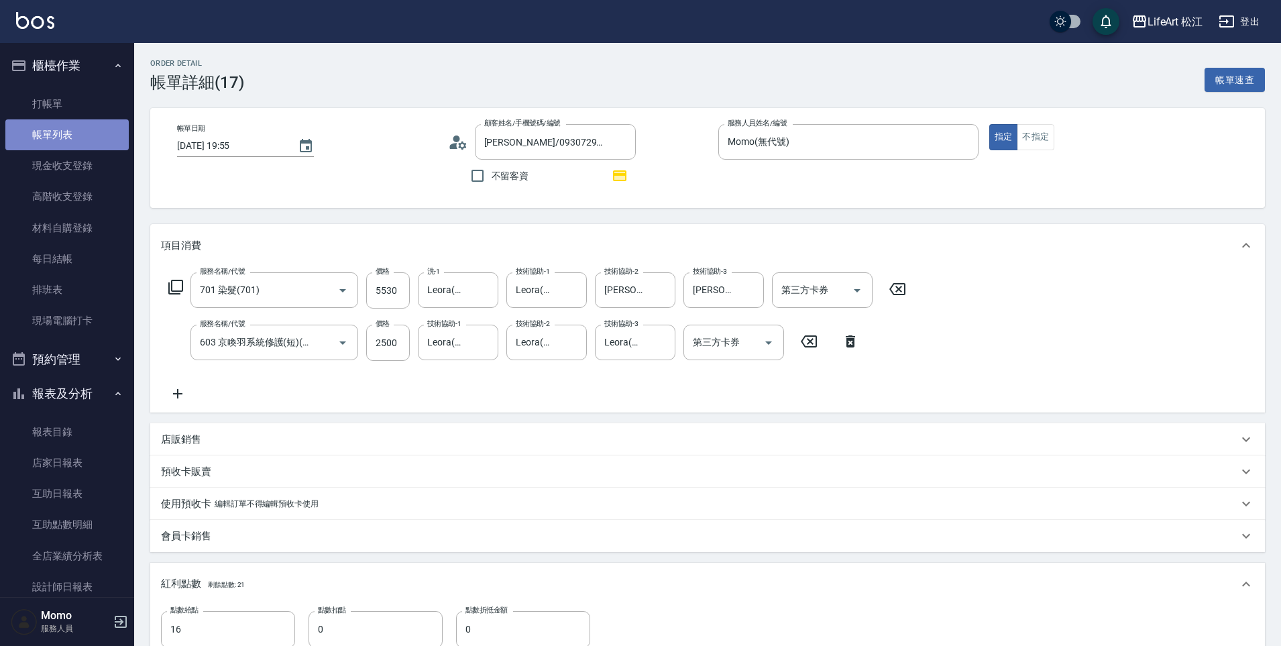
click at [68, 137] on link "帳單列表" at bounding box center [66, 134] width 123 height 31
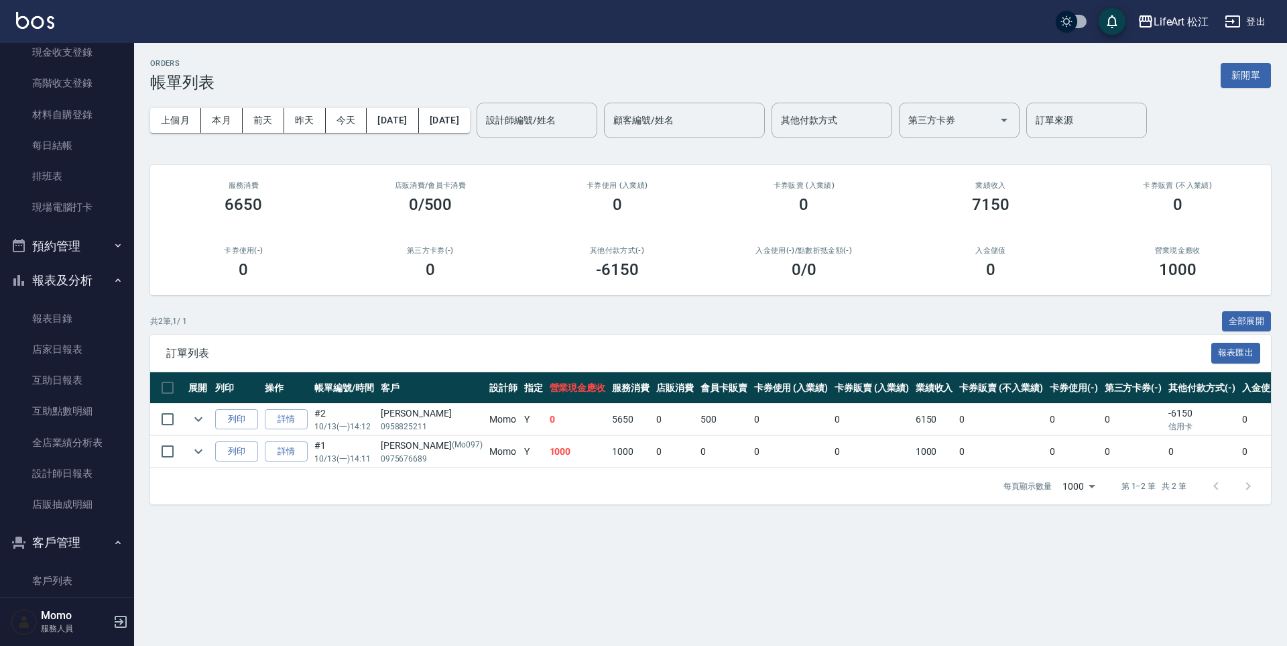
scroll to position [300, 0]
